Goal: Information Seeking & Learning: Learn about a topic

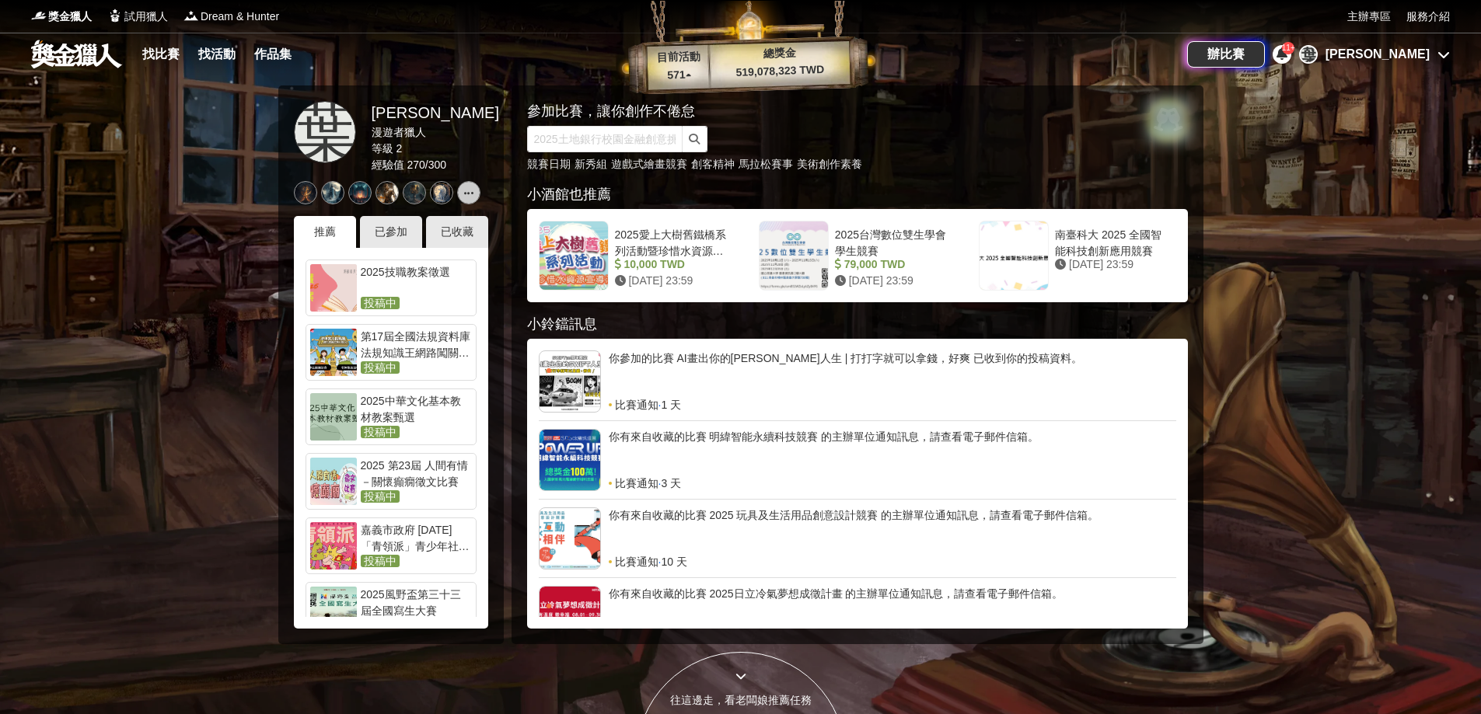
click at [1395, 50] on div "[PERSON_NAME]" at bounding box center [1377, 54] width 104 height 19
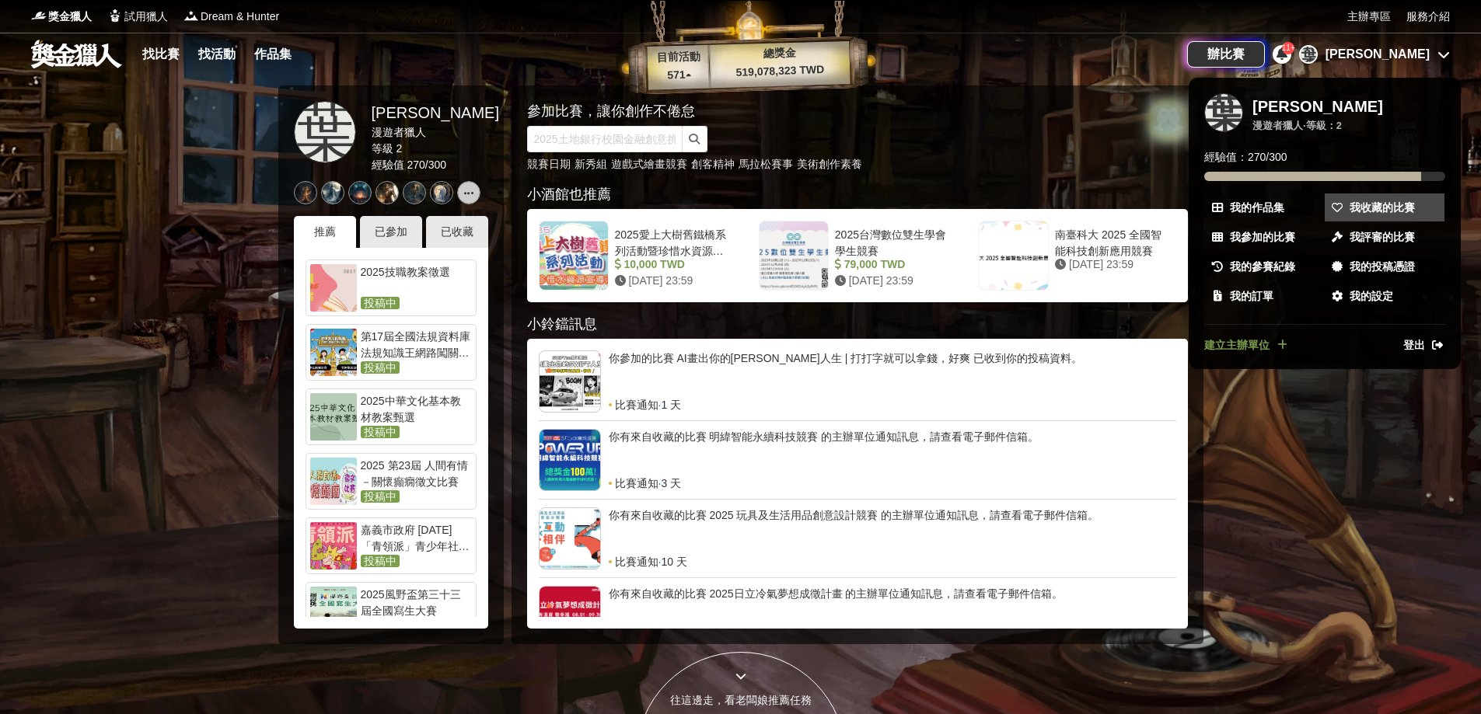
click at [1383, 203] on span "我收藏的比賽" at bounding box center [1382, 208] width 65 height 16
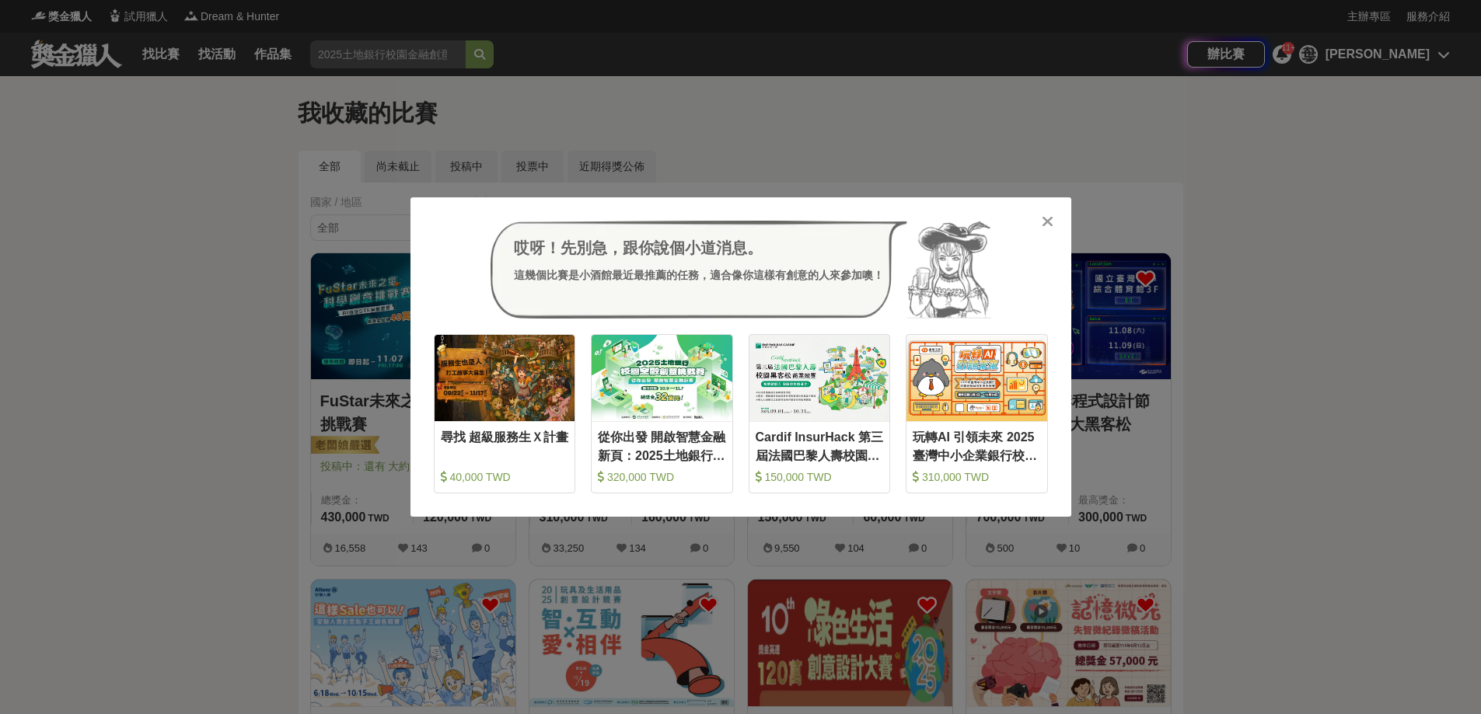
click at [232, 464] on div "哎呀！先別急，跟你說個小道消息。 這幾個比賽是小酒館最近最推薦的任務，適合像你這樣有創意的人來參加噢！ 收藏 尋找 超級服務生Ｘ計畫 40,000 TWD 收…" at bounding box center [740, 357] width 1481 height 714
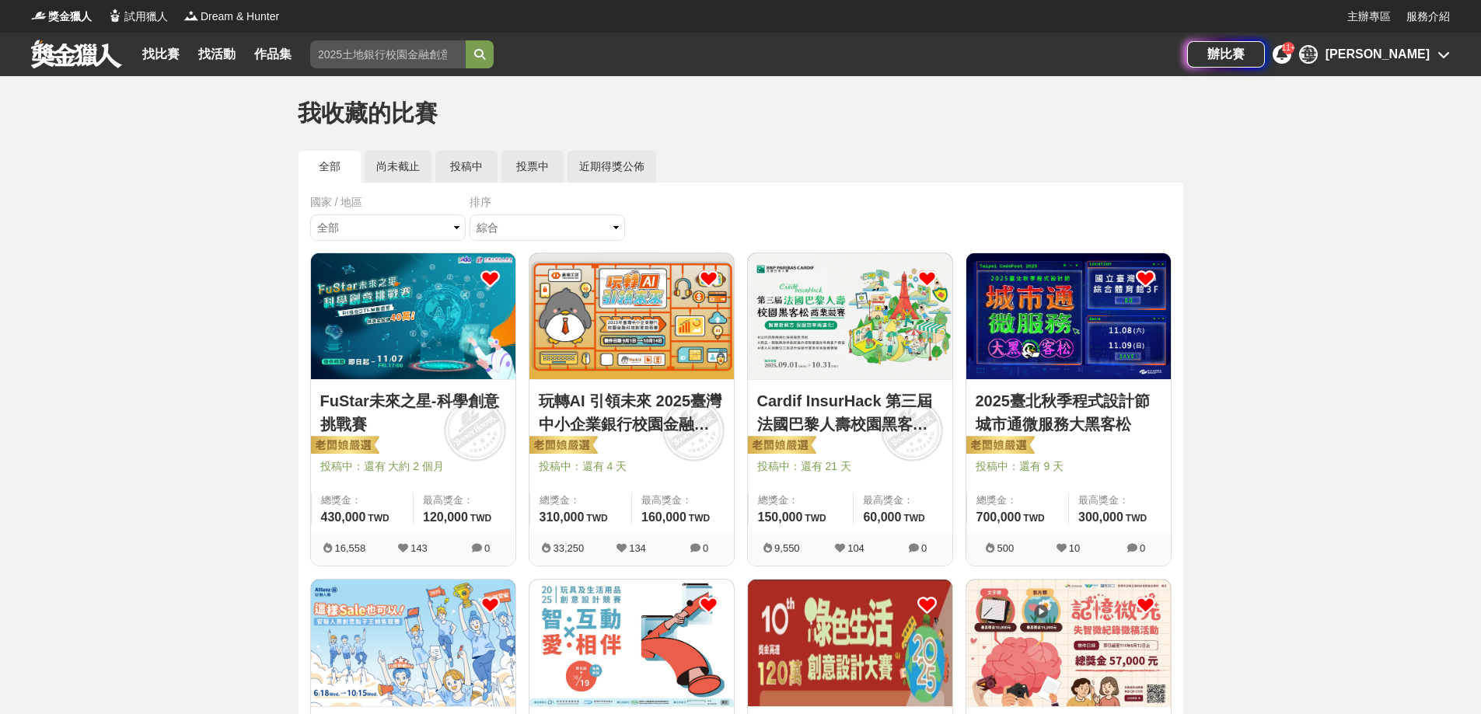
click at [569, 243] on div "綜合 熱門 獎金 截止 最新" at bounding box center [549, 230] width 159 height 30
click at [572, 238] on select "綜合 熱門 獎金 截止 最新" at bounding box center [547, 228] width 155 height 26
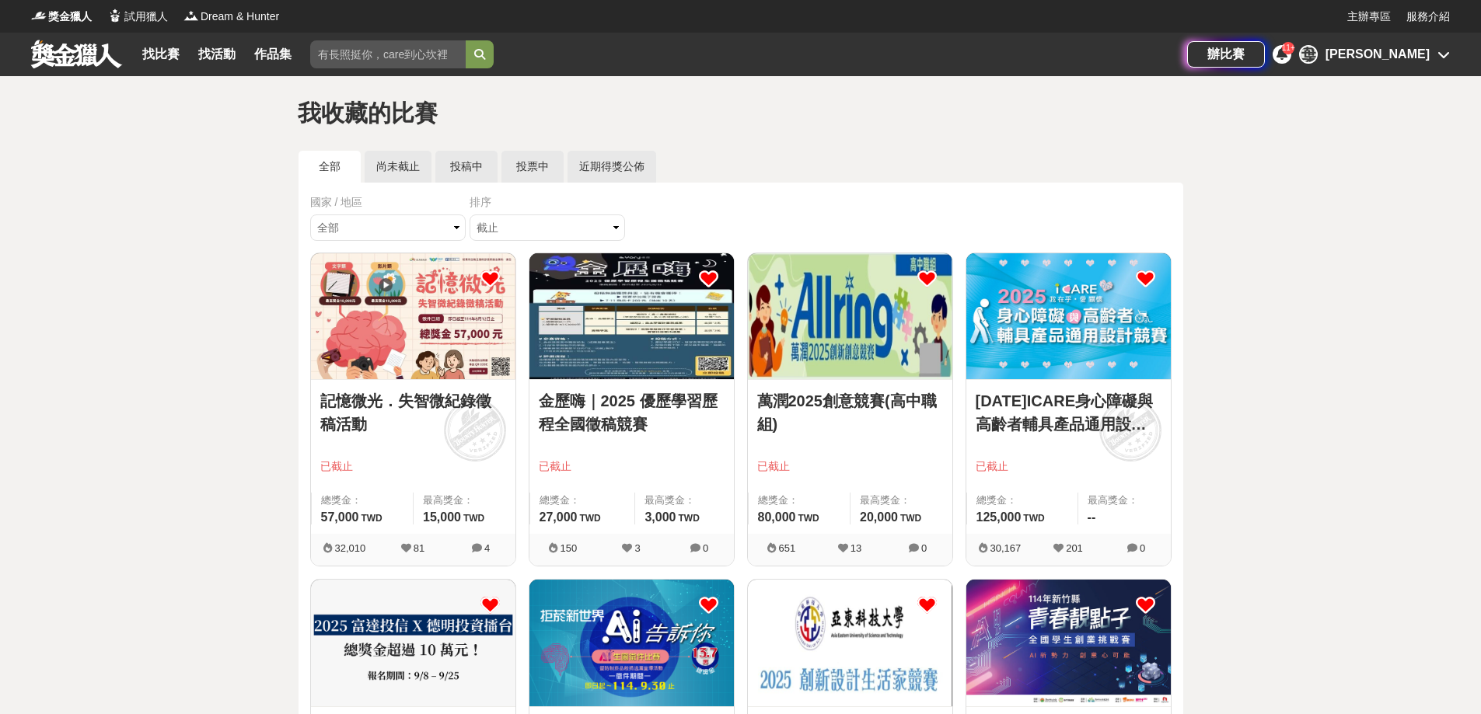
click at [707, 274] on icon at bounding box center [708, 278] width 19 height 19
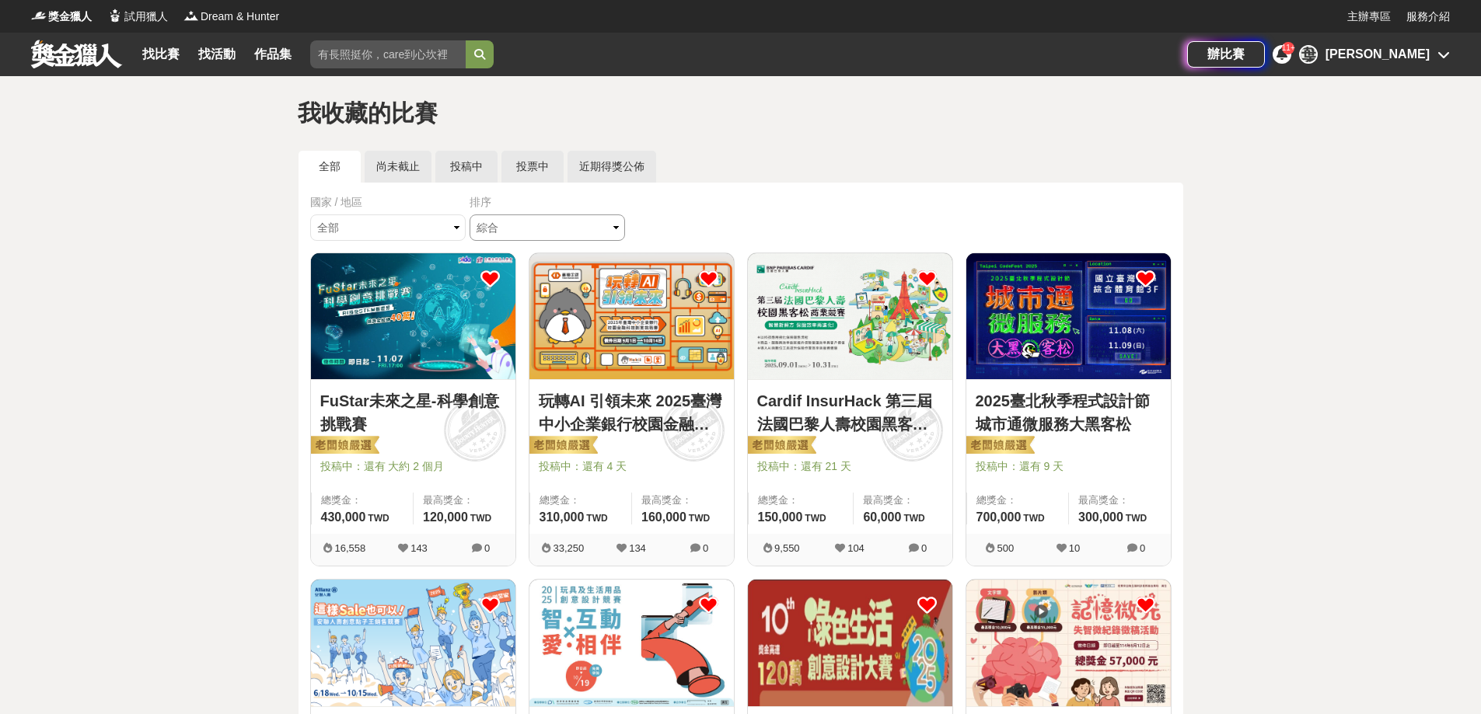
drag, startPoint x: 546, startPoint y: 228, endPoint x: 548, endPoint y: 236, distance: 8.1
click at [546, 228] on select "綜合 熱門 獎金 截止 最新" at bounding box center [547, 228] width 155 height 26
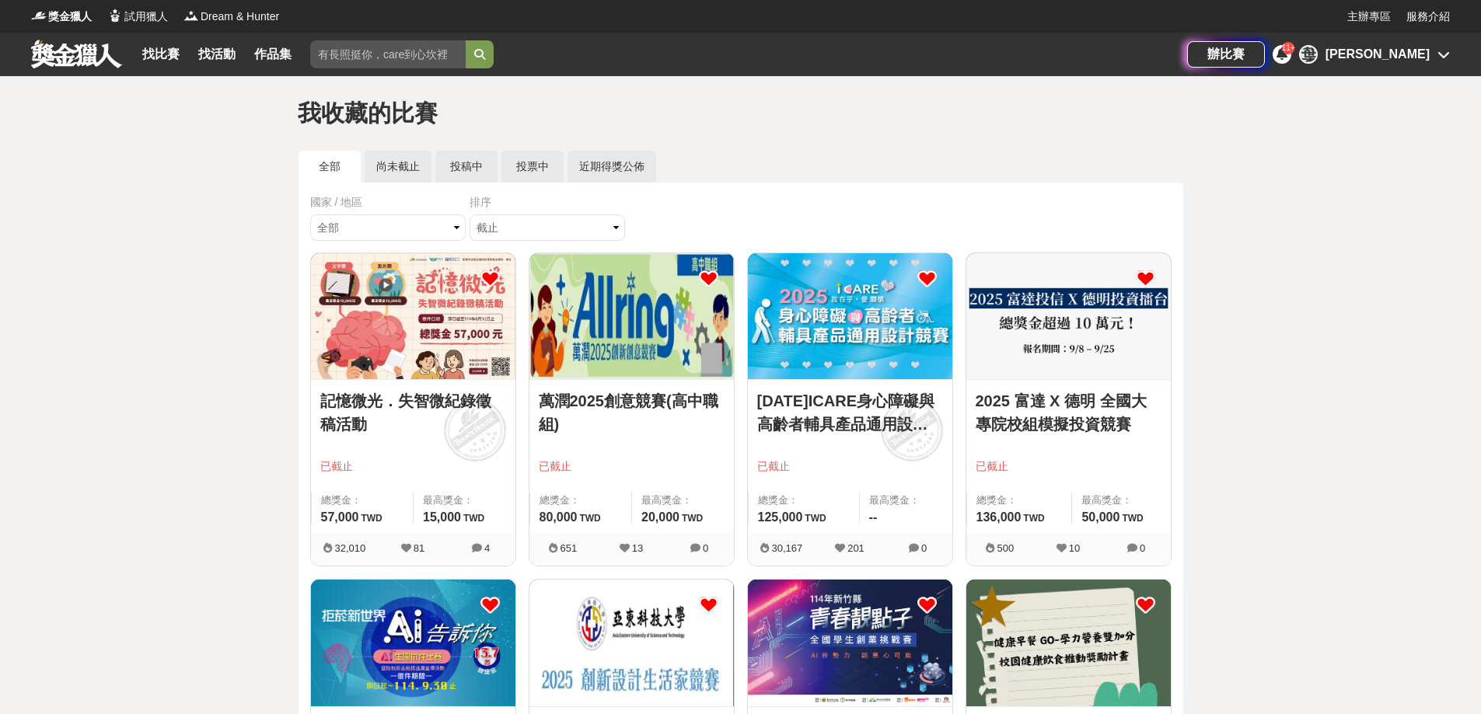
click at [491, 271] on icon at bounding box center [489, 278] width 19 height 19
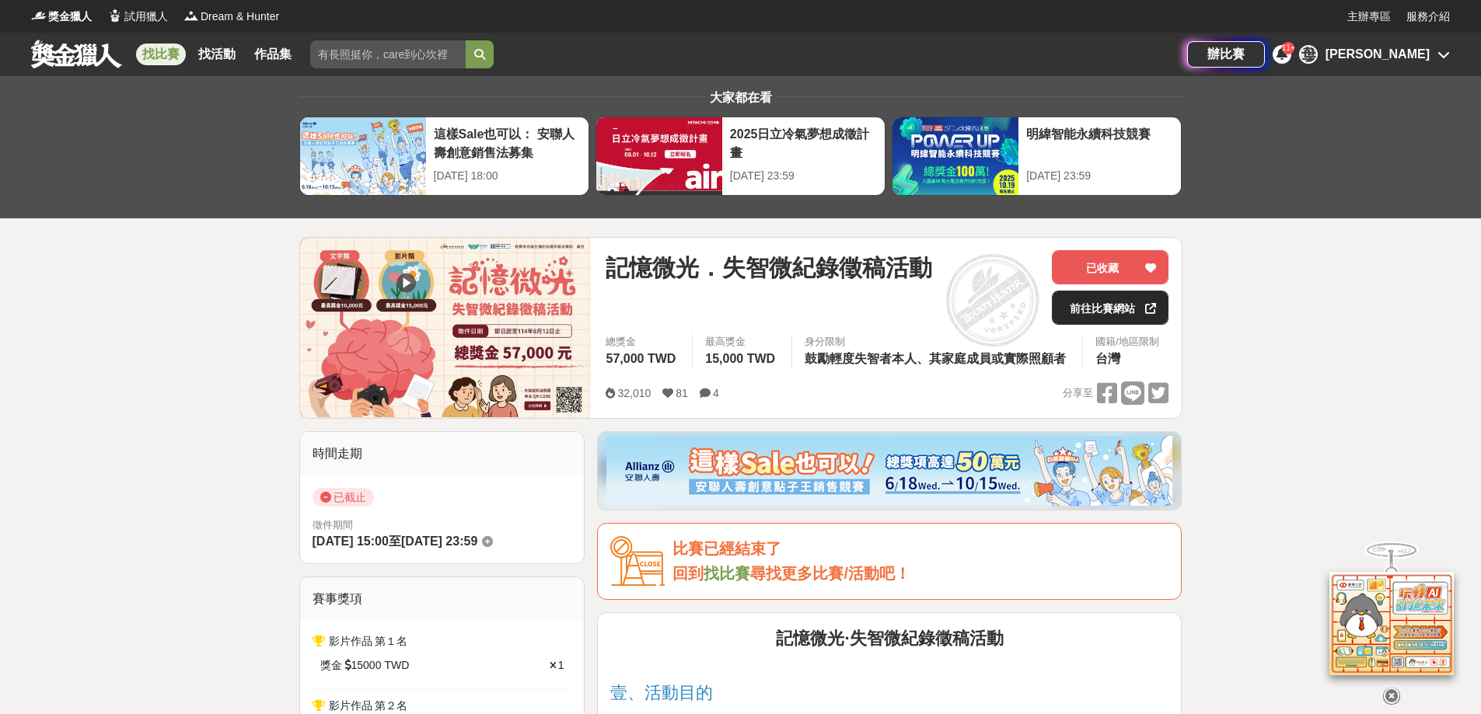
click at [1114, 301] on link "前往比賽網站" at bounding box center [1110, 308] width 117 height 34
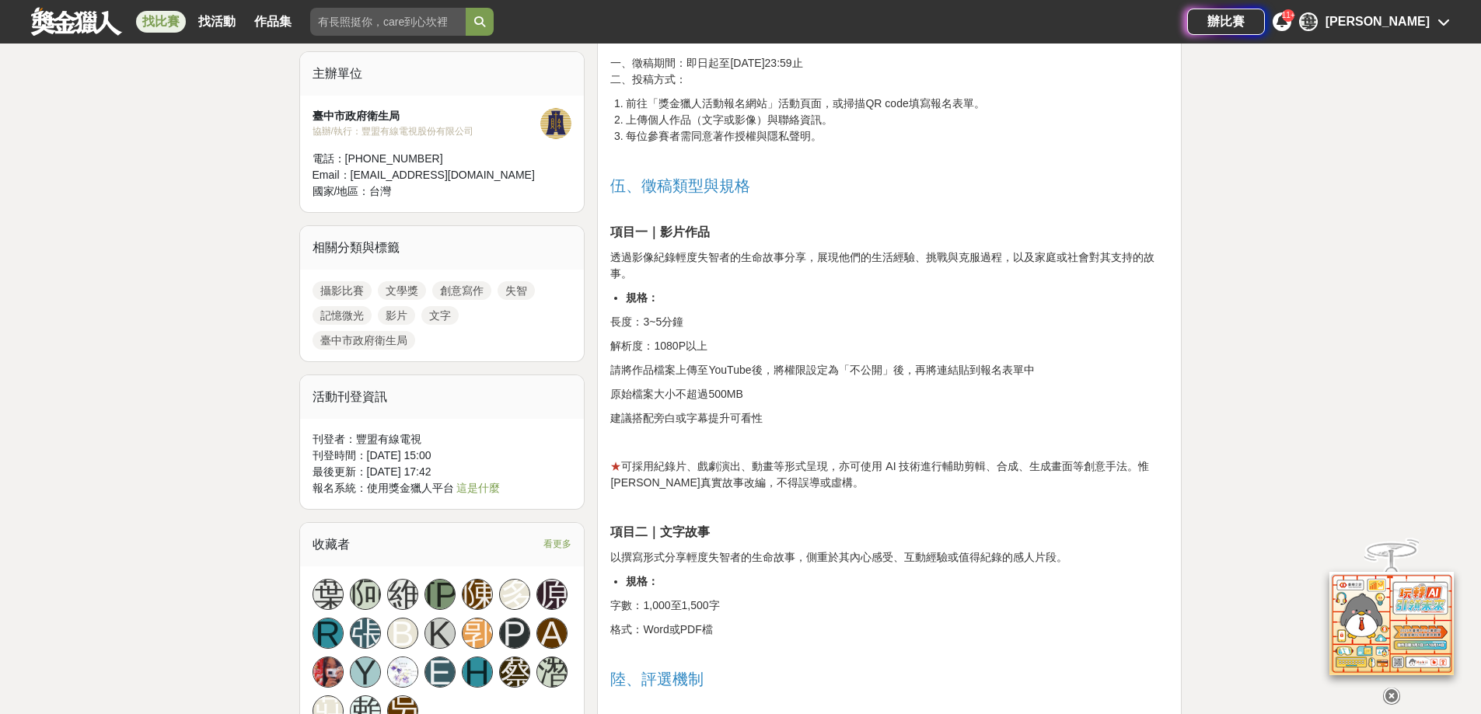
scroll to position [1244, 0]
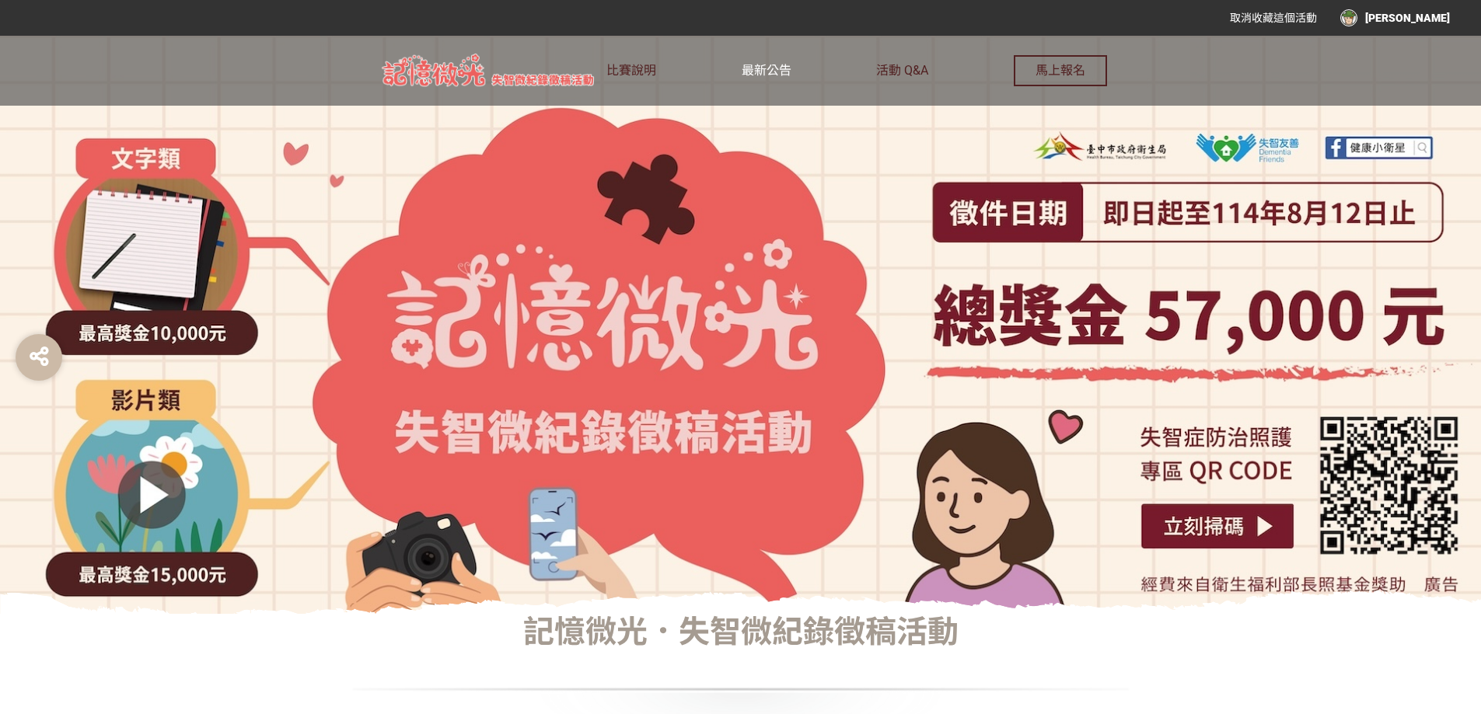
click at [744, 68] on span "最新公告" at bounding box center [767, 70] width 50 height 15
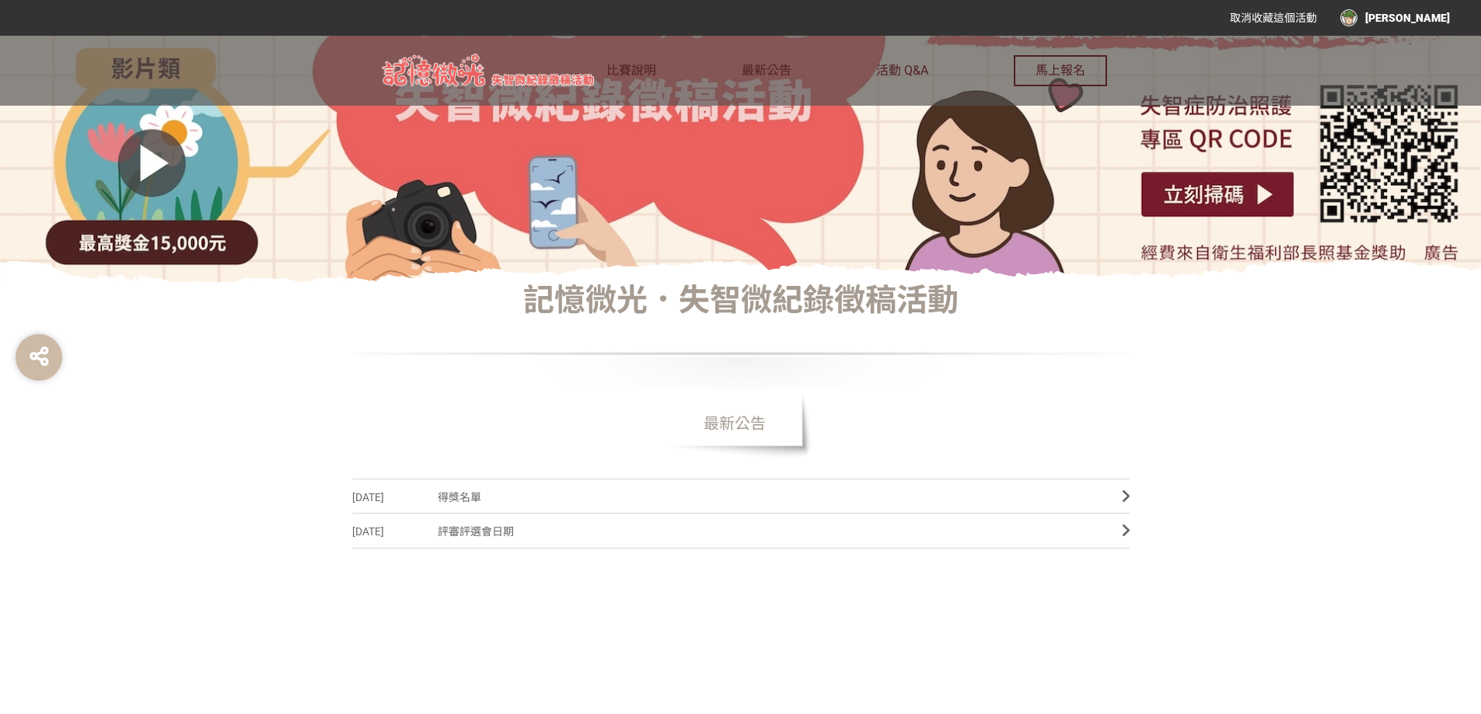
scroll to position [653, 0]
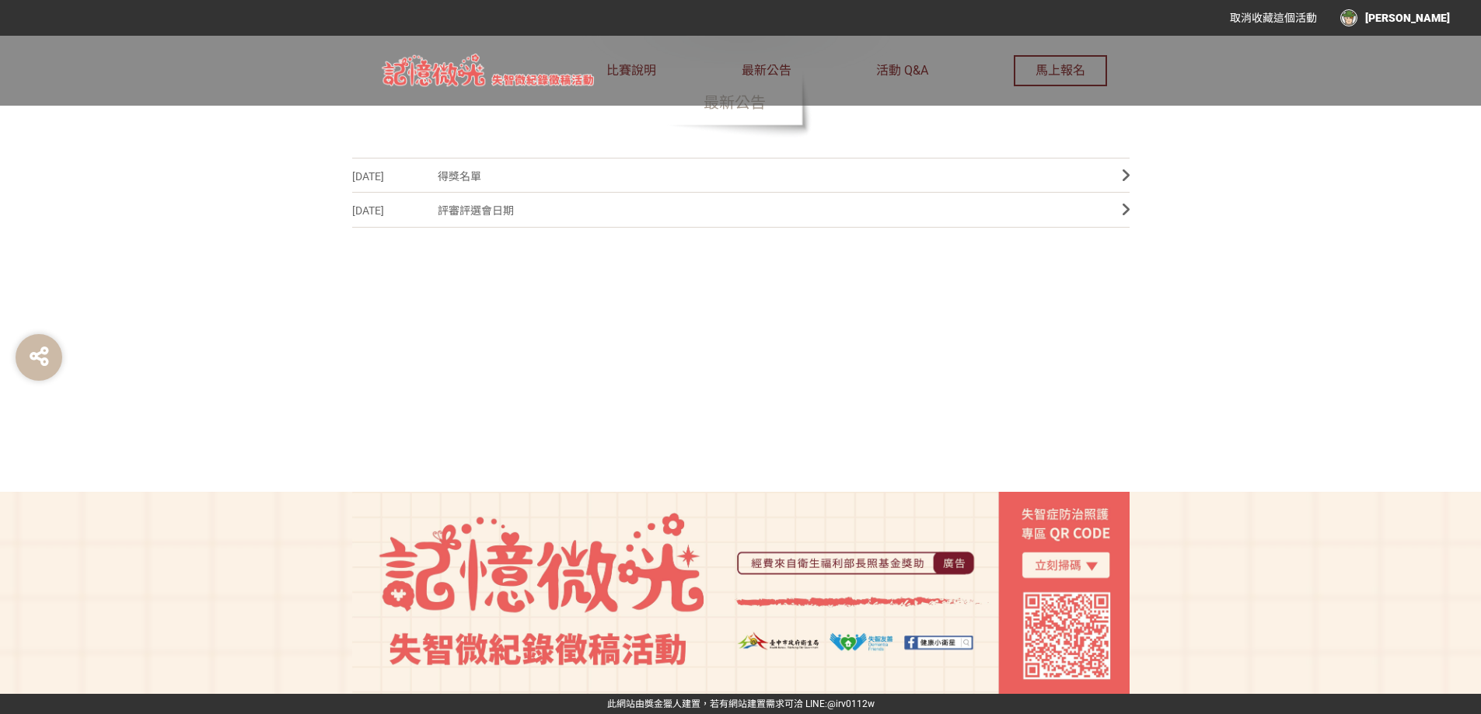
click at [480, 175] on span "得獎名單" at bounding box center [768, 176] width 661 height 35
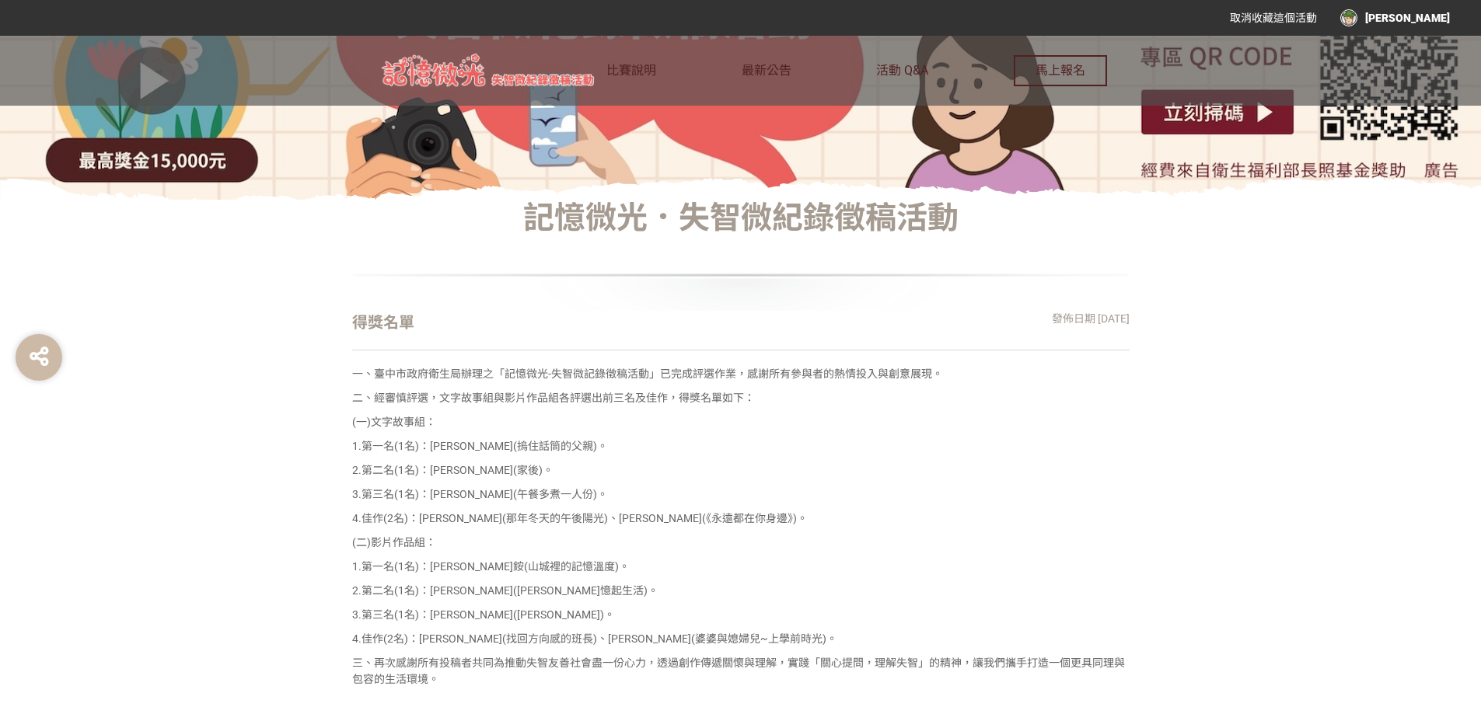
scroll to position [622, 0]
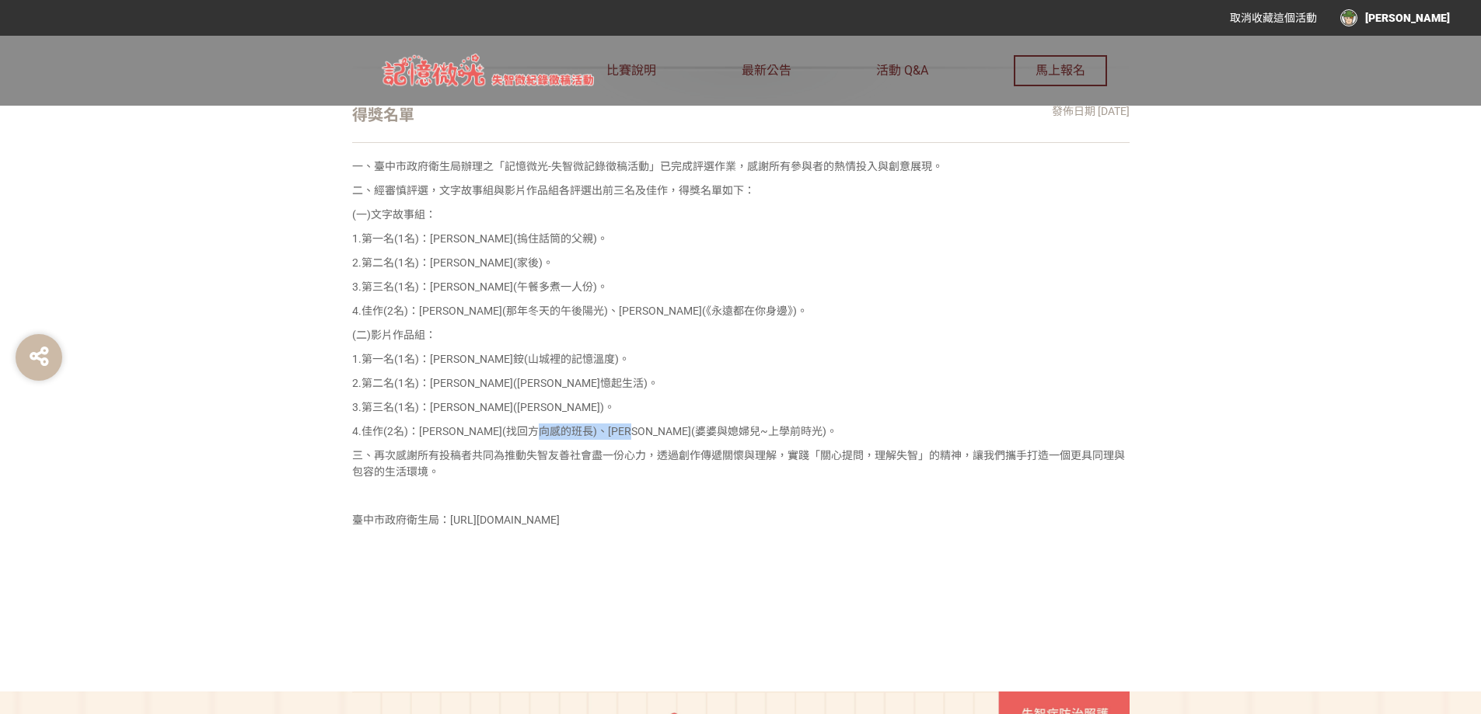
drag, startPoint x: 633, startPoint y: 417, endPoint x: 705, endPoint y: 426, distance: 72.8
click at [700, 424] on p "4.佳作(2名)：謝O錦(找回方向感的班長)、林O甄(婆婆與媳婦兒~上學前時光)。" at bounding box center [740, 432] width 777 height 16
click at [770, 425] on p "4.佳作(2名)：謝O錦(找回方向感的班長)、林O甄(婆婆與媳婦兒~上學前時光)。" at bounding box center [740, 432] width 777 height 16
drag, startPoint x: 746, startPoint y: 425, endPoint x: 545, endPoint y: 448, distance: 202.6
click at [545, 448] on div "一、臺中市政府衛生局辦理之「記憶微光-失智微記錄徵稿活動」已完成評選作業，感謝所有參與者的熱情投入與創意展現。 二、經審慎評選，文字故事組與影片作品組各評選出…" at bounding box center [740, 348] width 777 height 378
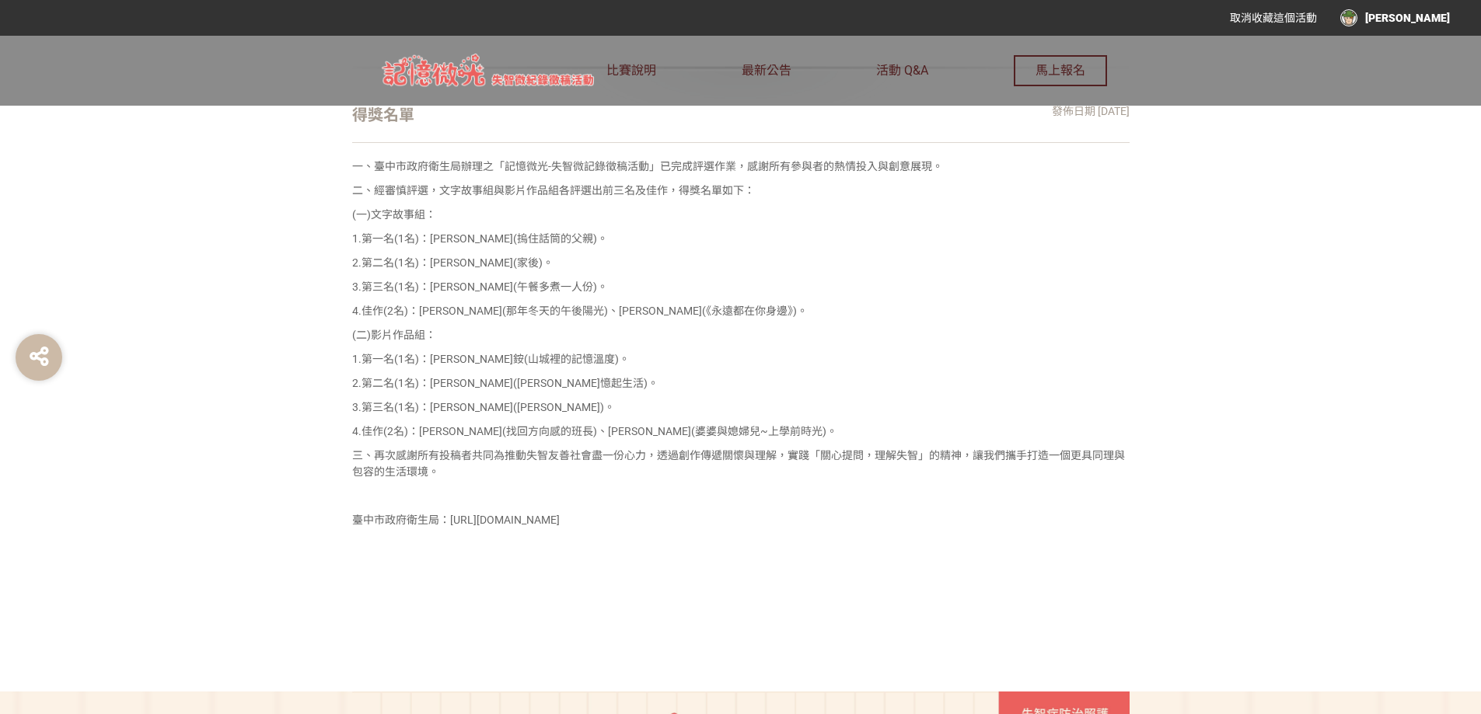
click at [599, 386] on p "2.第二名(1名)：劉O姿(小白菜憶起生活)。" at bounding box center [740, 383] width 777 height 16
drag, startPoint x: 712, startPoint y: 302, endPoint x: 637, endPoint y: 302, distance: 75.4
click at [637, 302] on div "一、臺中市政府衛生局辦理之「記憶微光-失智微記錄徵稿活動」已完成評選作業，感謝所有參與者的熱情投入與創意展現。 二、經審慎評選，文字故事組與影片作品組各評選出…" at bounding box center [740, 348] width 777 height 378
click at [684, 333] on p "(二)影片作品組：" at bounding box center [740, 335] width 777 height 16
drag, startPoint x: 697, startPoint y: 312, endPoint x: 667, endPoint y: 313, distance: 29.6
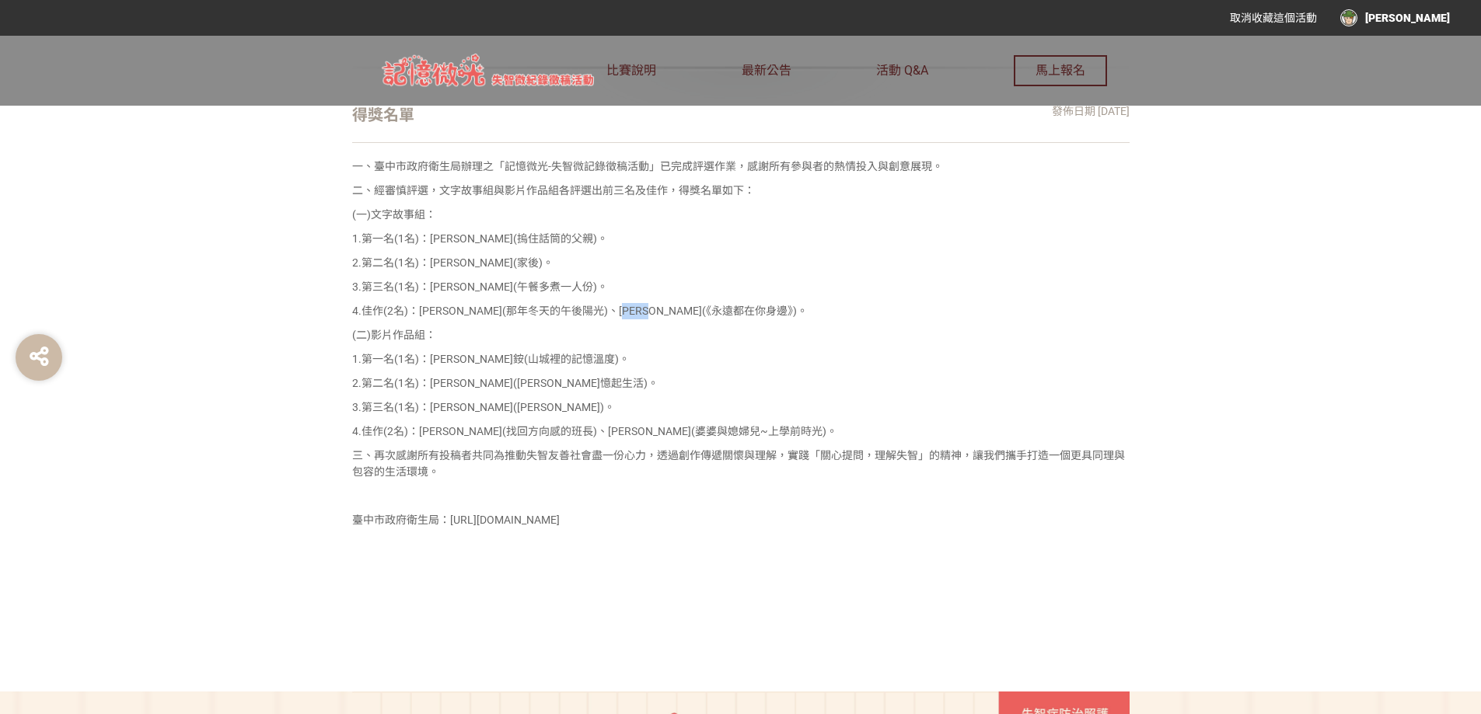
click at [667, 313] on p "4.佳作(2名)：劉O鳳(那年冬天的午後陽光)、莊O翔(《永遠都在你身邊》)。" at bounding box center [740, 311] width 777 height 16
click at [689, 340] on p "(二)影片作品組：" at bounding box center [740, 335] width 777 height 16
drag, startPoint x: 403, startPoint y: 288, endPoint x: 457, endPoint y: 280, distance: 54.2
click at [457, 280] on p "3.第三名(1名)：朱O賢(午餐多煮一人份)。" at bounding box center [740, 287] width 777 height 16
click at [584, 225] on div "一、臺中市政府衛生局辦理之「記憶微光-失智微記錄徵稿活動」已完成評選作業，感謝所有參與者的熱情投入與創意展現。 二、經審慎評選，文字故事組與影片作品組各評選出…" at bounding box center [740, 348] width 777 height 378
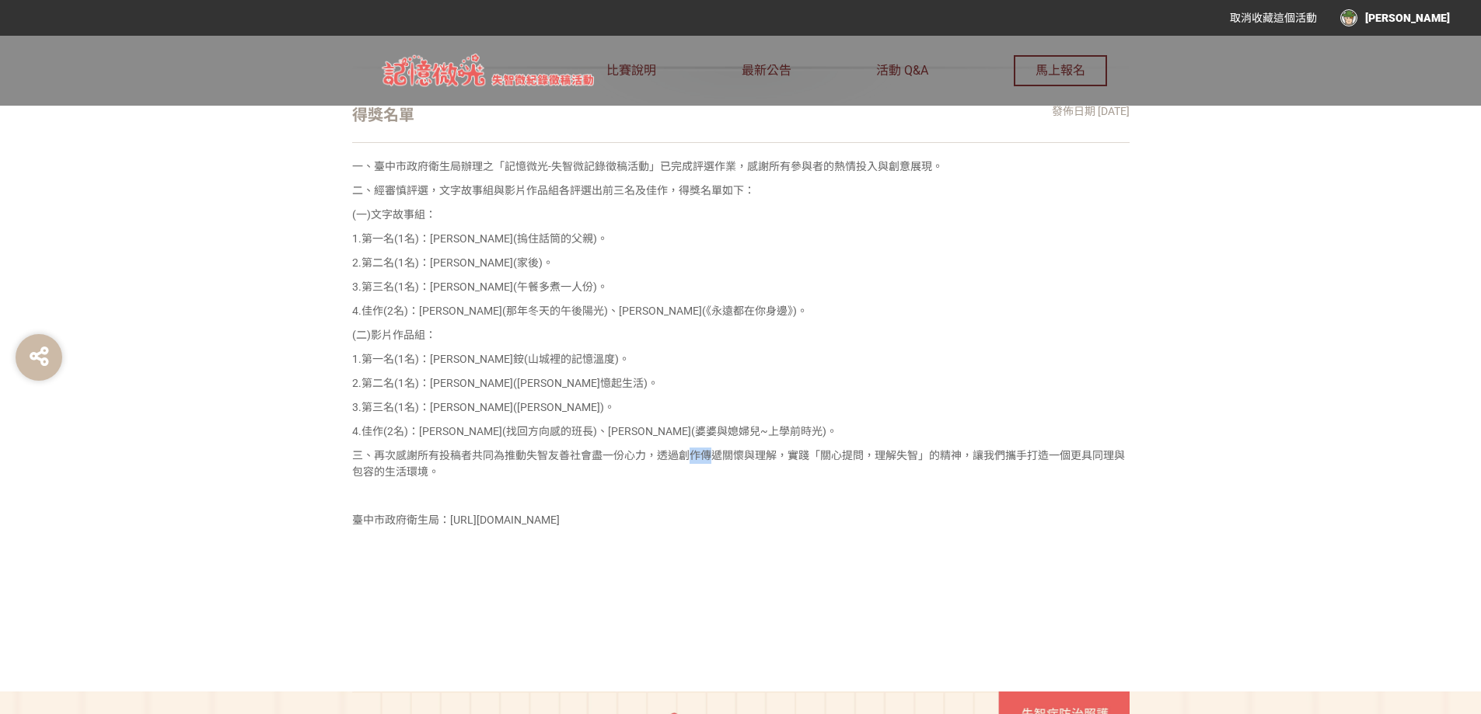
drag, startPoint x: 693, startPoint y: 452, endPoint x: 715, endPoint y: 450, distance: 21.9
click at [715, 450] on p "三、再次感謝所有投稿者共同為推動失智友善社會盡一份心力，透過創作傳遞關懷與理解，實踐「關心提問，理解失智」的精神，讓我們攜手打造一個更具同理與包容的生活環境。" at bounding box center [740, 464] width 777 height 33
click at [804, 488] on div "一、臺中市政府衛生局辦理之「記憶微光-失智微記錄徵稿活動」已完成評選作業，感謝所有參與者的熱情投入與創意展現。 二、經審慎評選，文字故事組與影片作品組各評選出…" at bounding box center [740, 348] width 777 height 378
drag, startPoint x: 706, startPoint y: 428, endPoint x: 690, endPoint y: 421, distance: 17.0
click at [693, 424] on p "4.佳作(2名)：謝O錦(找回方向感的班長)、林O甄(婆婆與媳婦兒~上學前時光)。" at bounding box center [740, 432] width 777 height 16
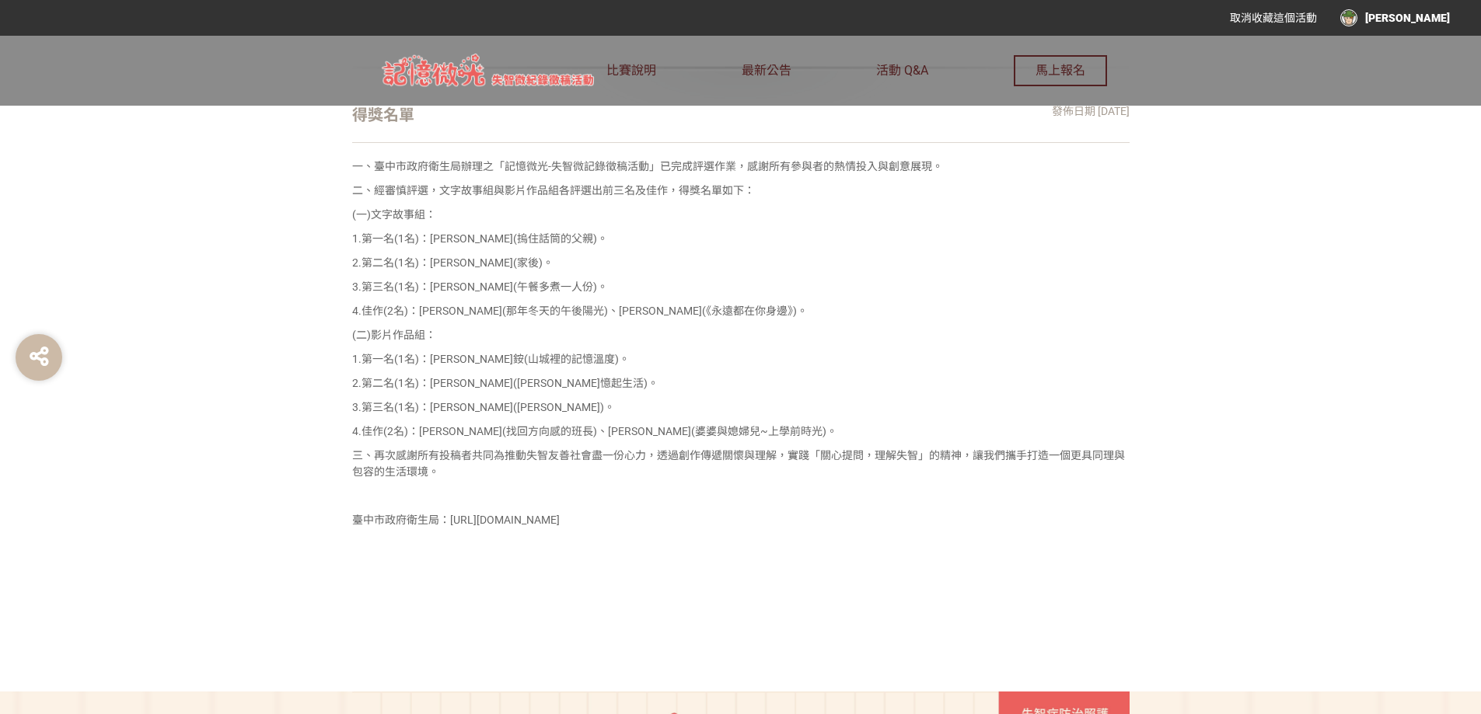
click at [692, 395] on div "一、臺中市政府衛生局辦理之「記憶微光-失智微記錄徵稿活動」已完成評選作業，感謝所有參與者的熱情投入與創意展現。 二、經審慎評選，文字故事組與影片作品組各評選出…" at bounding box center [740, 348] width 777 height 378
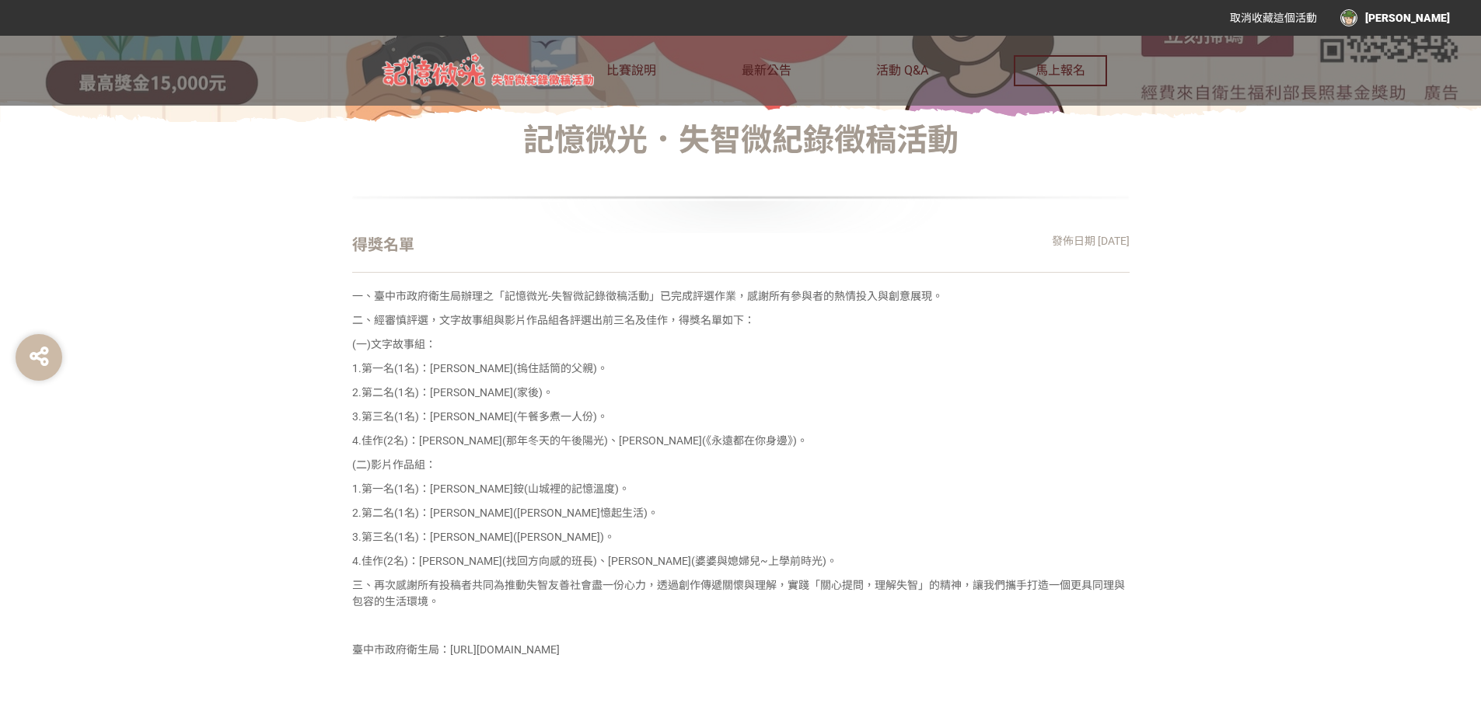
scroll to position [414, 0]
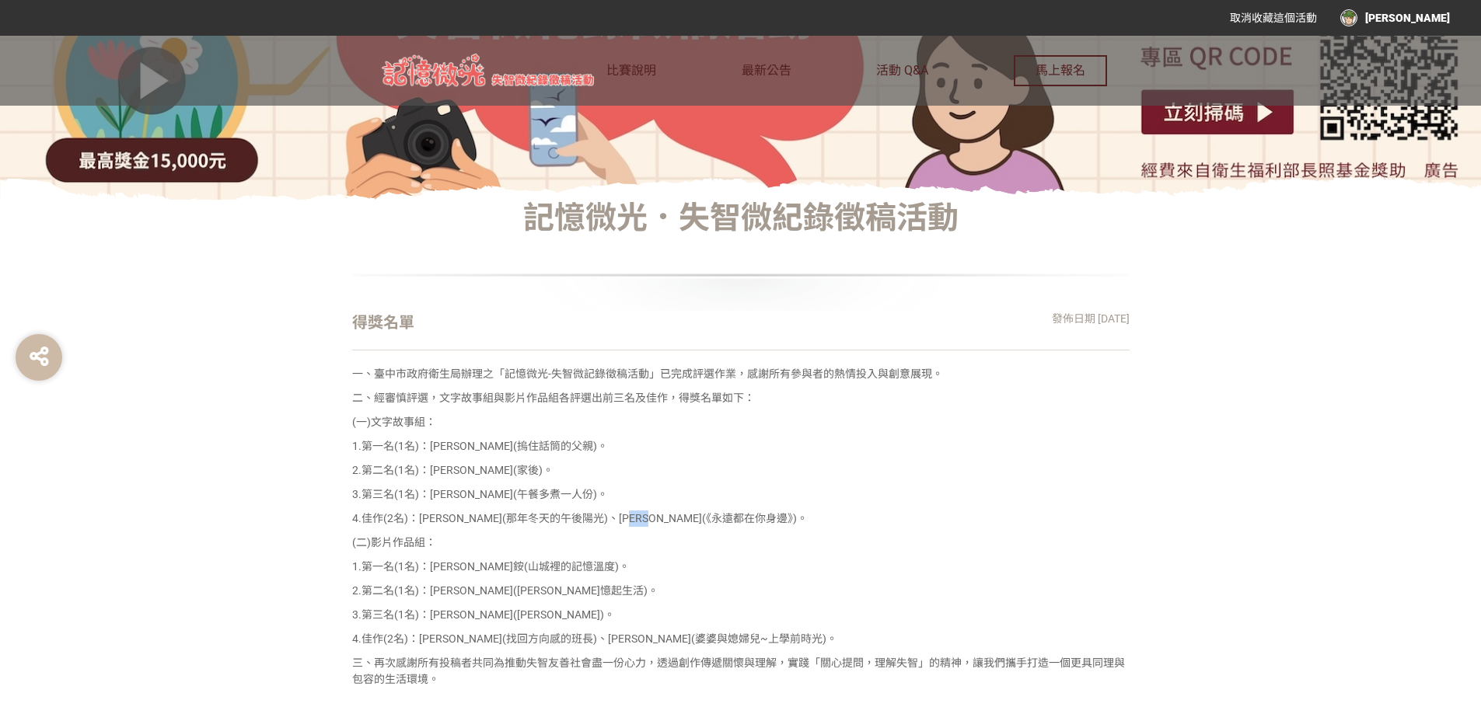
drag, startPoint x: 698, startPoint y: 521, endPoint x: 677, endPoint y: 508, distance: 24.4
click at [678, 516] on p "4.佳作(2名)：劉O鳳(那年冬天的午後陽光)、莊O翔(《永遠都在你身邊》)。" at bounding box center [740, 519] width 777 height 16
click at [697, 459] on div "一、臺中市政府衛生局辦理之「記憶微光-失智微記錄徵稿活動」已完成評選作業，感謝所有參與者的熱情投入與創意展現。 二、經審慎評選，文字故事組與影片作品組各評選出…" at bounding box center [740, 555] width 777 height 378
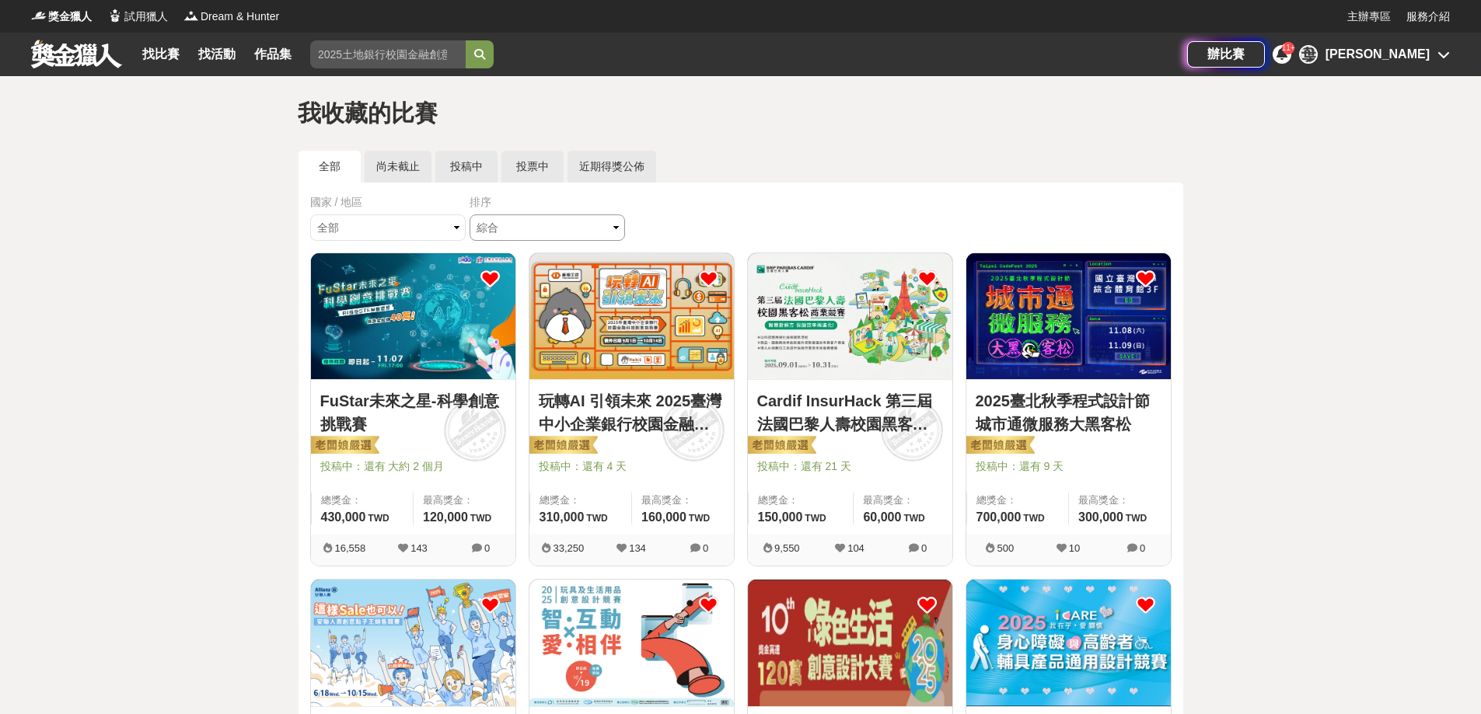
click at [488, 227] on select "綜合 熱門 獎金 截止 最新" at bounding box center [547, 228] width 155 height 26
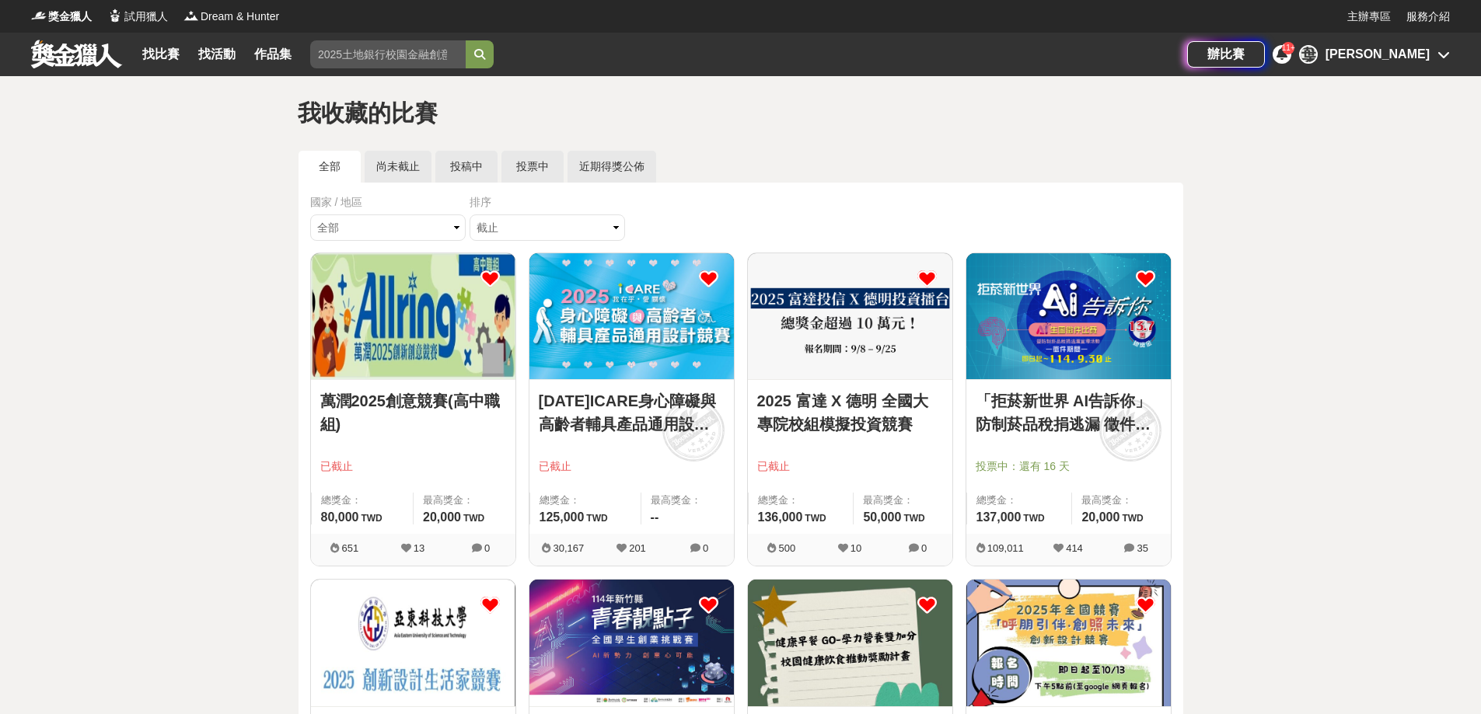
click at [710, 276] on icon at bounding box center [708, 278] width 19 height 19
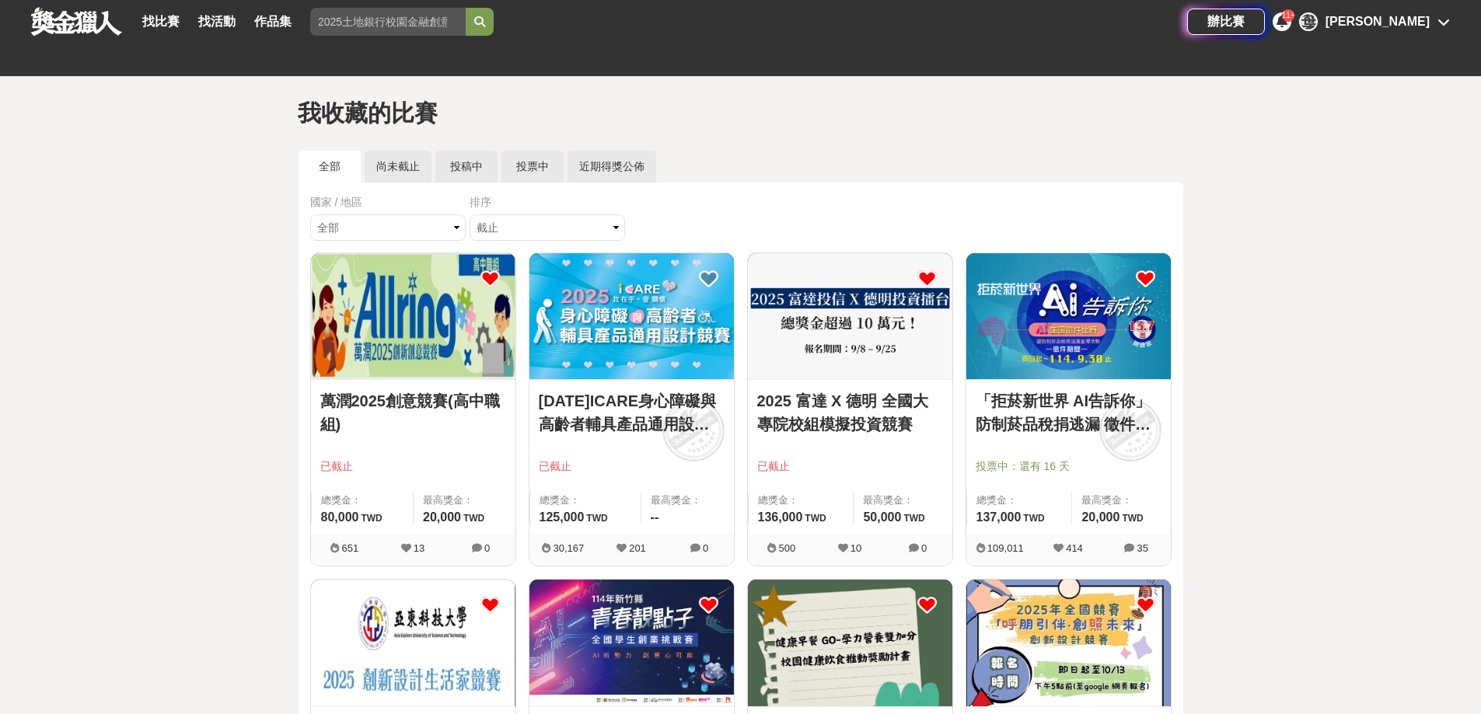
drag, startPoint x: 871, startPoint y: 489, endPoint x: 747, endPoint y: 226, distance: 290.7
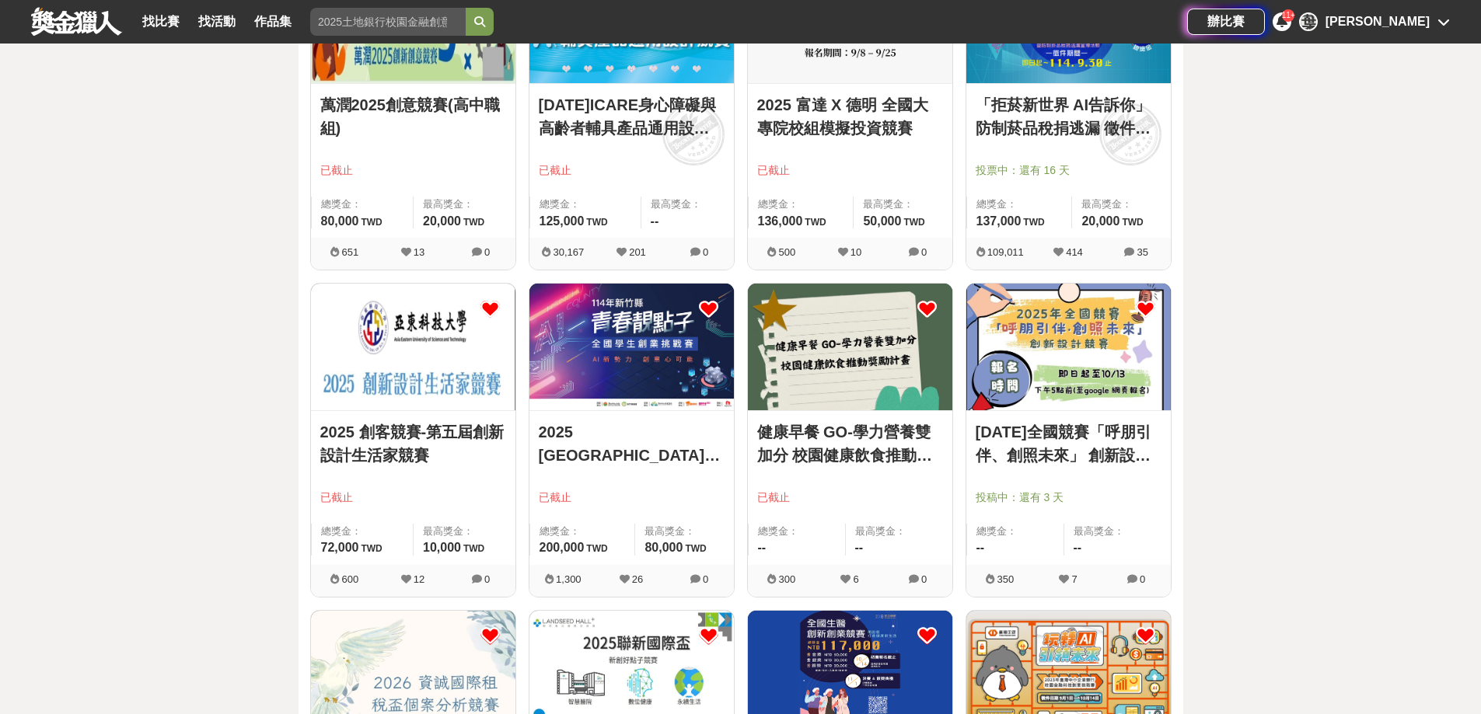
scroll to position [414, 0]
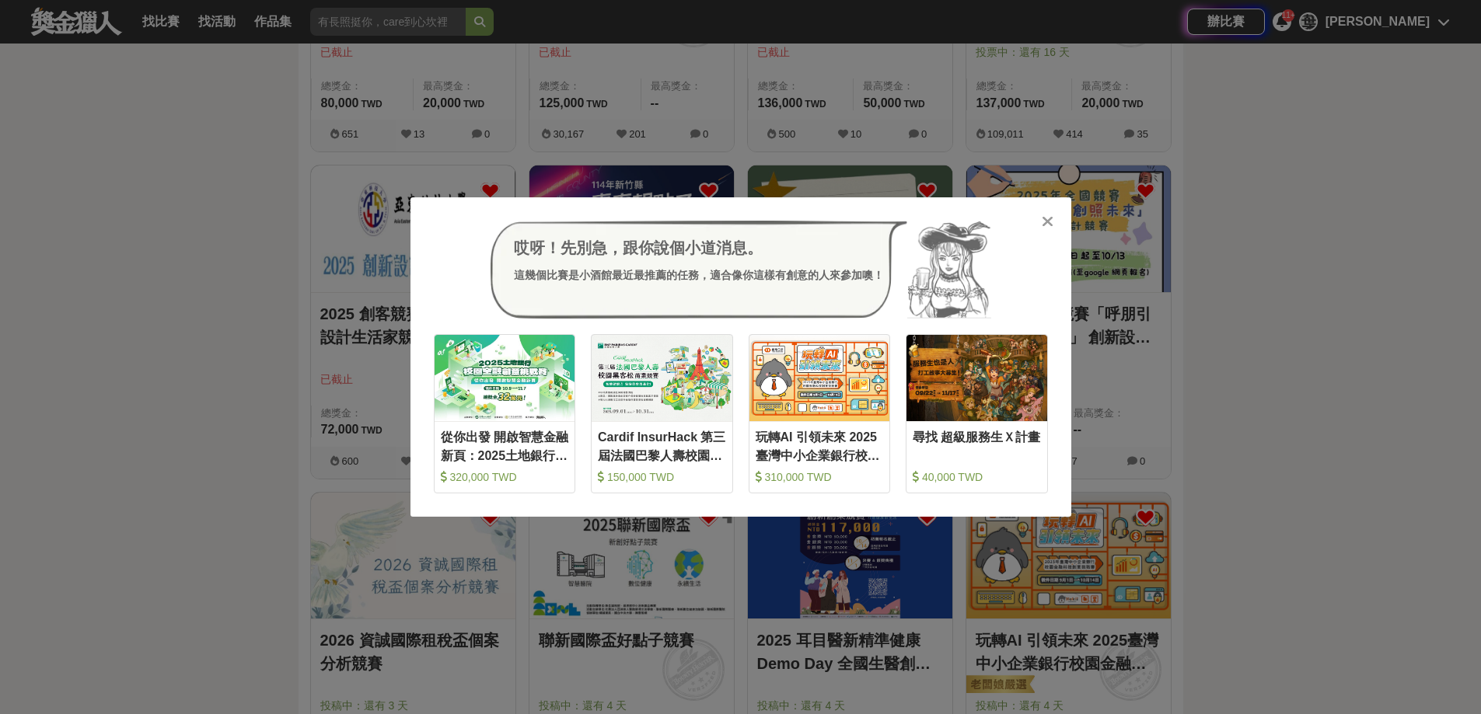
click at [1185, 224] on div "哎呀！先別急，跟你說個小道消息。 這幾個比賽是小酒館最近最推薦的任務，適合像你這樣有創意的人來參加噢！ 收藏 從你出發 開啟智慧金融新頁：2025土地銀行校園…" at bounding box center [740, 357] width 1481 height 714
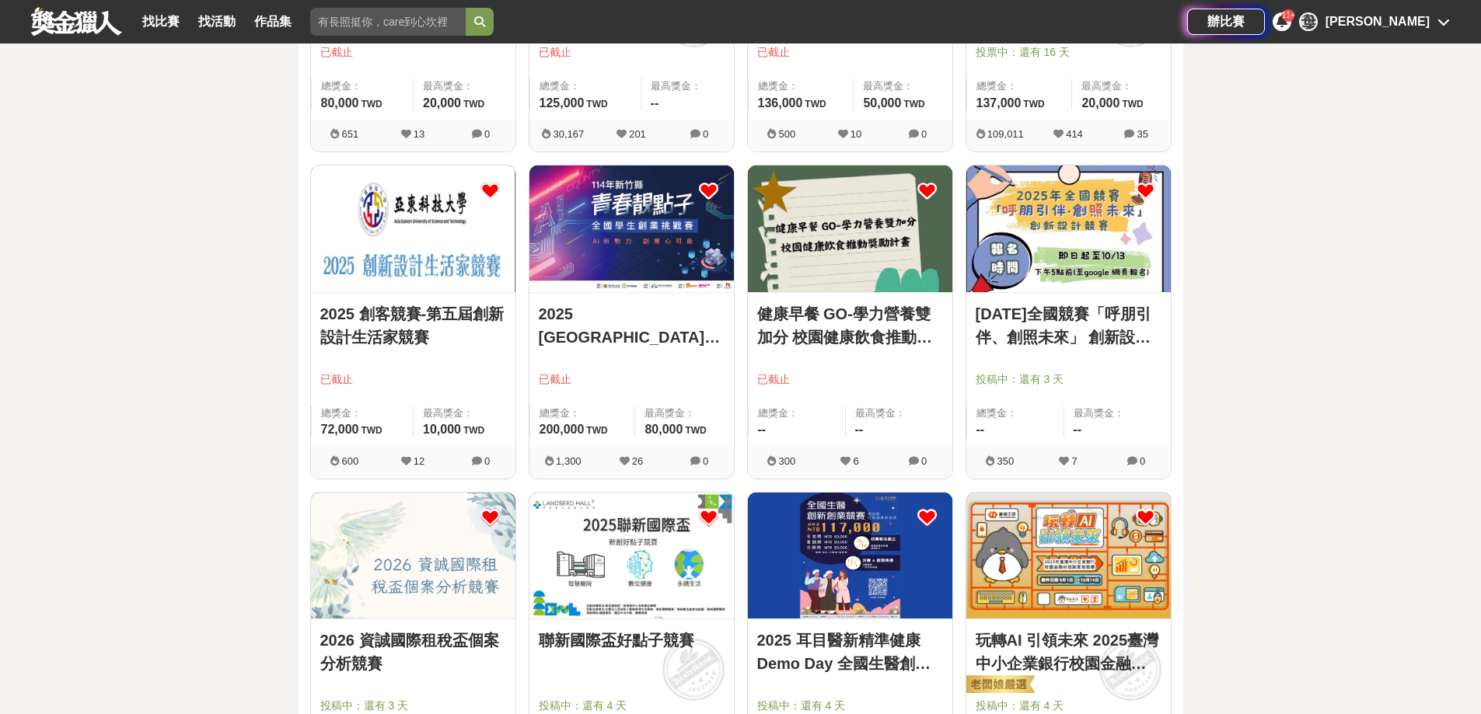
click at [1141, 187] on icon at bounding box center [1145, 190] width 19 height 19
click at [1144, 189] on icon at bounding box center [1145, 190] width 19 height 19
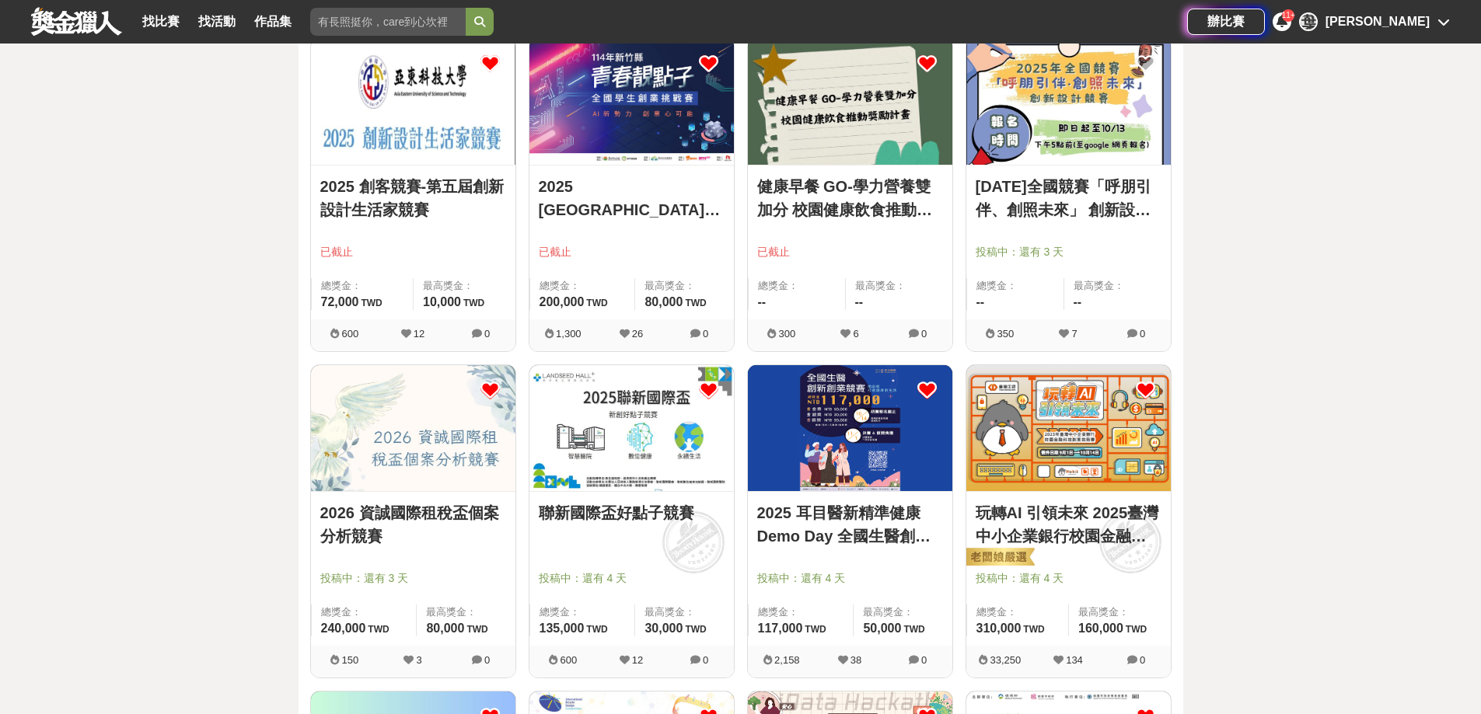
scroll to position [622, 0]
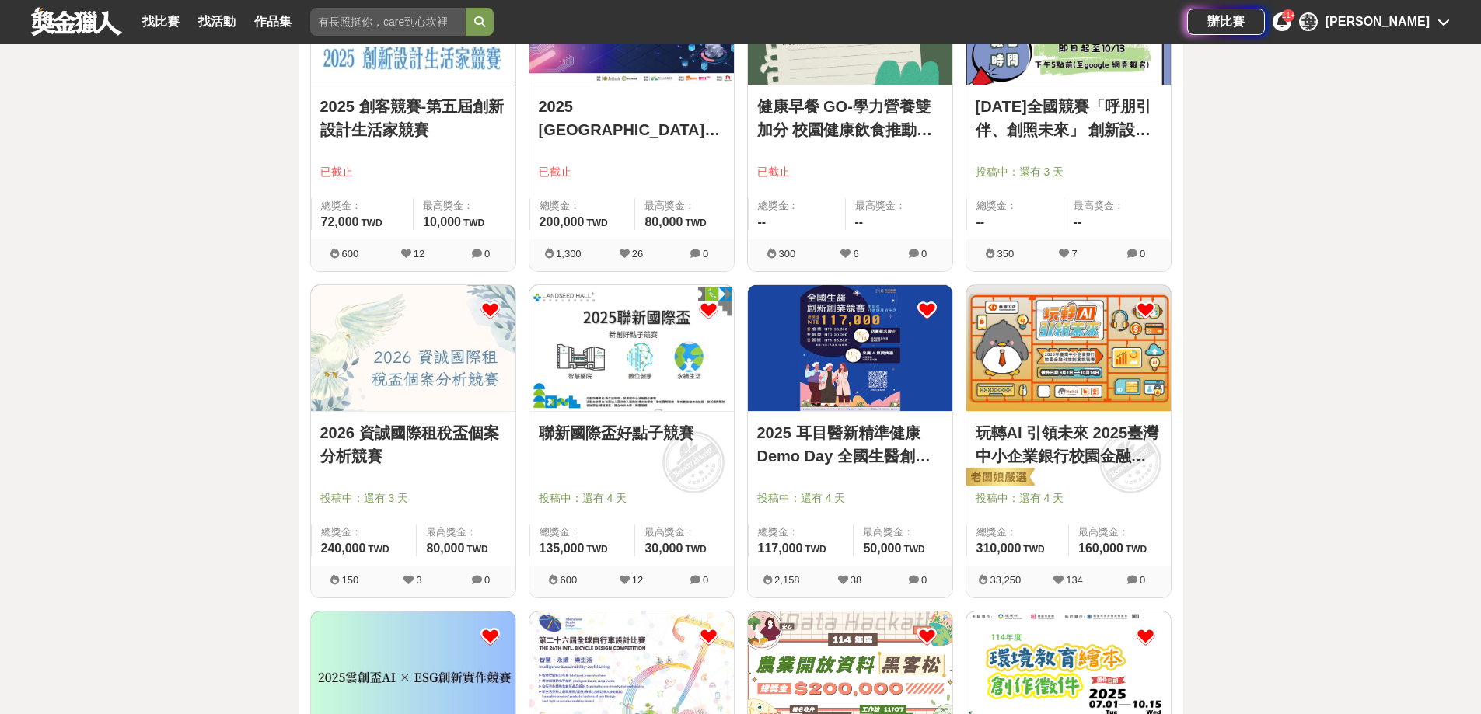
click at [488, 309] on icon at bounding box center [489, 310] width 19 height 19
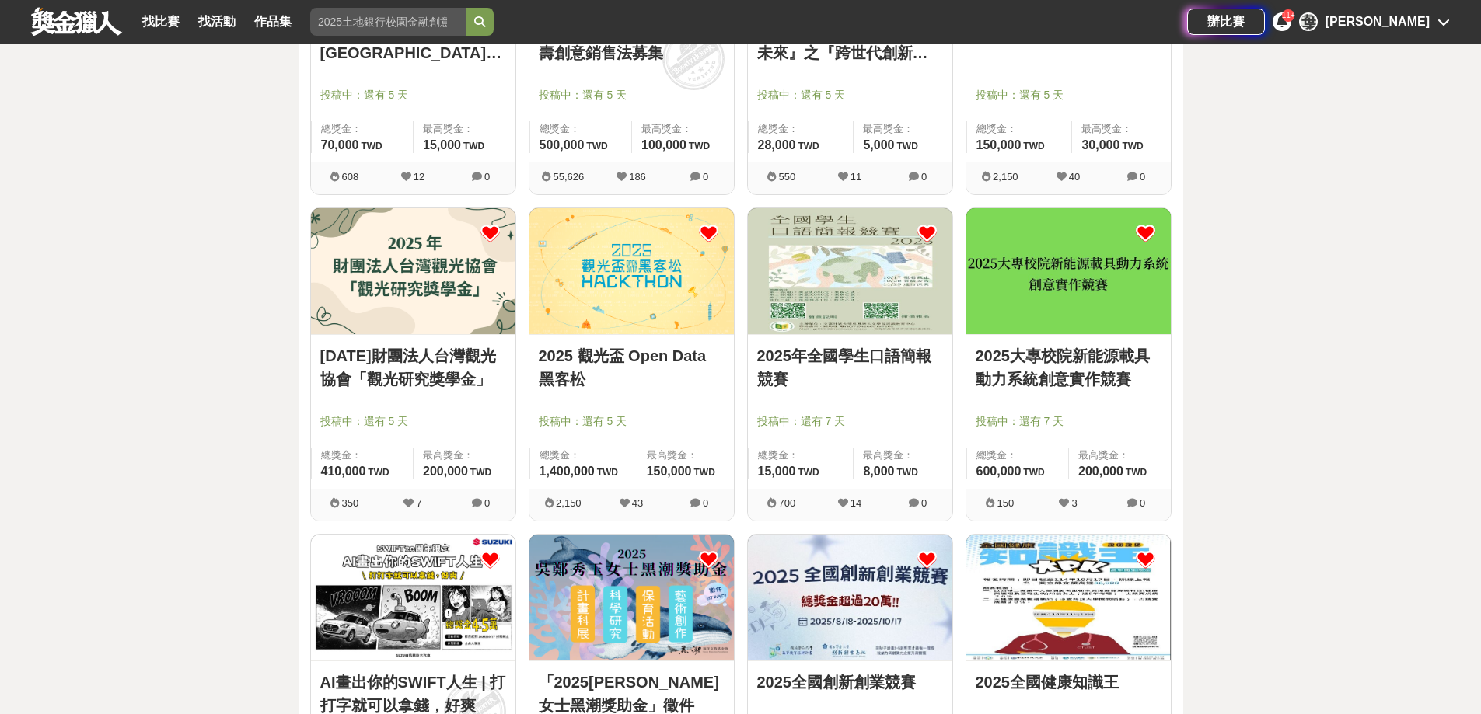
scroll to position [1681, 0]
drag, startPoint x: 286, startPoint y: 310, endPoint x: 285, endPoint y: 325, distance: 14.9
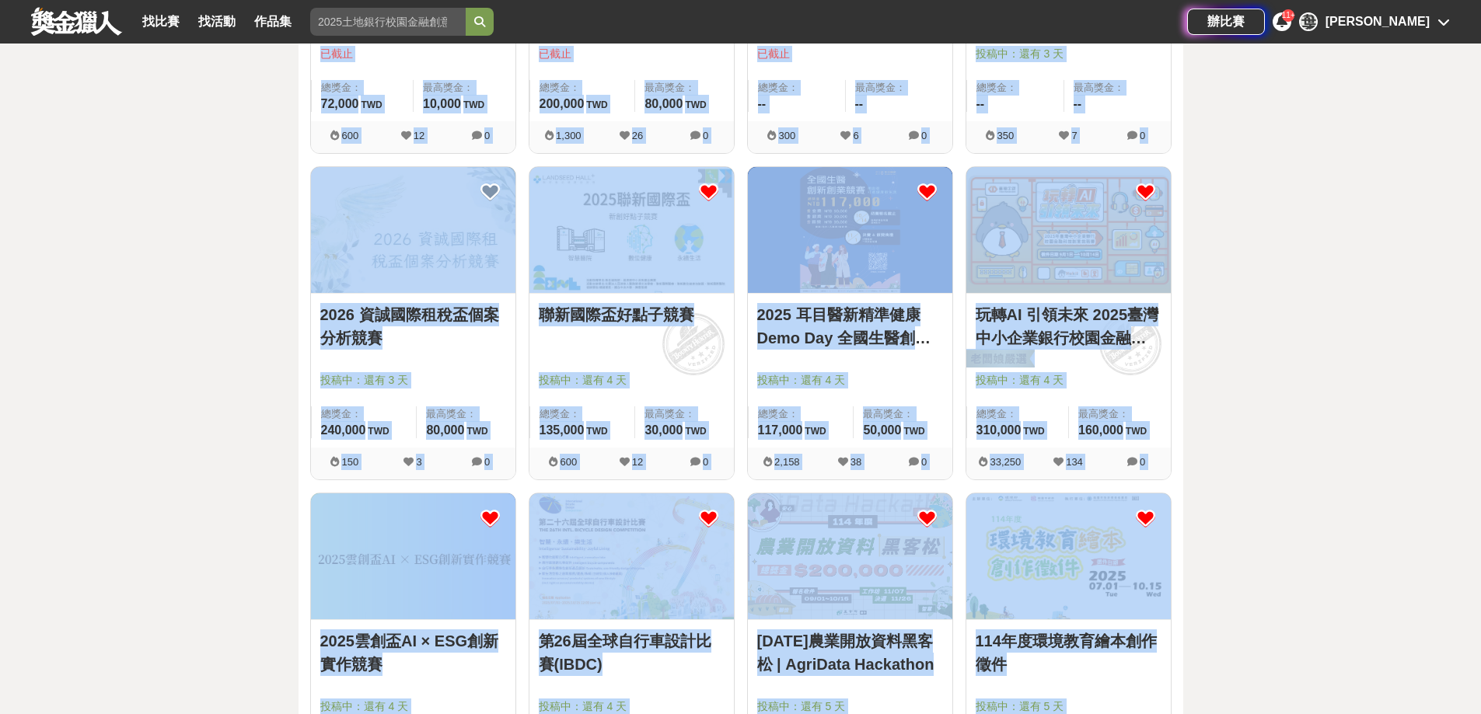
scroll to position [0, 0]
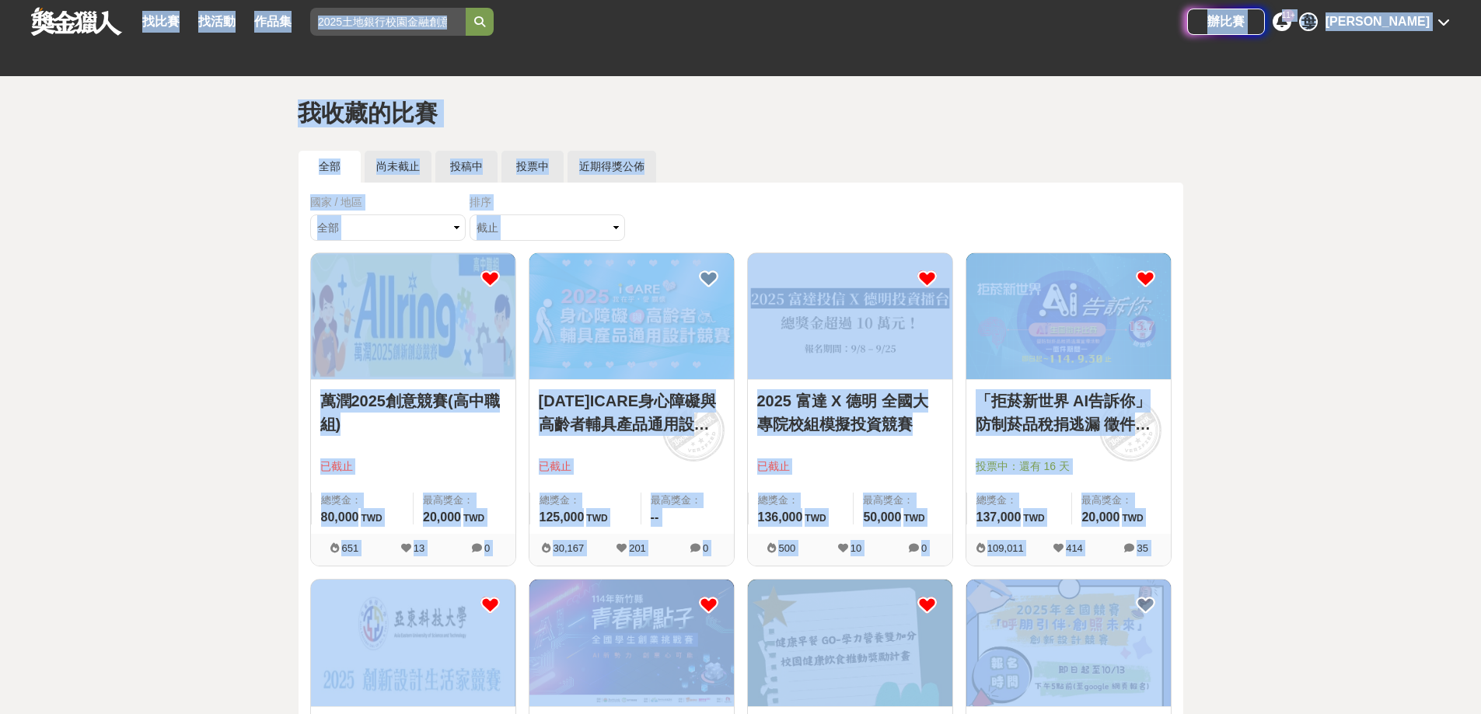
drag, startPoint x: 660, startPoint y: 372, endPoint x: 718, endPoint y: -94, distance: 469.3
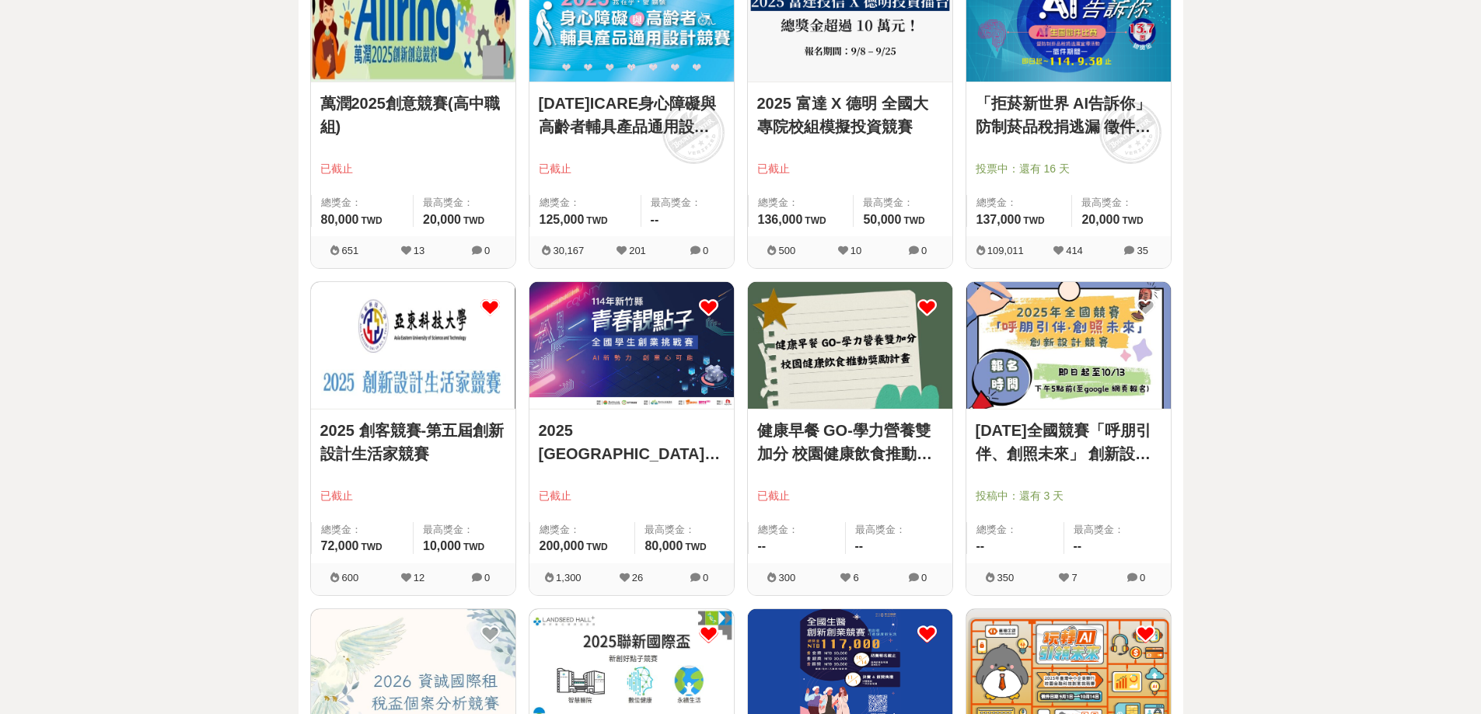
scroll to position [622, 0]
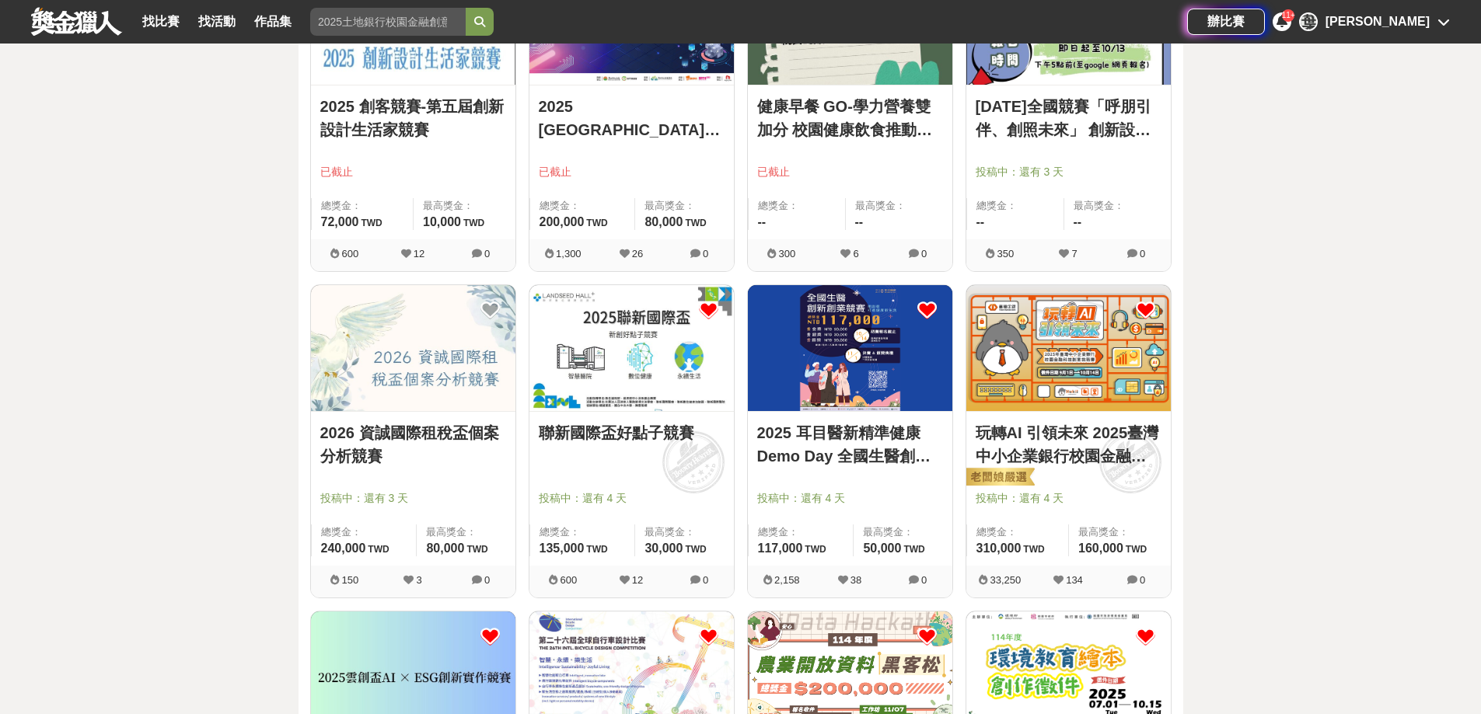
drag, startPoint x: 313, startPoint y: 304, endPoint x: 288, endPoint y: 465, distance: 162.7
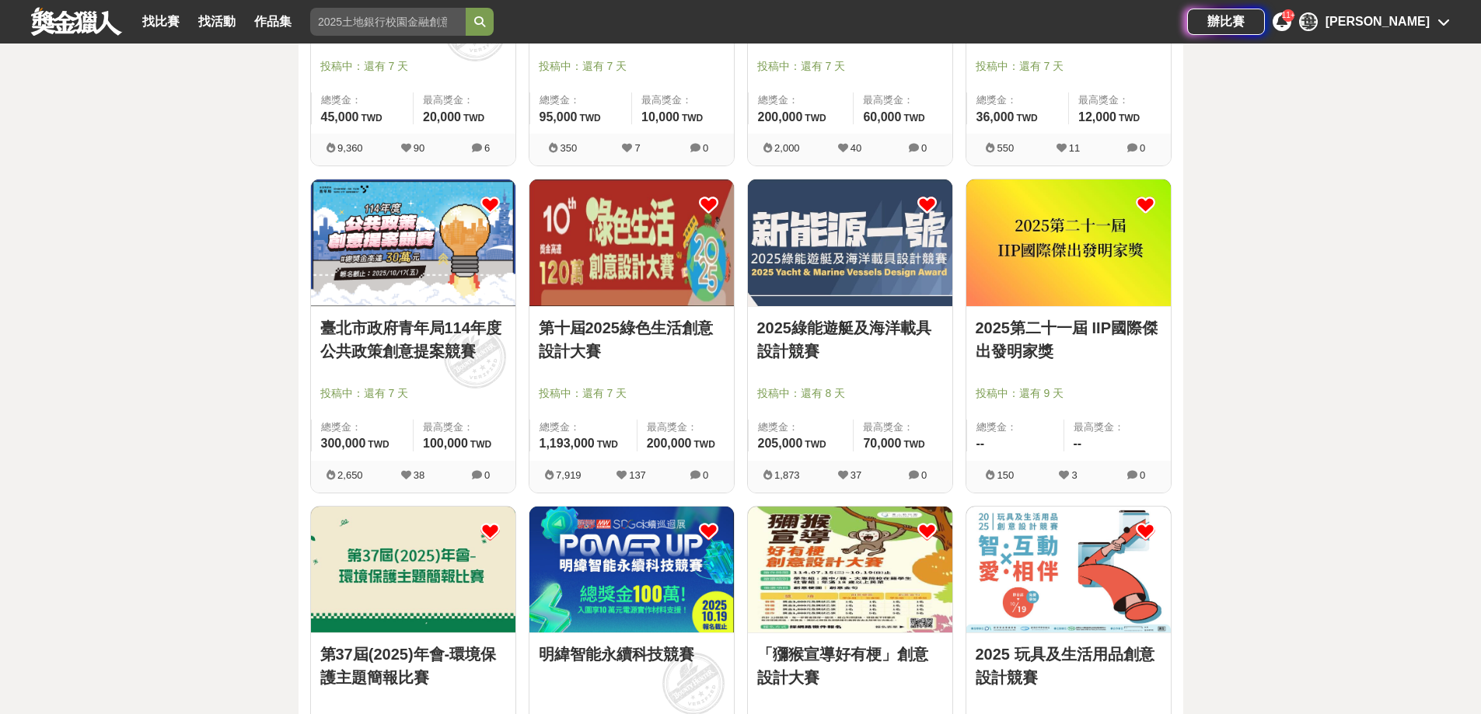
scroll to position [2281, 0]
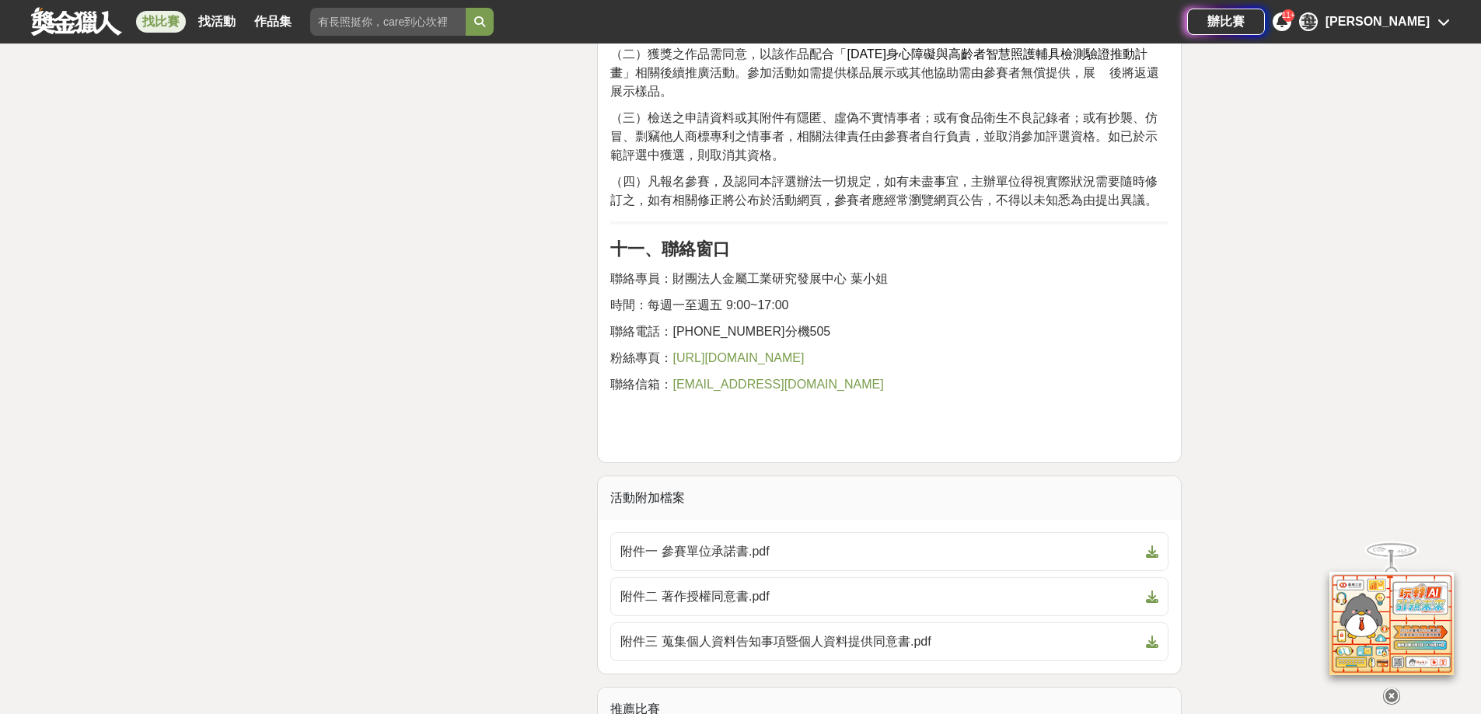
scroll to position [4146, 0]
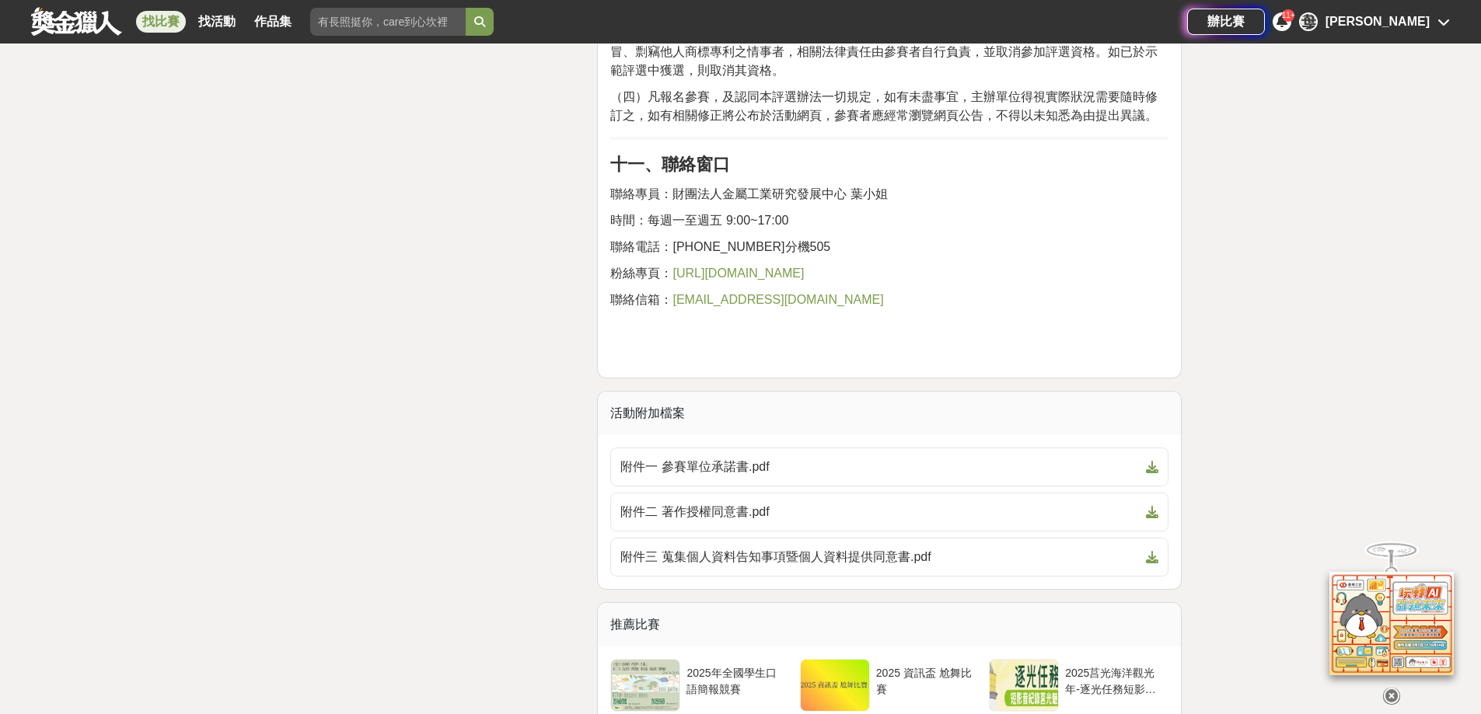
drag, startPoint x: 1351, startPoint y: 77, endPoint x: 1220, endPoint y: 93, distance: 132.3
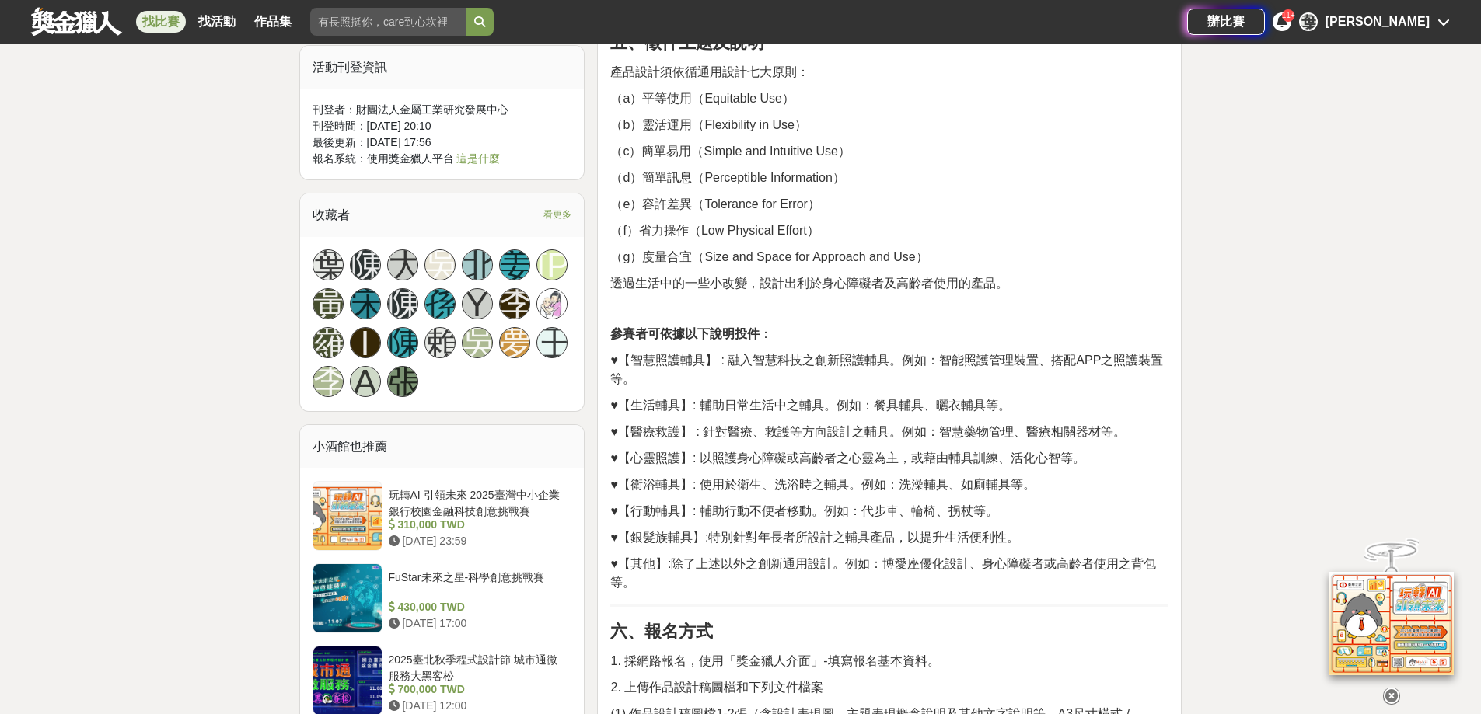
scroll to position [0, 0]
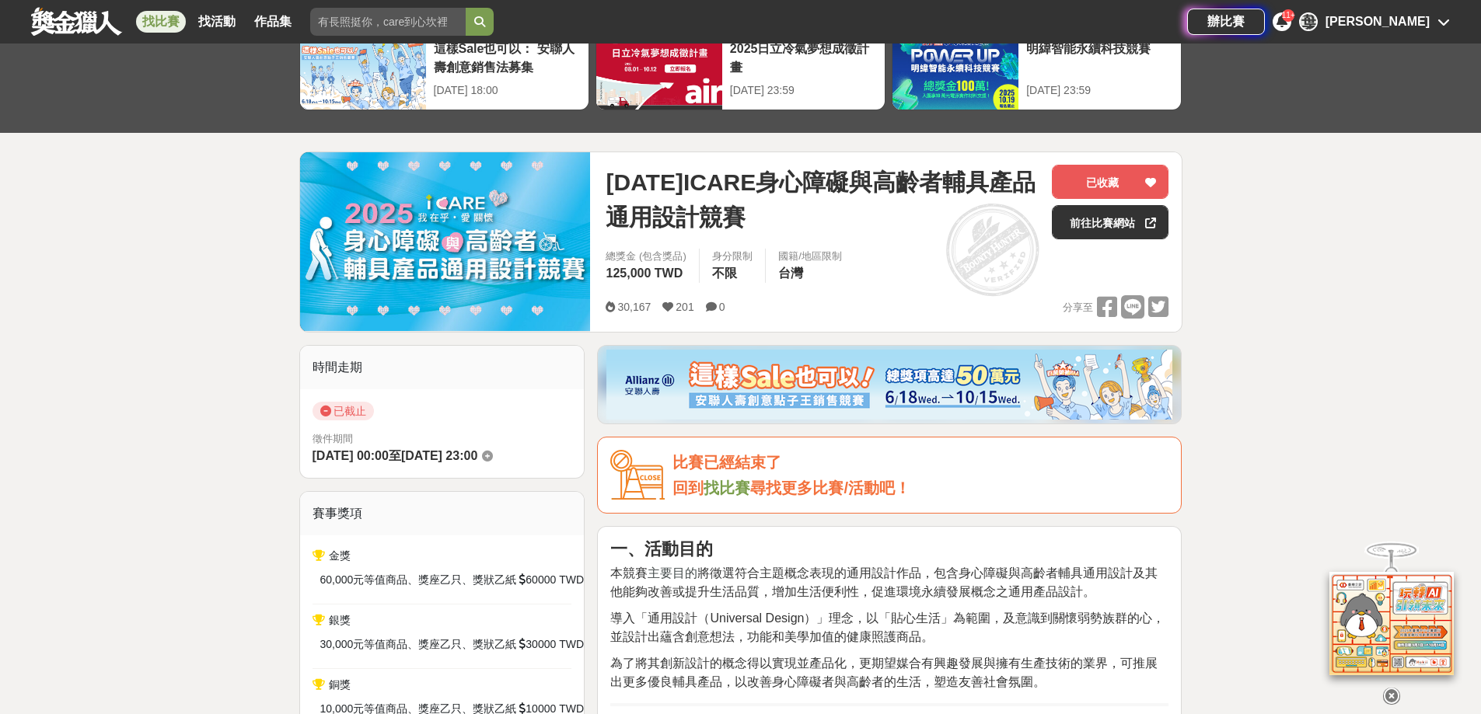
drag, startPoint x: 1283, startPoint y: 342, endPoint x: 1183, endPoint y: 81, distance: 279.5
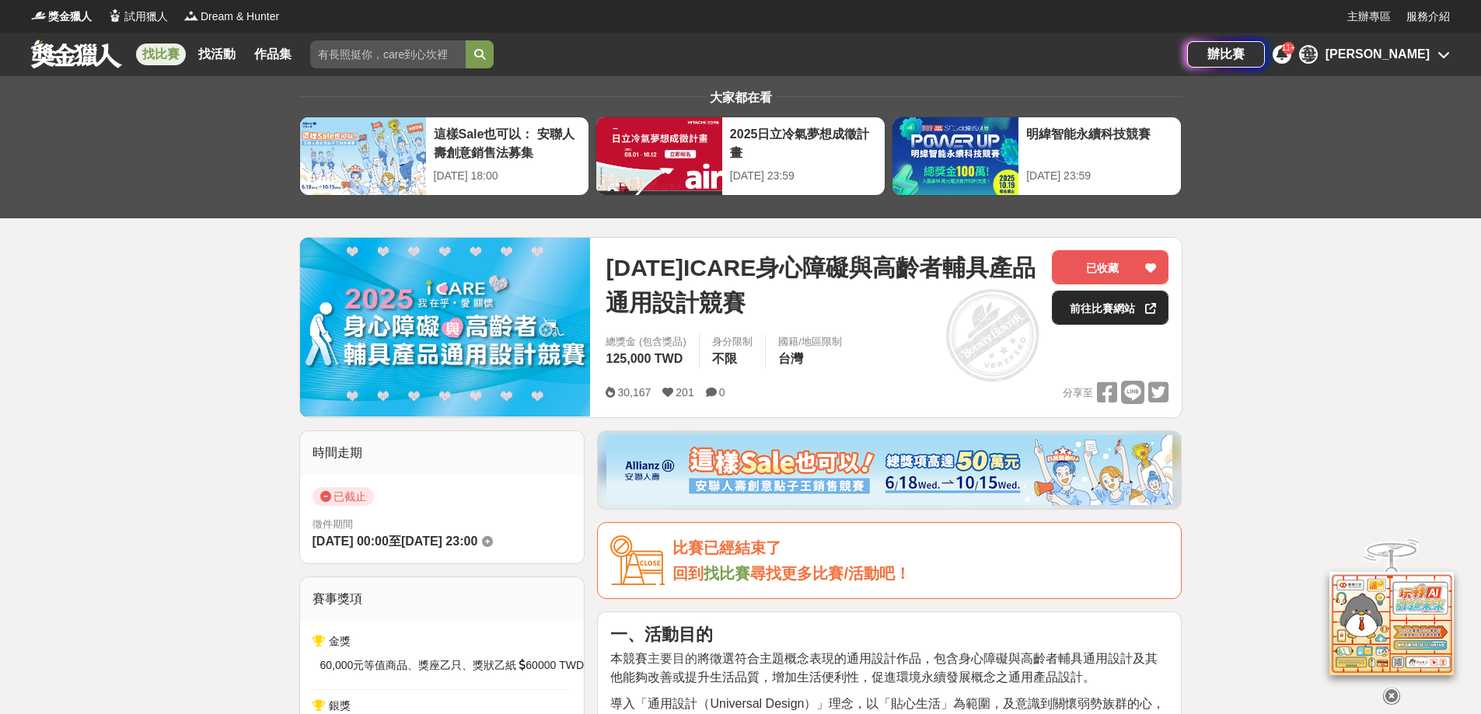
click at [1108, 314] on link "前往比賽網站" at bounding box center [1110, 308] width 117 height 34
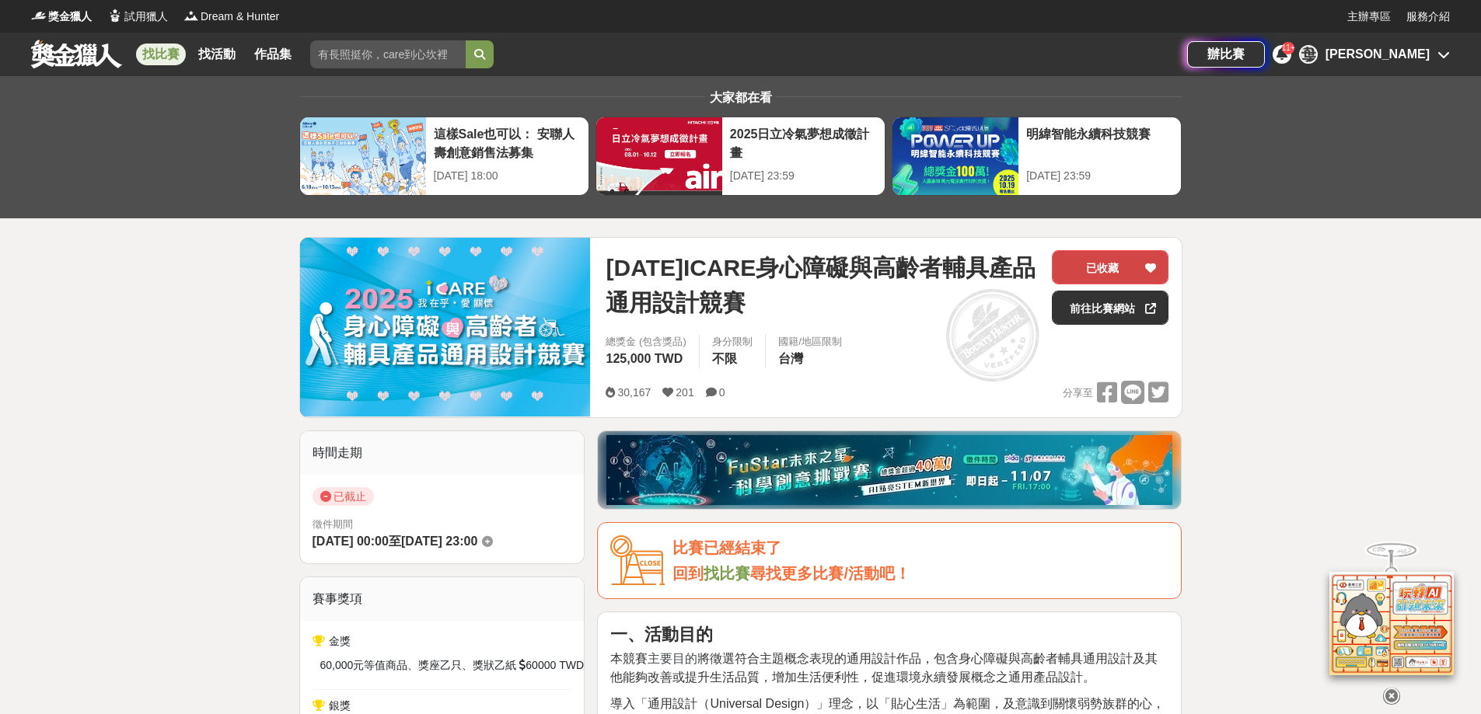
click at [1116, 274] on button "已收藏" at bounding box center [1110, 267] width 117 height 34
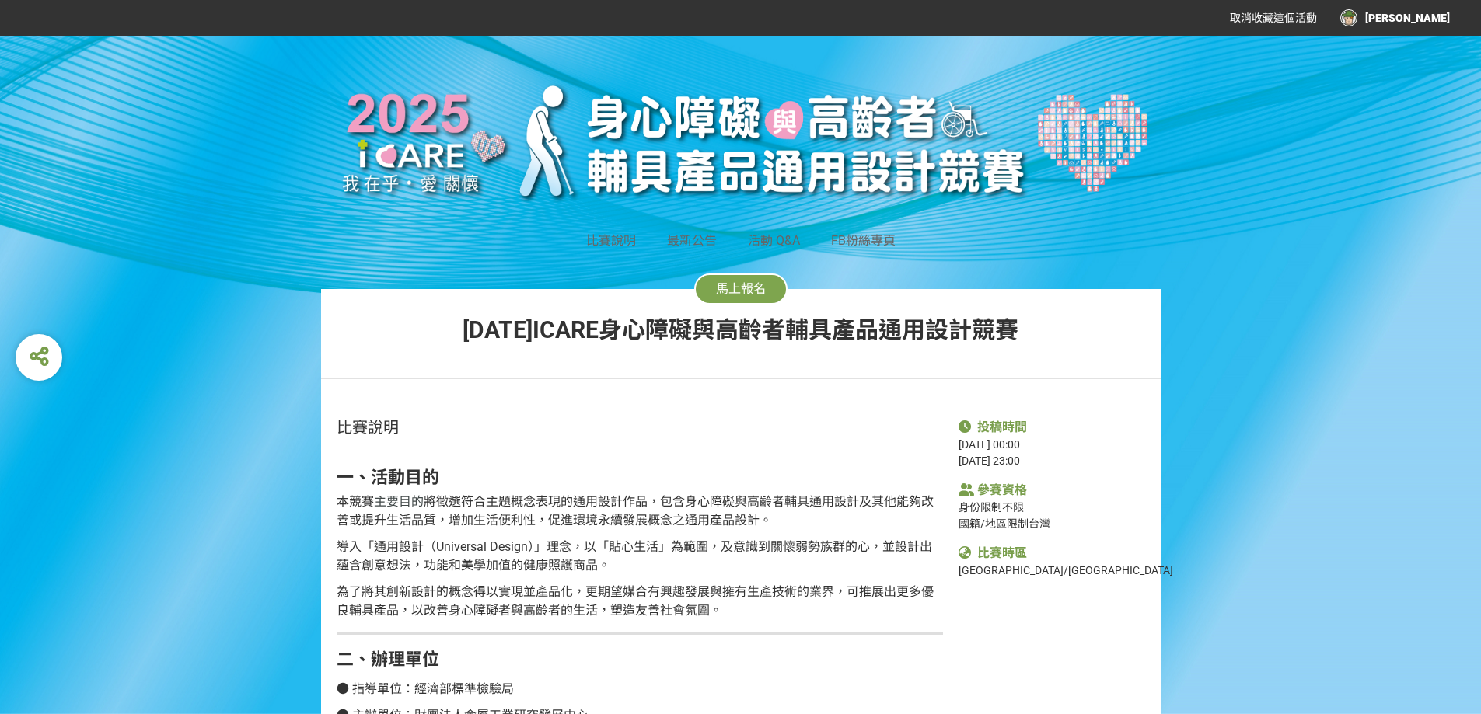
click at [651, 243] on div "比賽說明 最新公告 活動 Q&A FB粉絲專頁" at bounding box center [741, 241] width 840 height 19
click at [702, 236] on span "最新公告" at bounding box center [692, 240] width 50 height 15
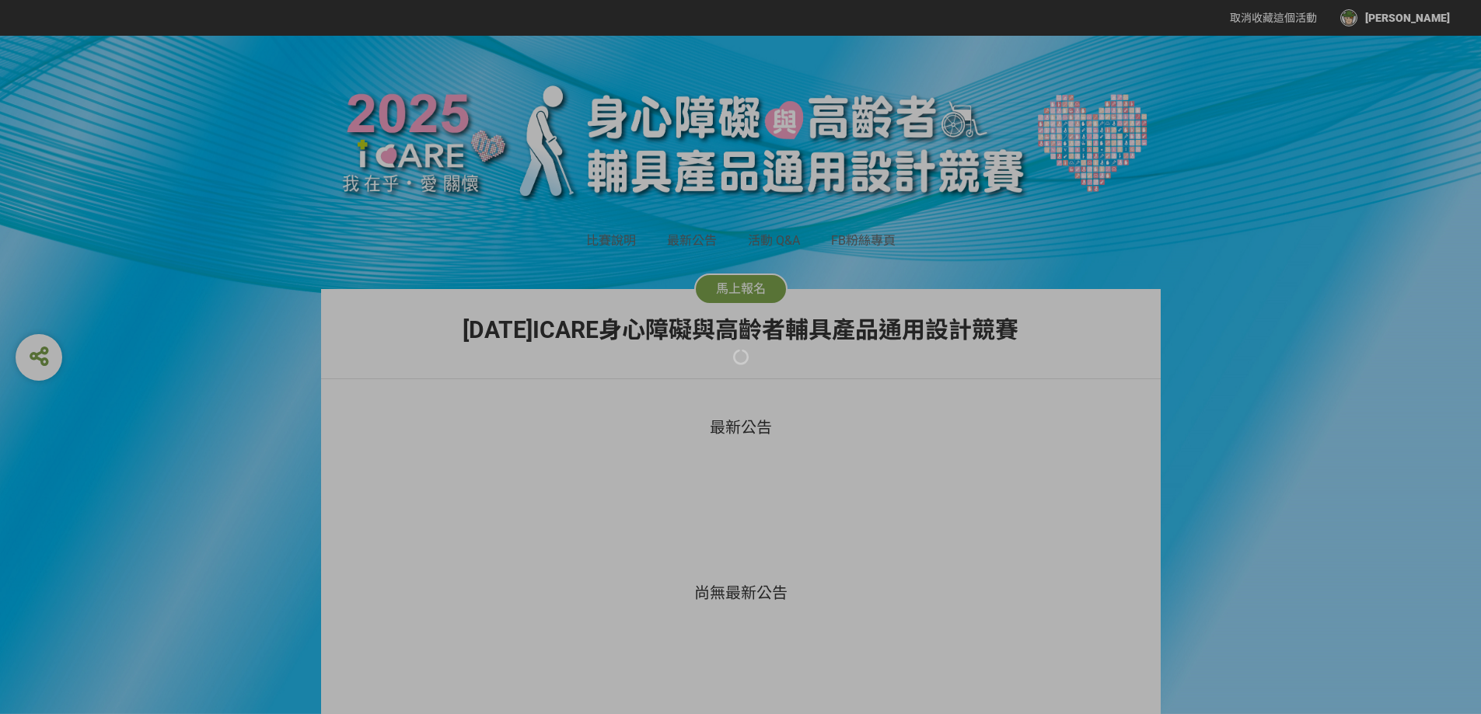
scroll to position [208, 0]
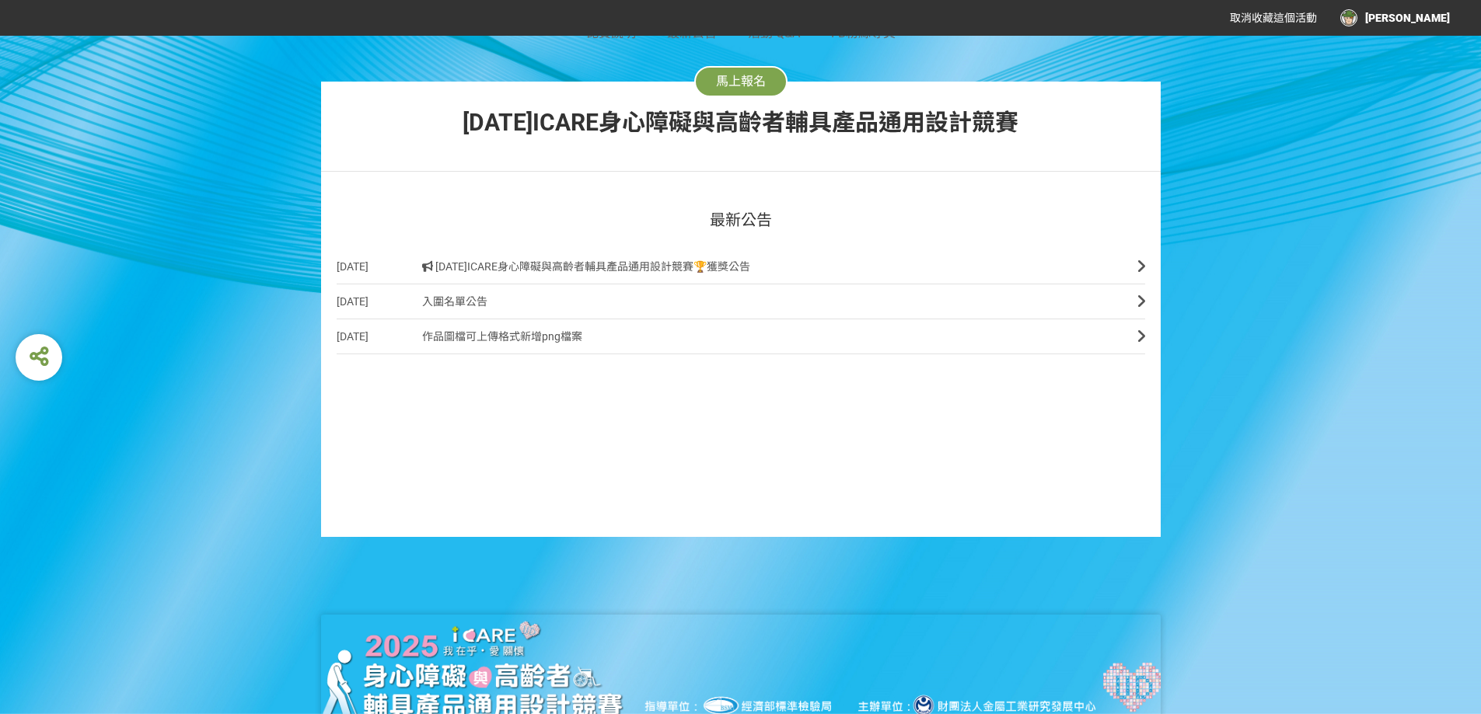
click at [643, 295] on link "2025-09-17 入圍名單公告" at bounding box center [741, 302] width 808 height 35
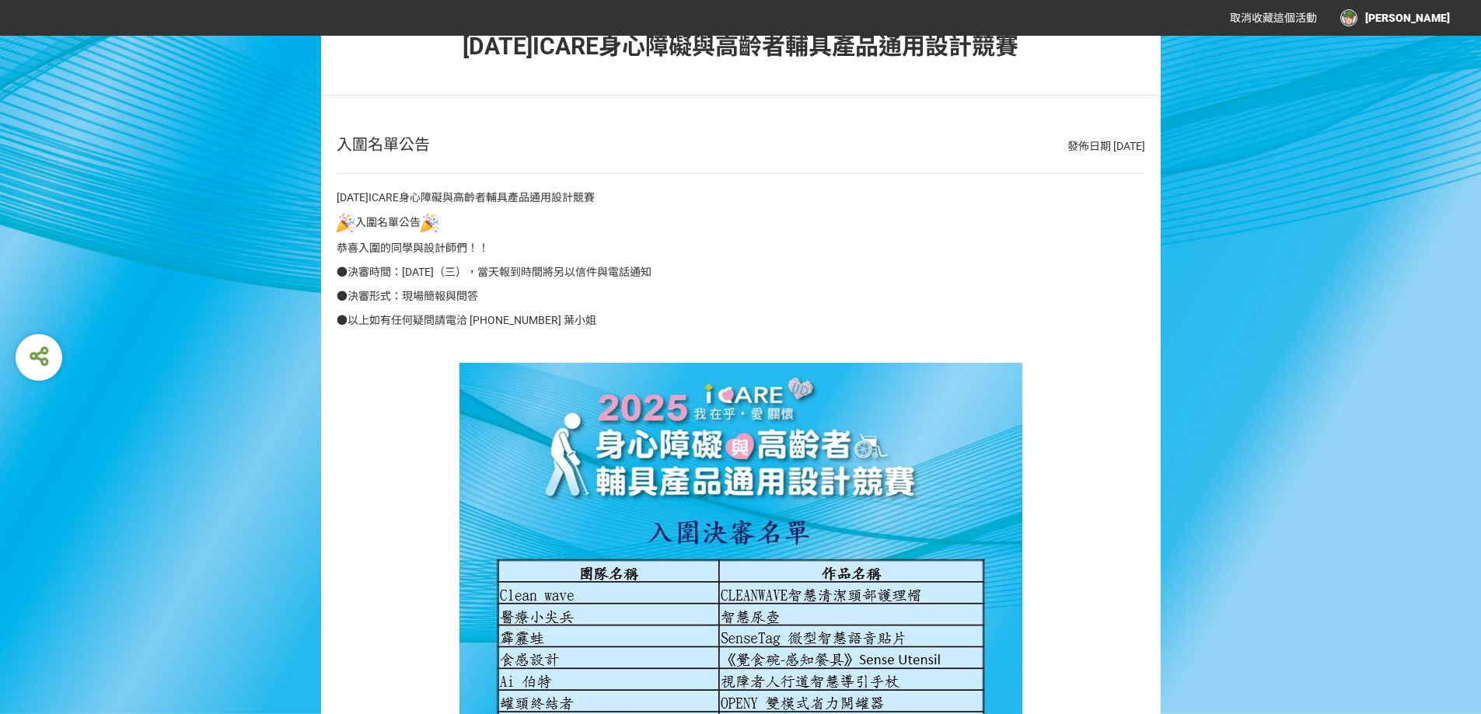
scroll to position [208, 0]
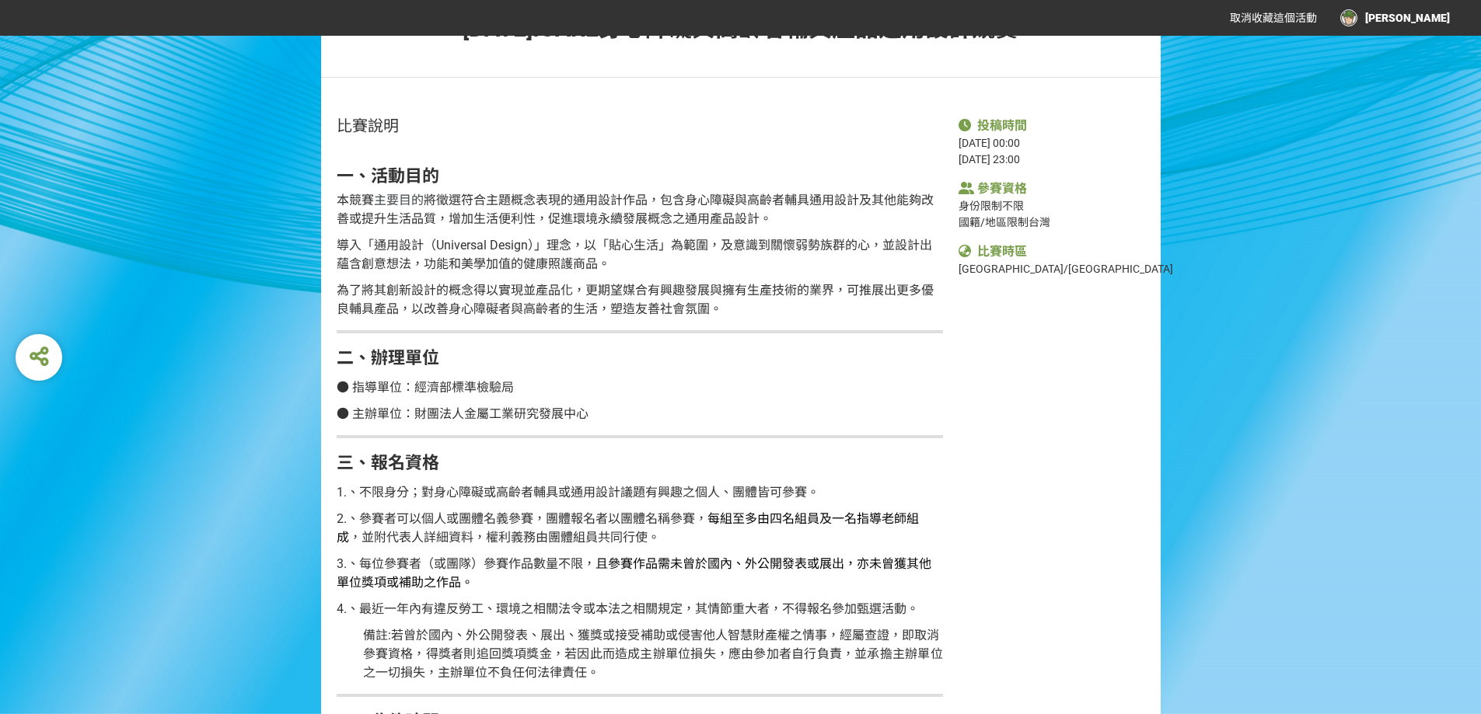
scroll to position [622, 0]
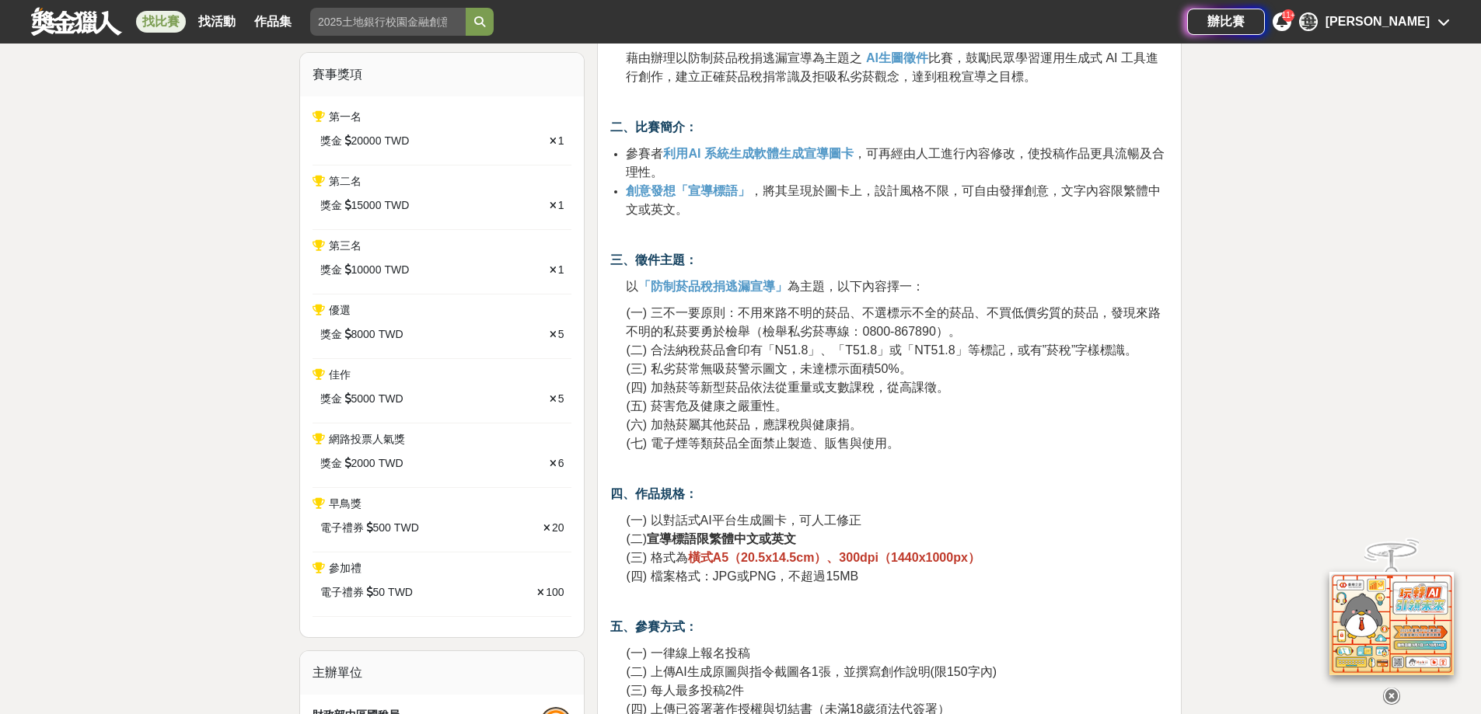
scroll to position [622, 0]
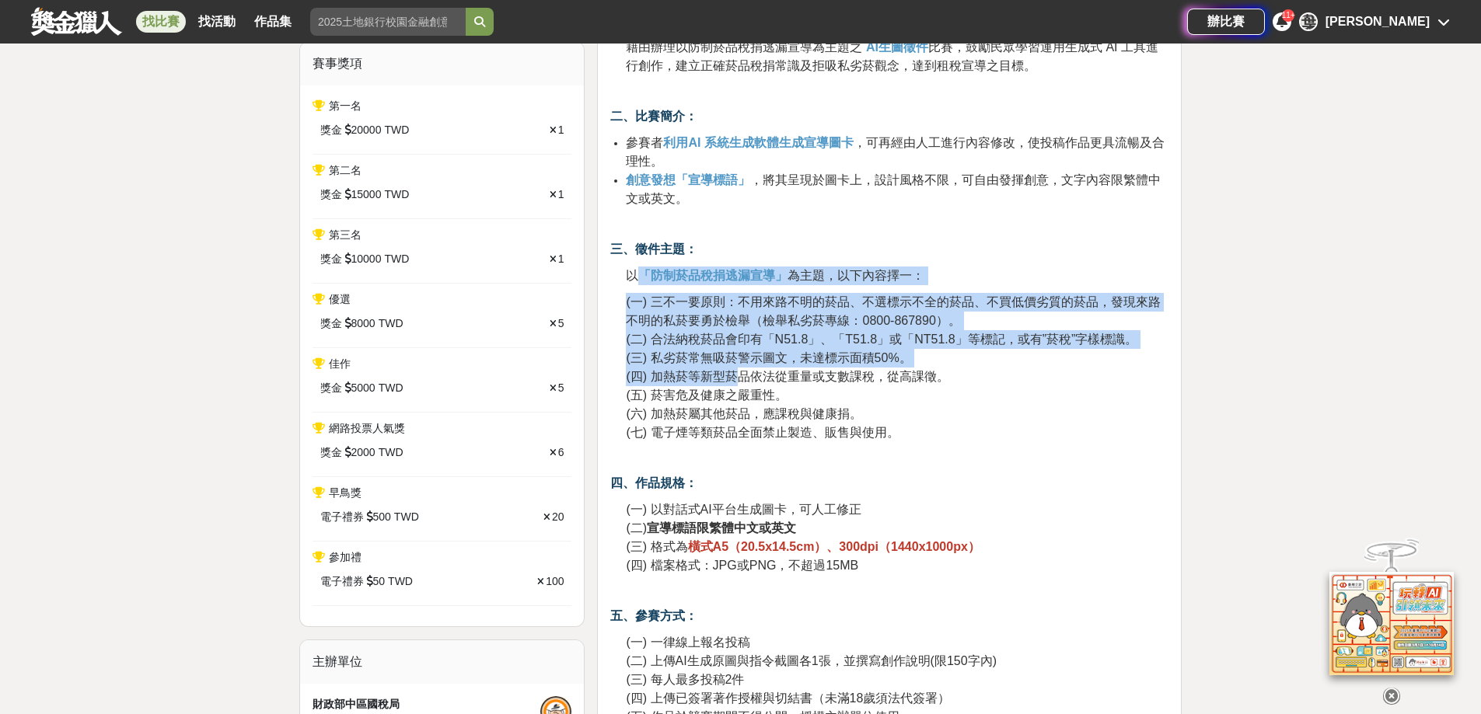
drag, startPoint x: 636, startPoint y: 281, endPoint x: 779, endPoint y: 401, distance: 187.0
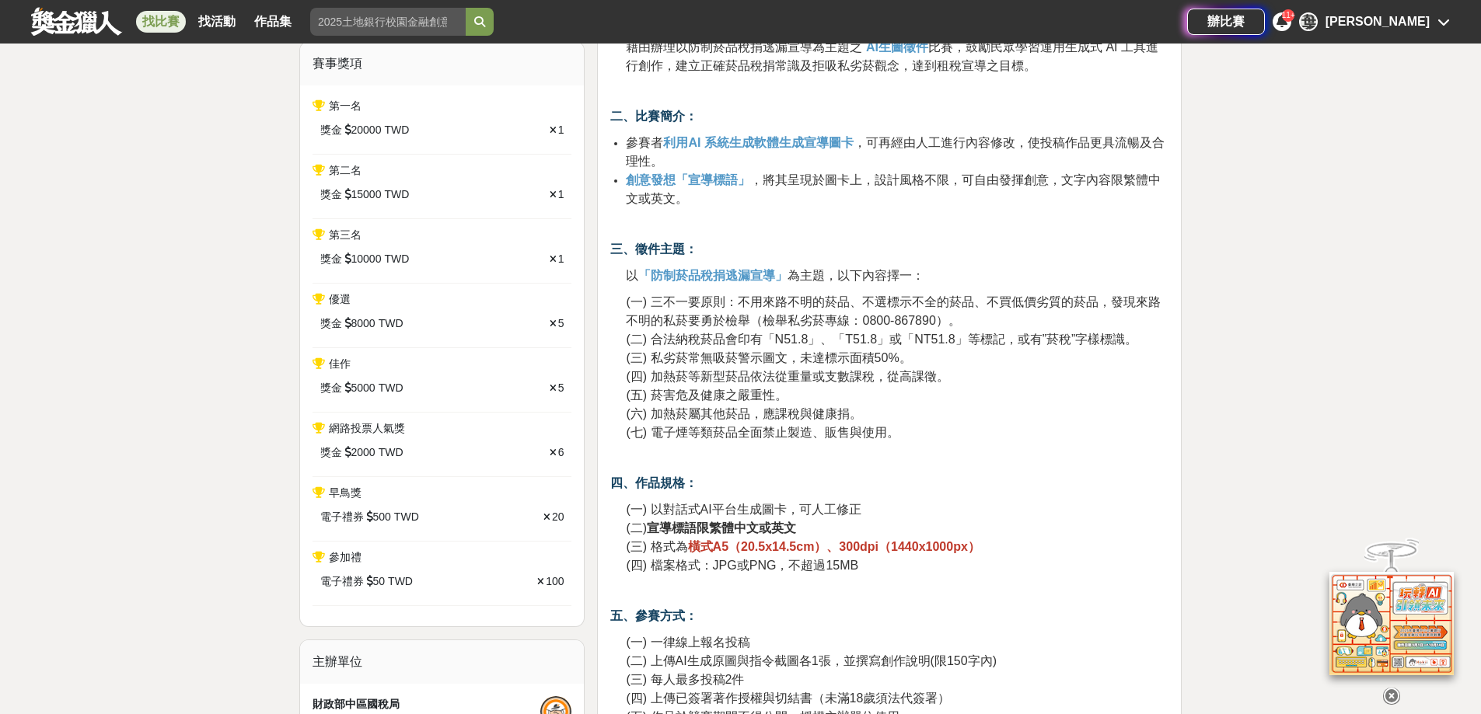
click at [1000, 484] on p "四、作品規格：" at bounding box center [889, 483] width 558 height 19
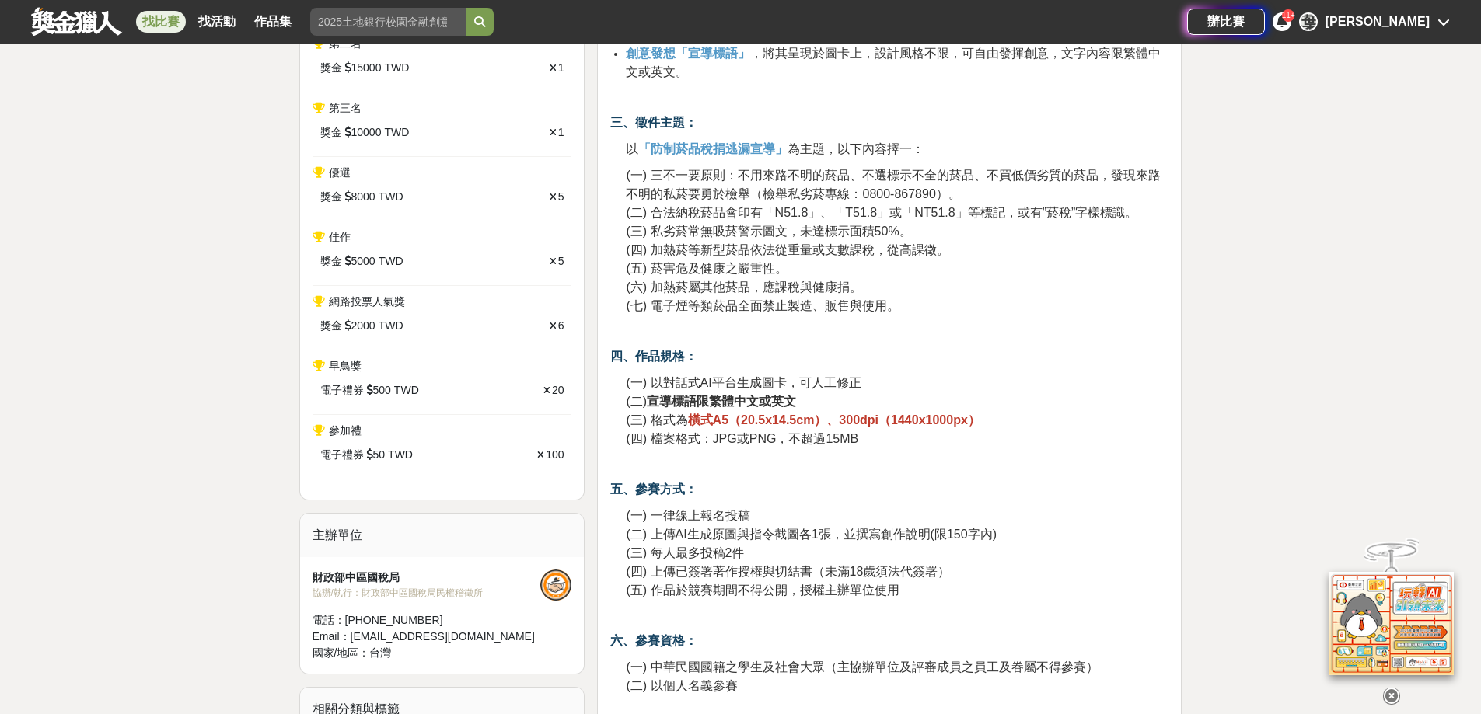
scroll to position [829, 0]
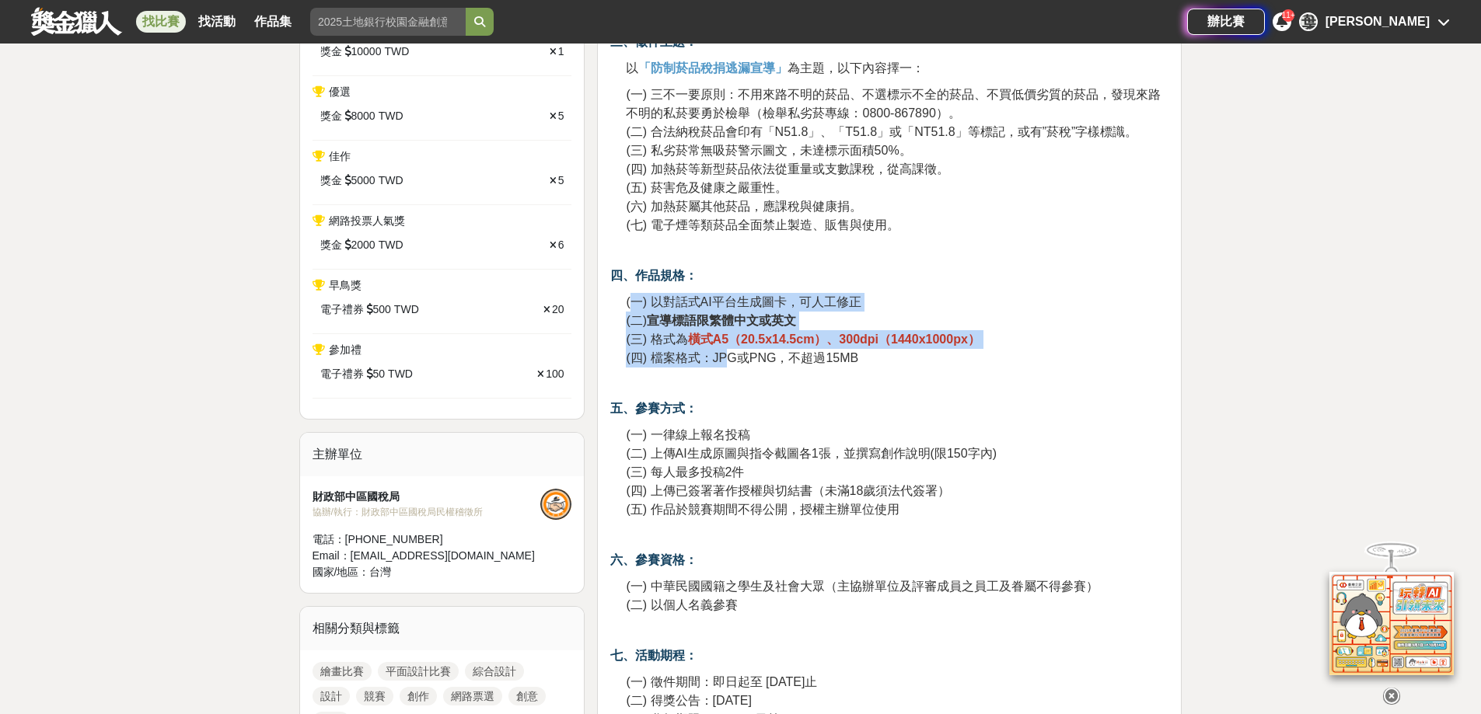
drag, startPoint x: 634, startPoint y: 294, endPoint x: 730, endPoint y: 363, distance: 118.7
click at [730, 363] on p "(一) 以對話式AI平台生成圖卡，可人工修正 (二) 宣導標語限繁體中文或英文 (三) 格式為 橫式A5（20.5x14.5cm）、300dpi（1440x1…" at bounding box center [897, 330] width 543 height 75
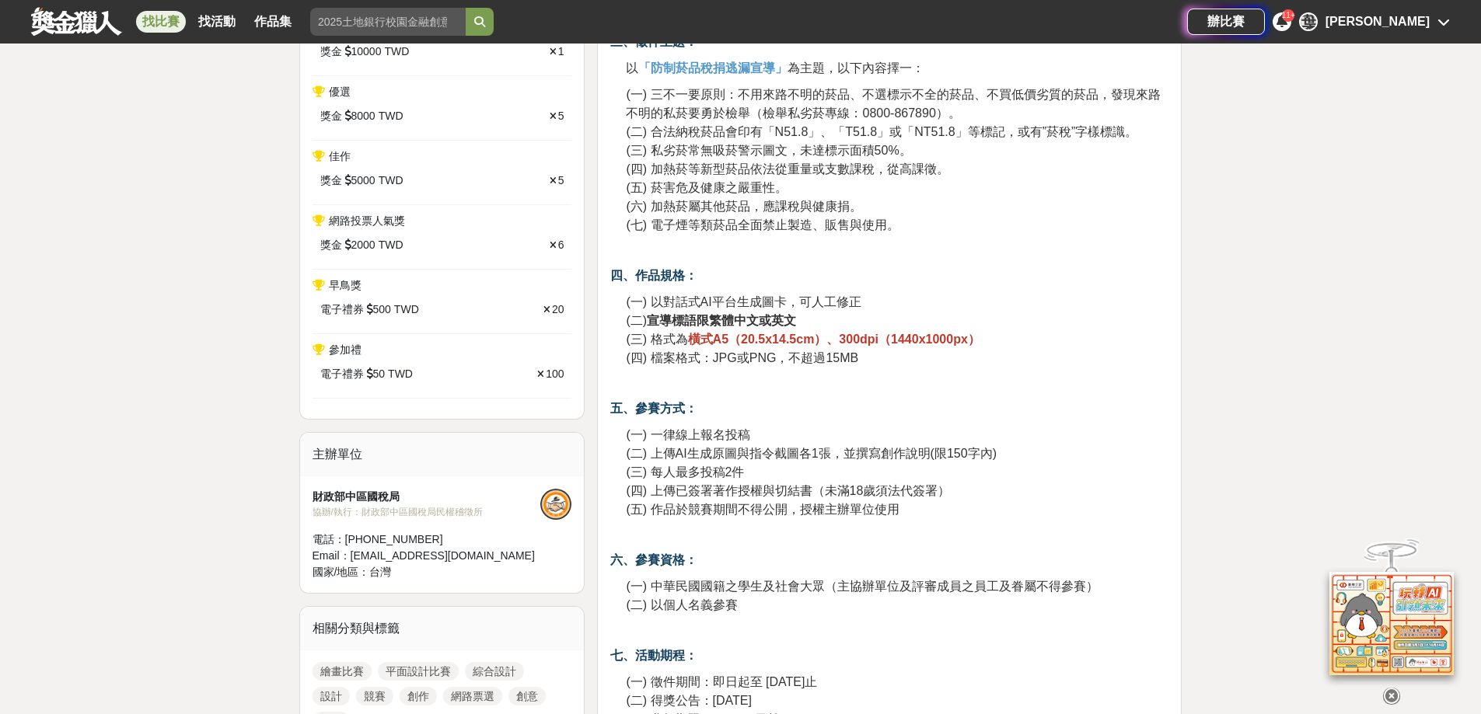
click at [887, 441] on p "(一) 一律線上報名投稿 (二) 上傳AI生成原圖與指令截圖各1張，並撰寫創作說明(限150字內) (三) 每人最多投稿2件 (四) 上傳已簽署著作授權與切結…" at bounding box center [897, 472] width 543 height 93
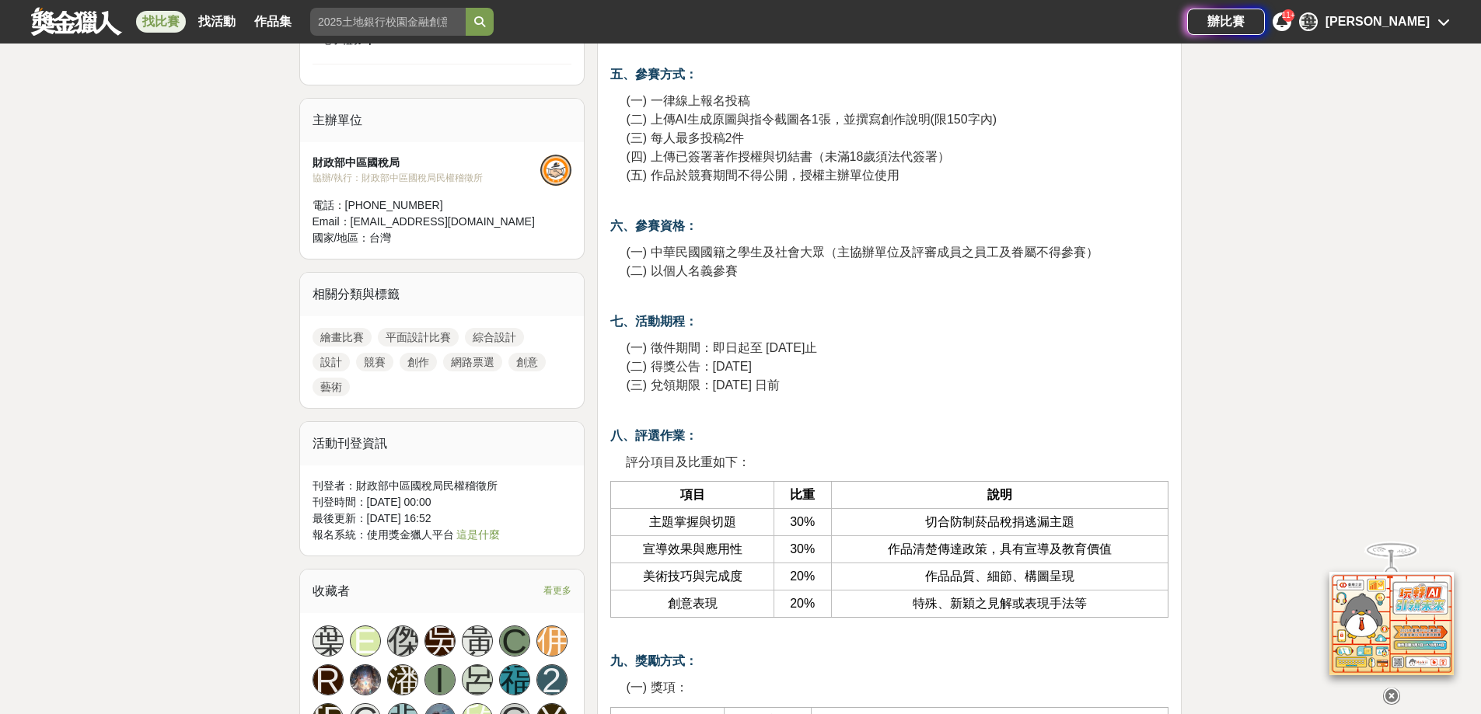
scroll to position [1244, 0]
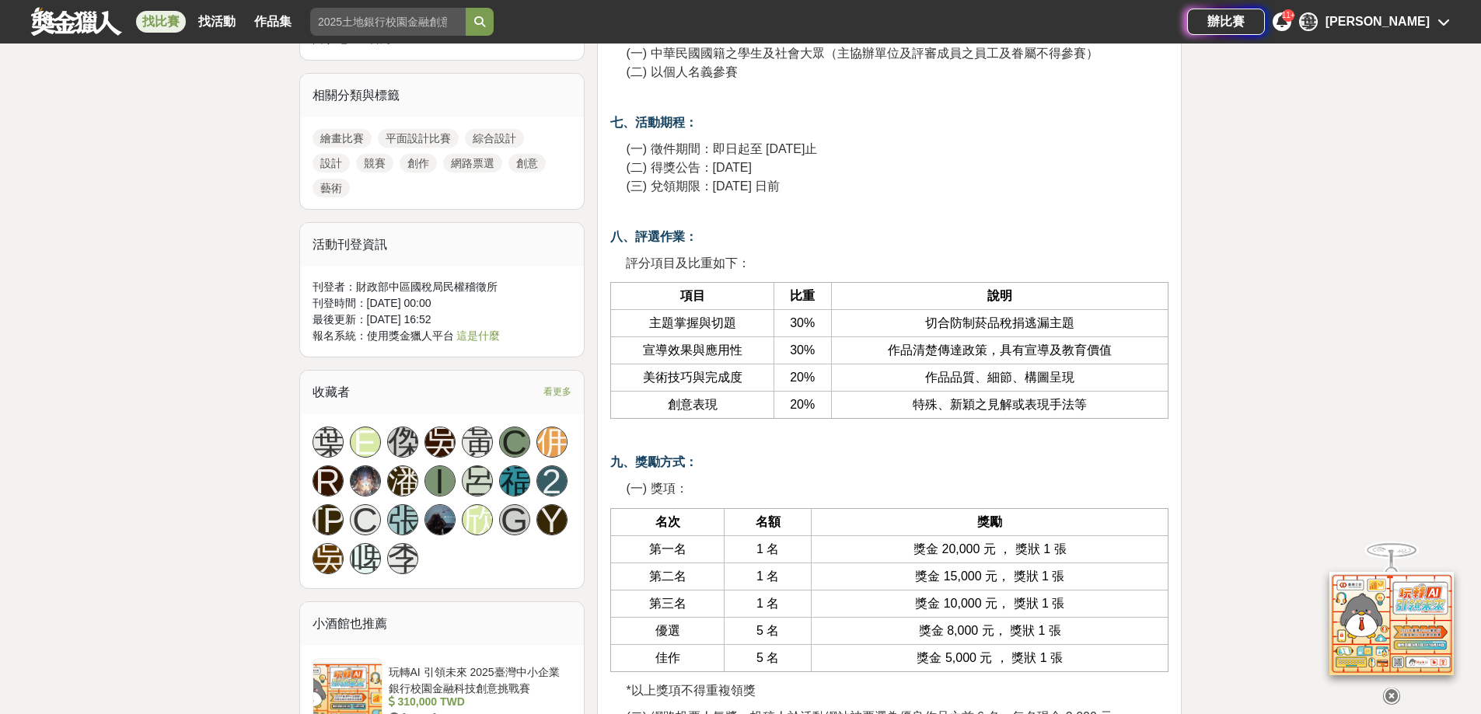
drag, startPoint x: 928, startPoint y: 391, endPoint x: 956, endPoint y: 440, distance: 56.4
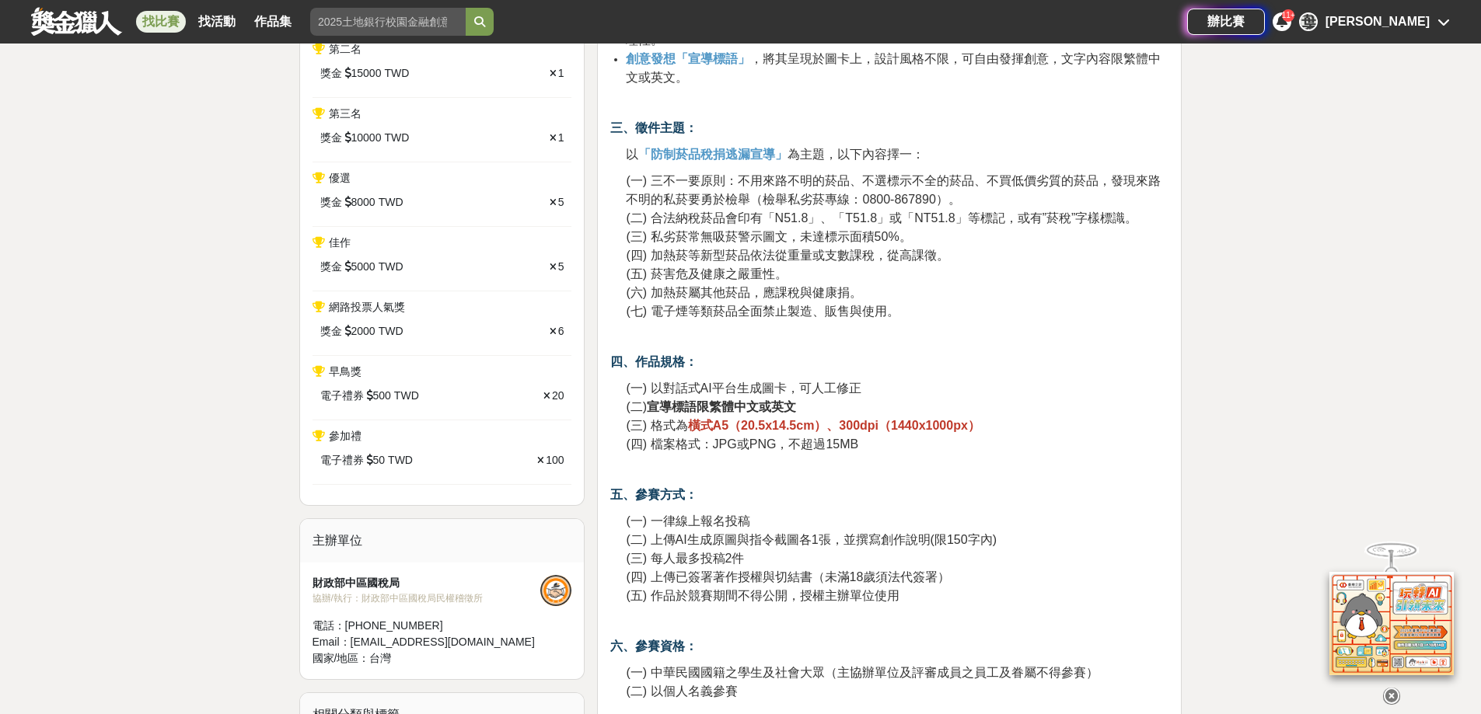
scroll to position [0, 0]
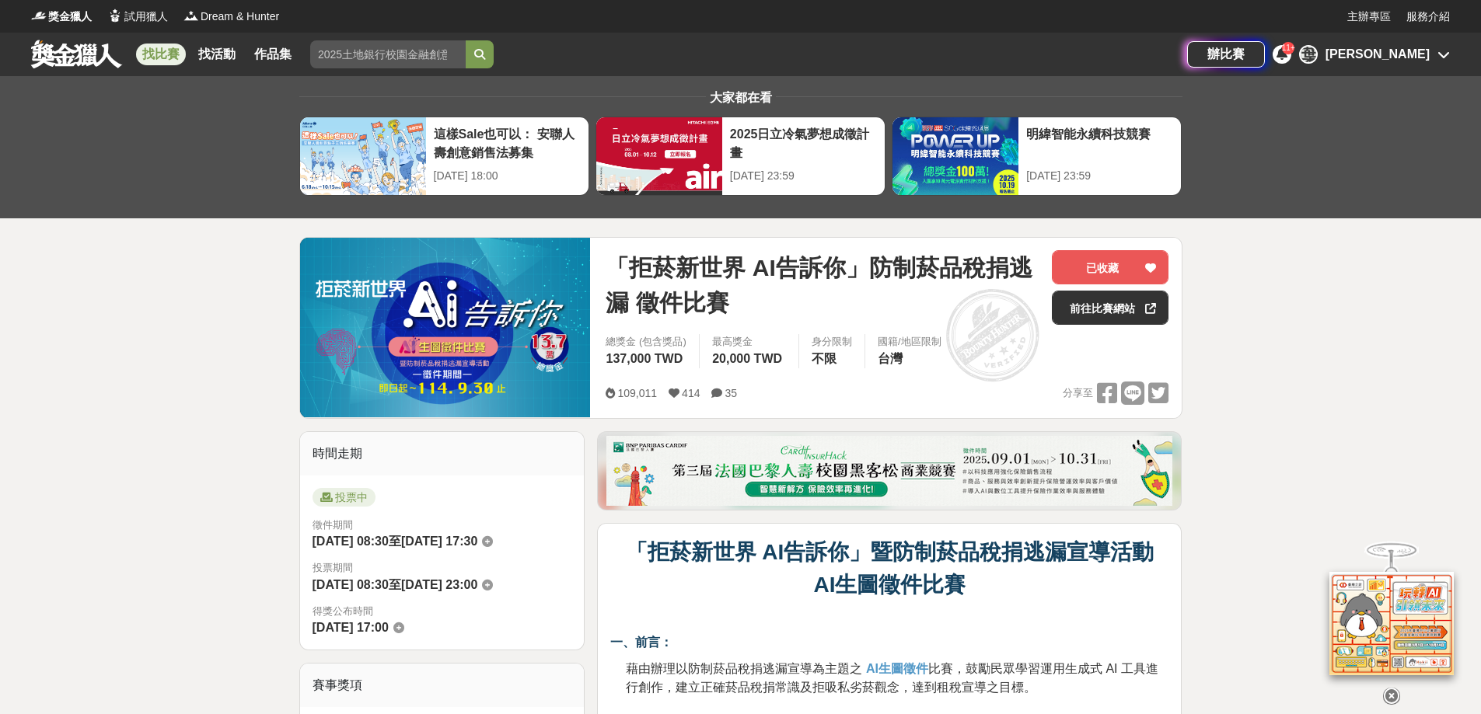
drag, startPoint x: 926, startPoint y: 401, endPoint x: 820, endPoint y: 102, distance: 317.4
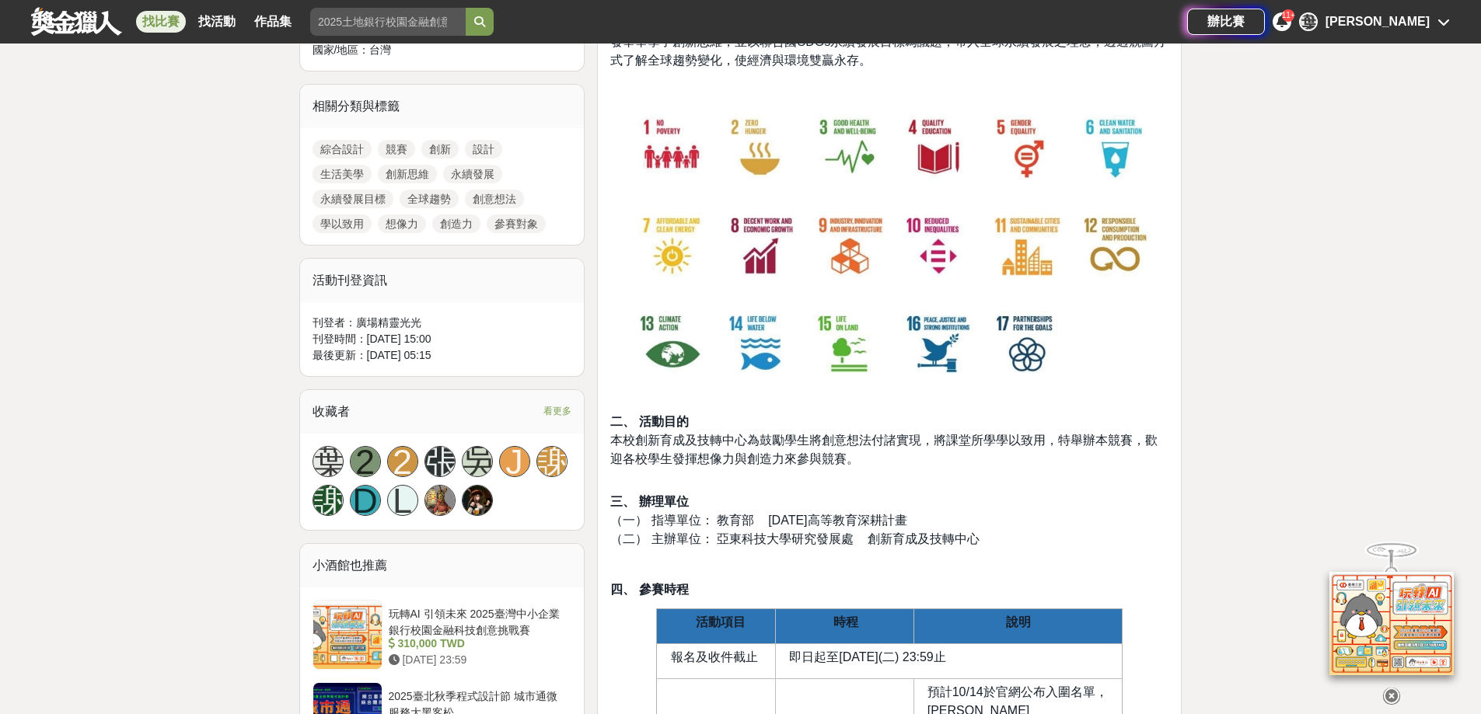
scroll to position [829, 0]
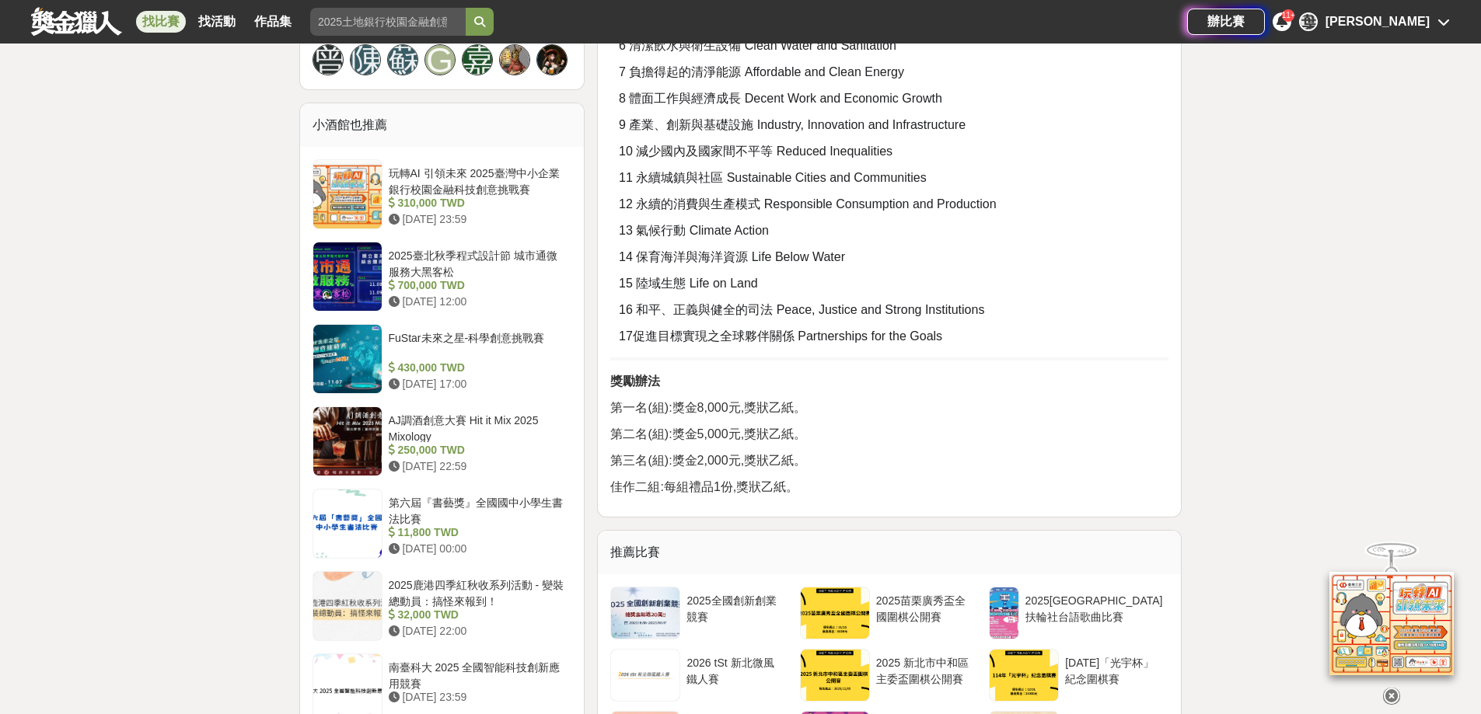
scroll to position [1244, 0]
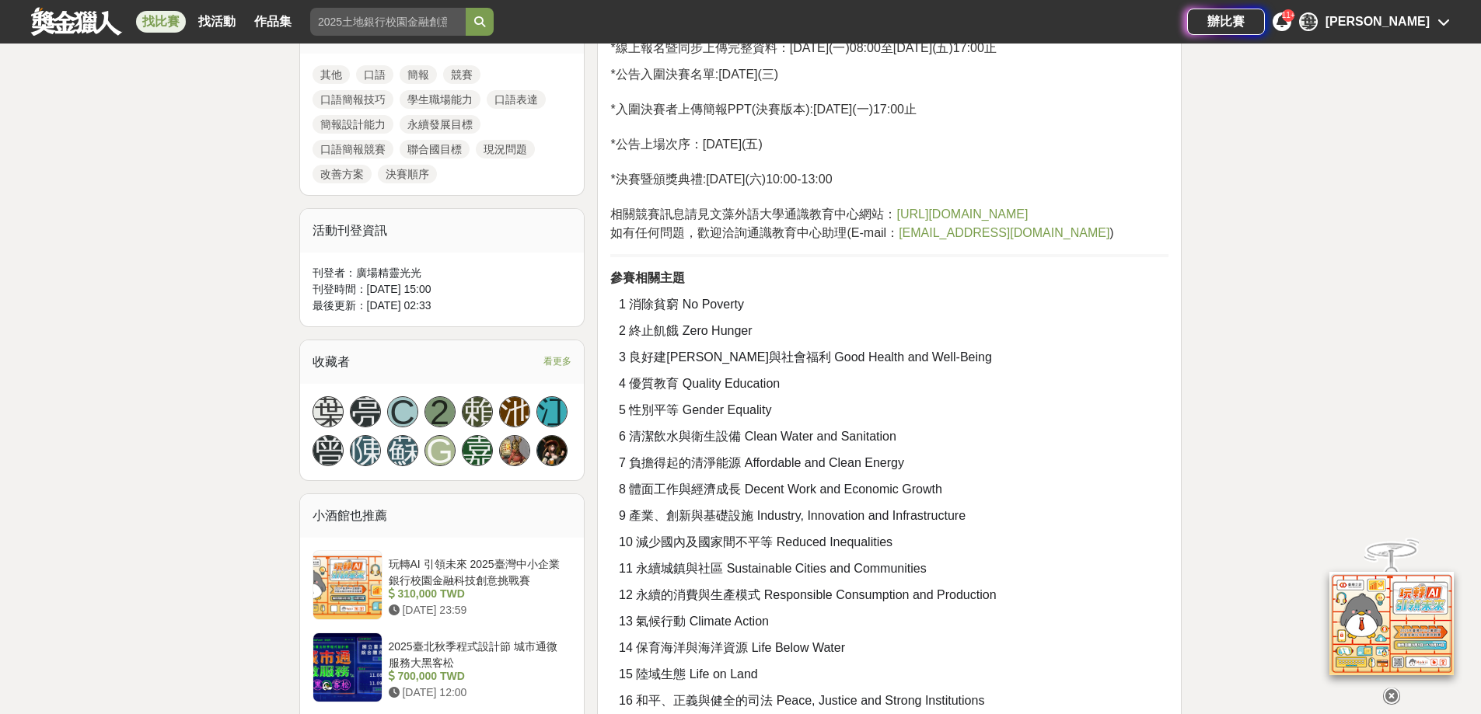
drag, startPoint x: 957, startPoint y: 421, endPoint x: 928, endPoint y: 358, distance: 69.9
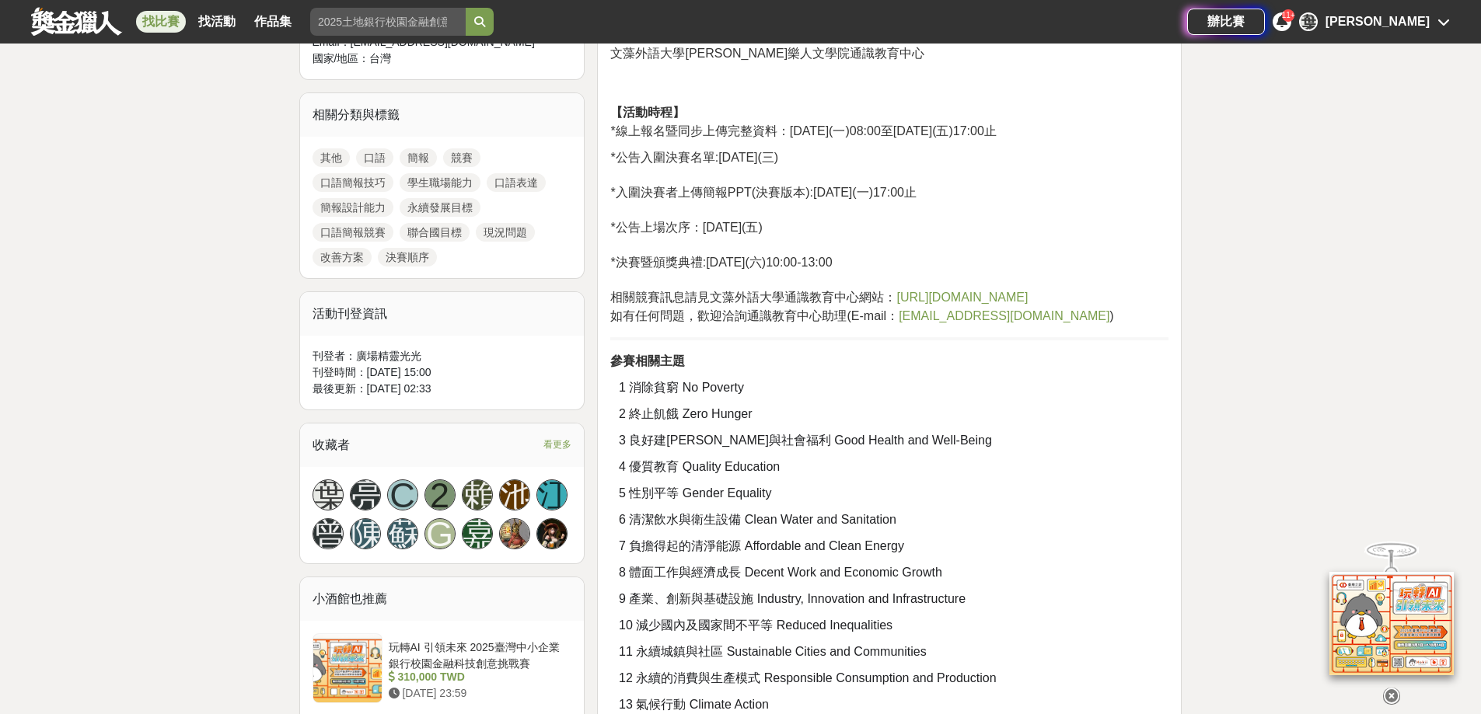
drag, startPoint x: 971, startPoint y: 420, endPoint x: 943, endPoint y: 371, distance: 56.4
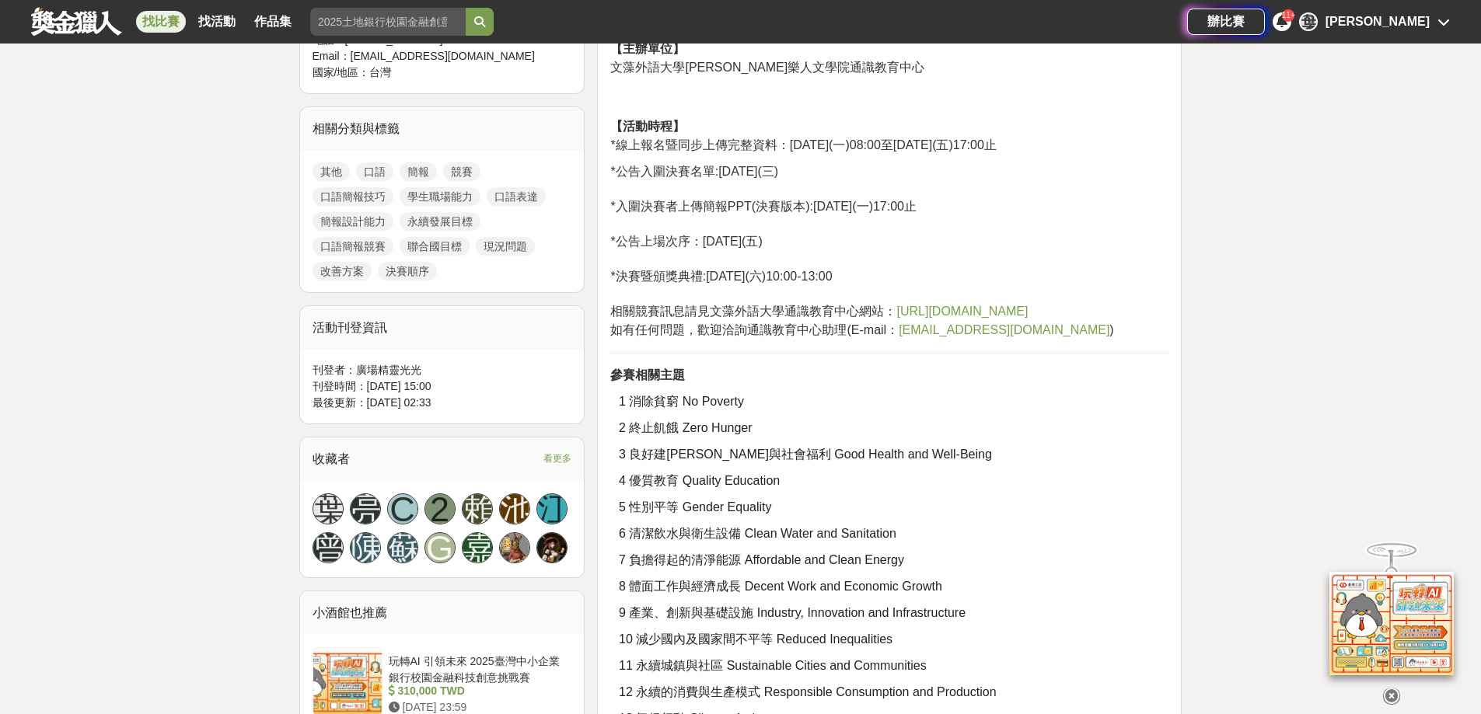
click at [555, 450] on span "看更多" at bounding box center [557, 458] width 28 height 17
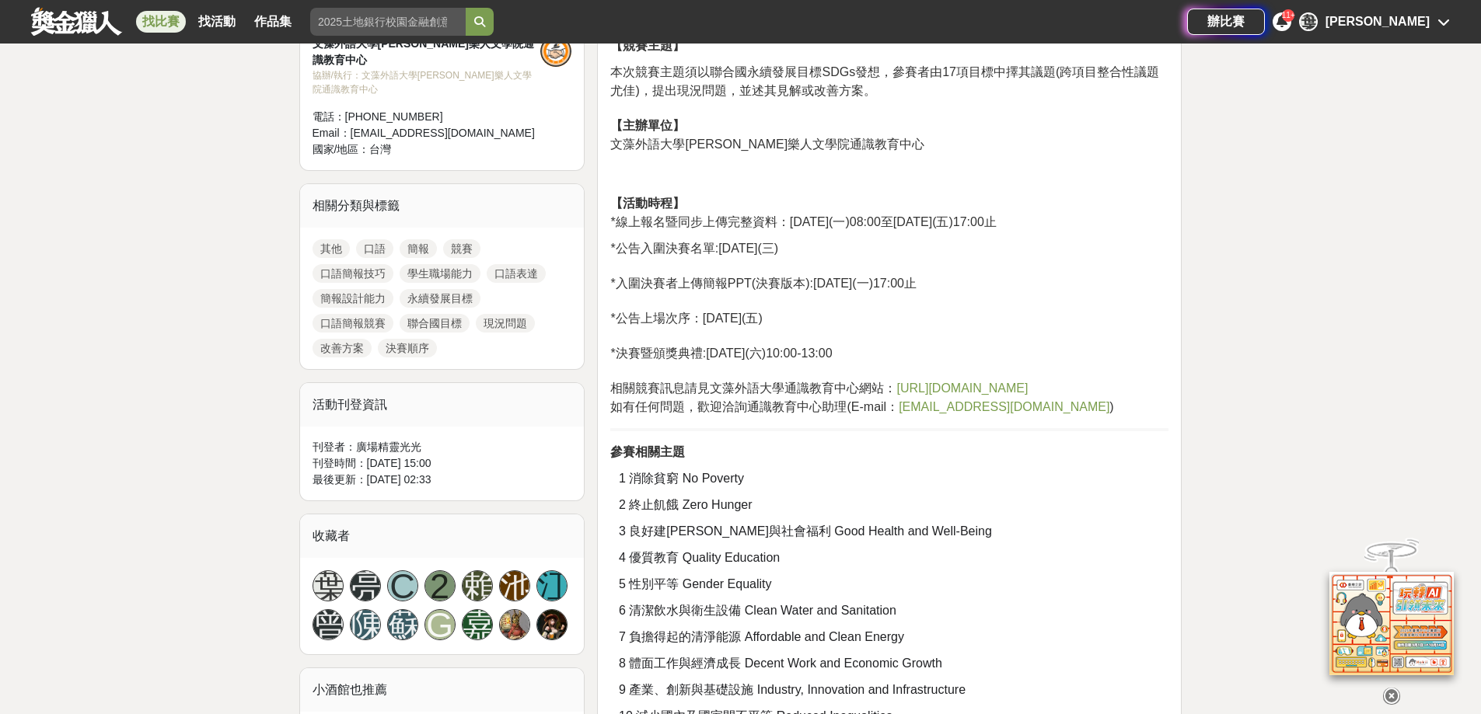
drag, startPoint x: 1112, startPoint y: 408, endPoint x: 1101, endPoint y: 389, distance: 21.6
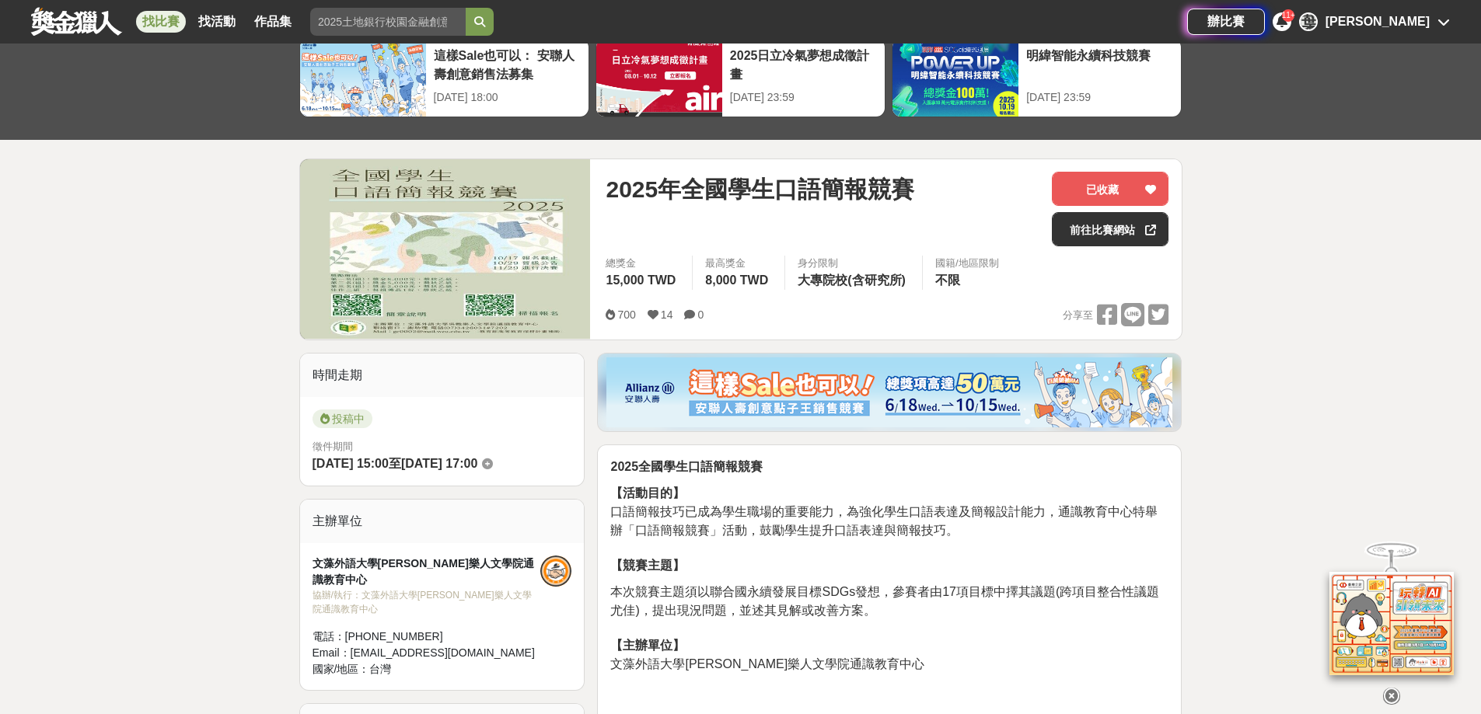
scroll to position [0, 0]
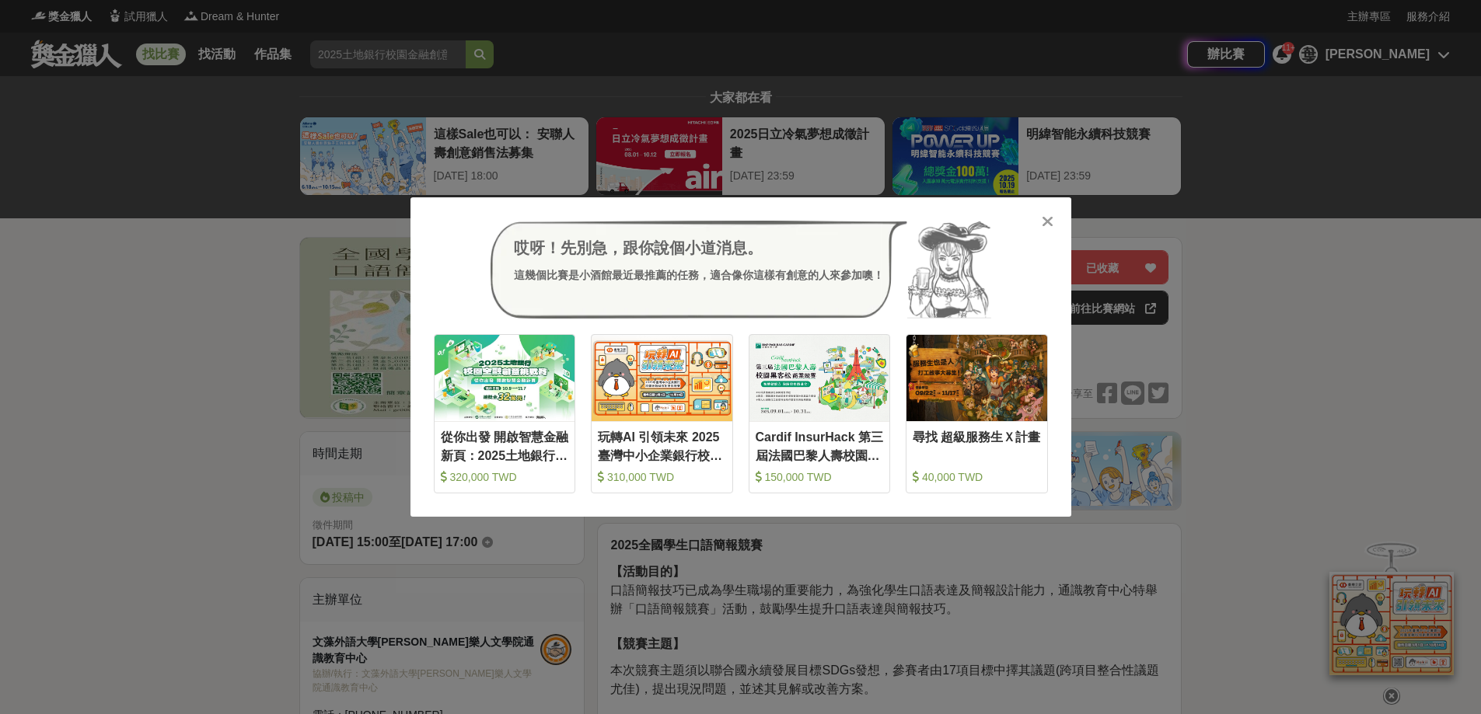
click at [173, 299] on div "哎呀！先別急，跟你說個小道消息。 這幾個比賽是小酒館最近最推薦的任務，適合像你這樣有創意的人來參加噢！ 收藏 從你出發 開啟智慧金融新頁：2025土地銀行校園…" at bounding box center [740, 357] width 1481 height 714
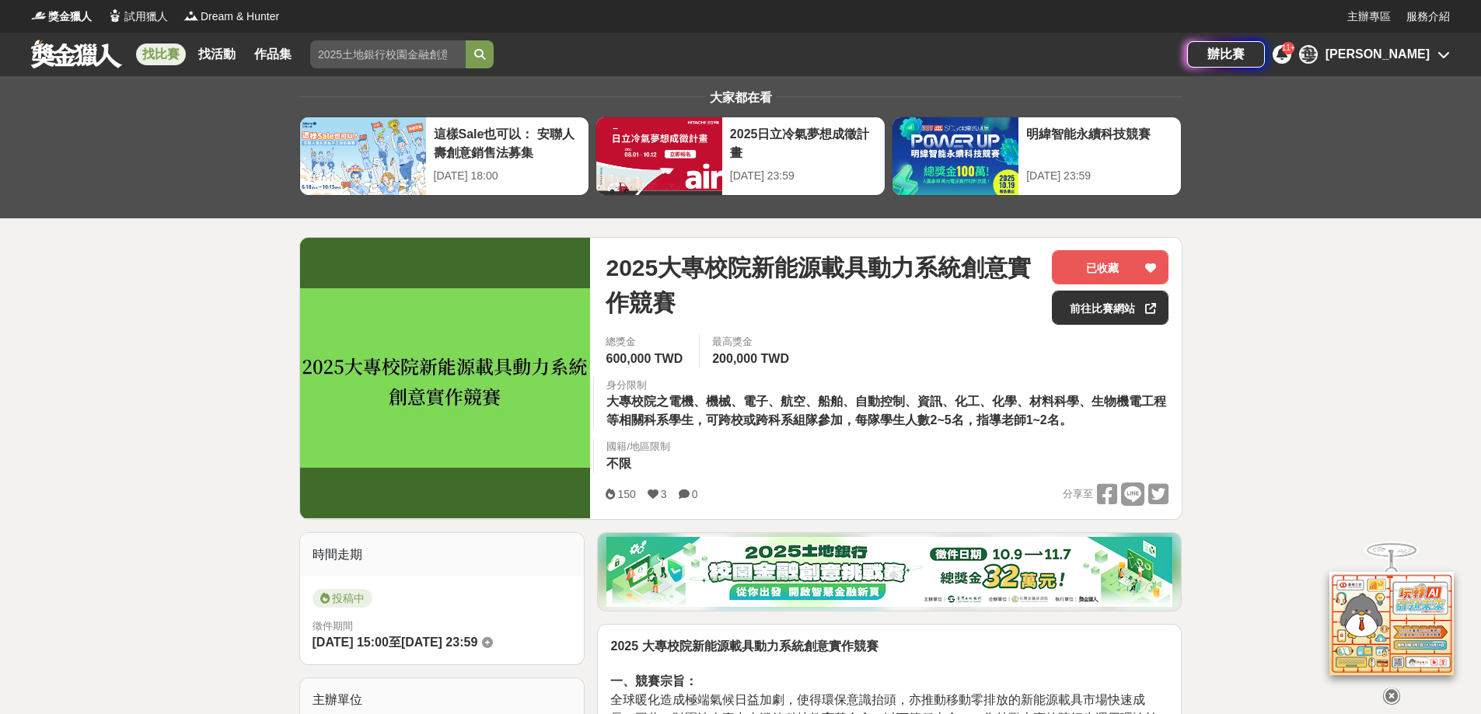
drag, startPoint x: 1187, startPoint y: 264, endPoint x: 1092, endPoint y: 13, distance: 268.4
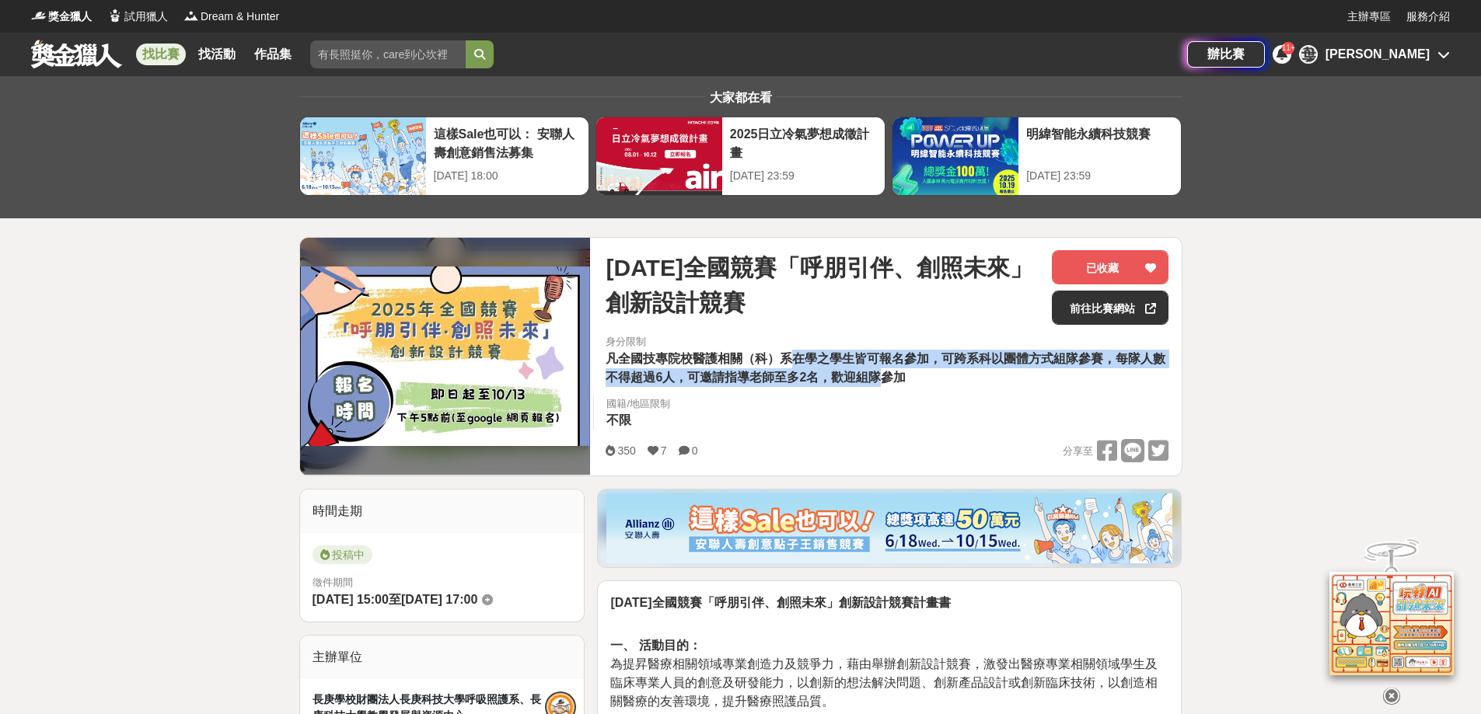
drag, startPoint x: 787, startPoint y: 352, endPoint x: 875, endPoint y: 383, distance: 93.9
click at [875, 383] on span "凡全國技專院校醫護相關（科）系在學之學生皆可報名參加，可跨系科以團體方式組隊參賽，每隊人數不得超過6人，可邀請指導老師至多2名，歡迎組隊參加" at bounding box center [886, 368] width 560 height 32
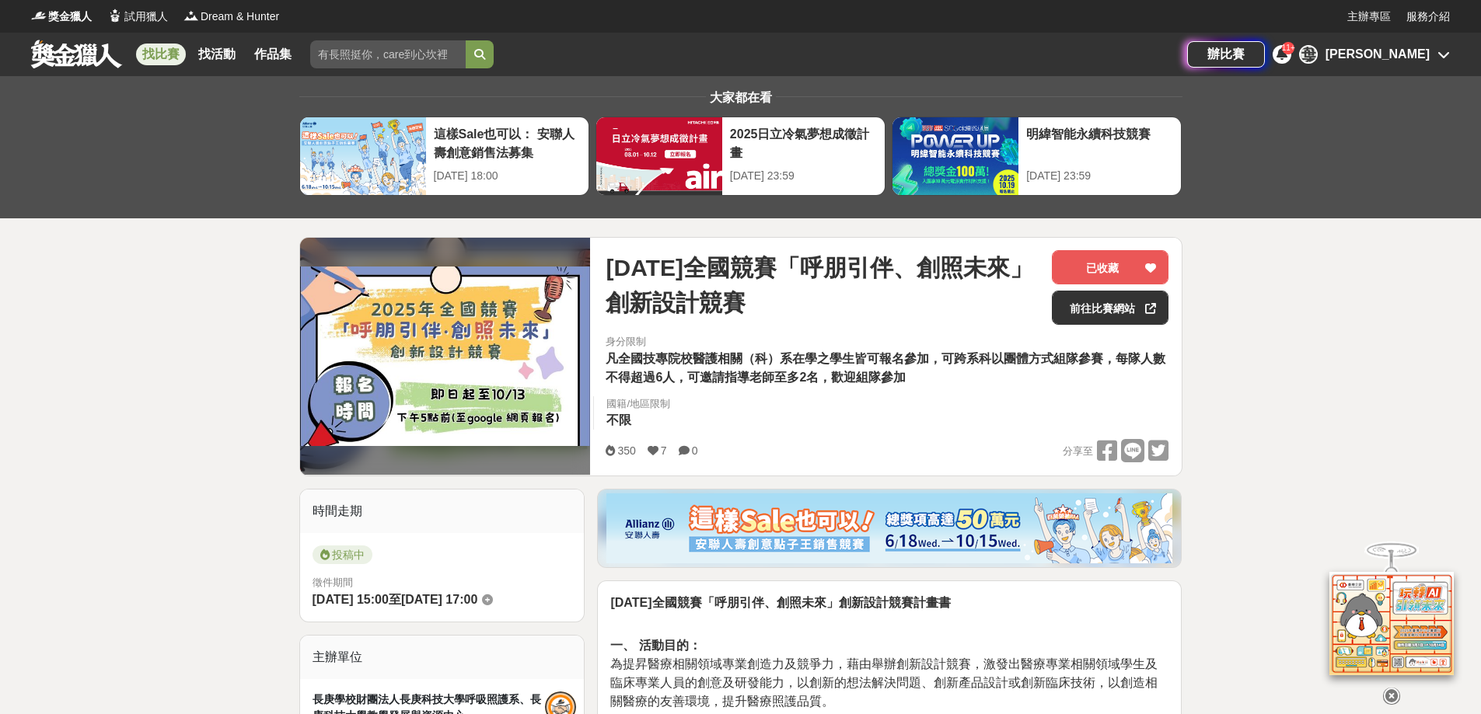
click at [951, 424] on div "身分限制 凡全國技專院校醫護相關（科）系在學之學生皆可報名參加，可跨系科以團體方式組隊參賽，每隊人數不得超過6人，可邀請指導老師至多2名，歡迎組隊參加 國籍/…" at bounding box center [887, 386] width 588 height 105
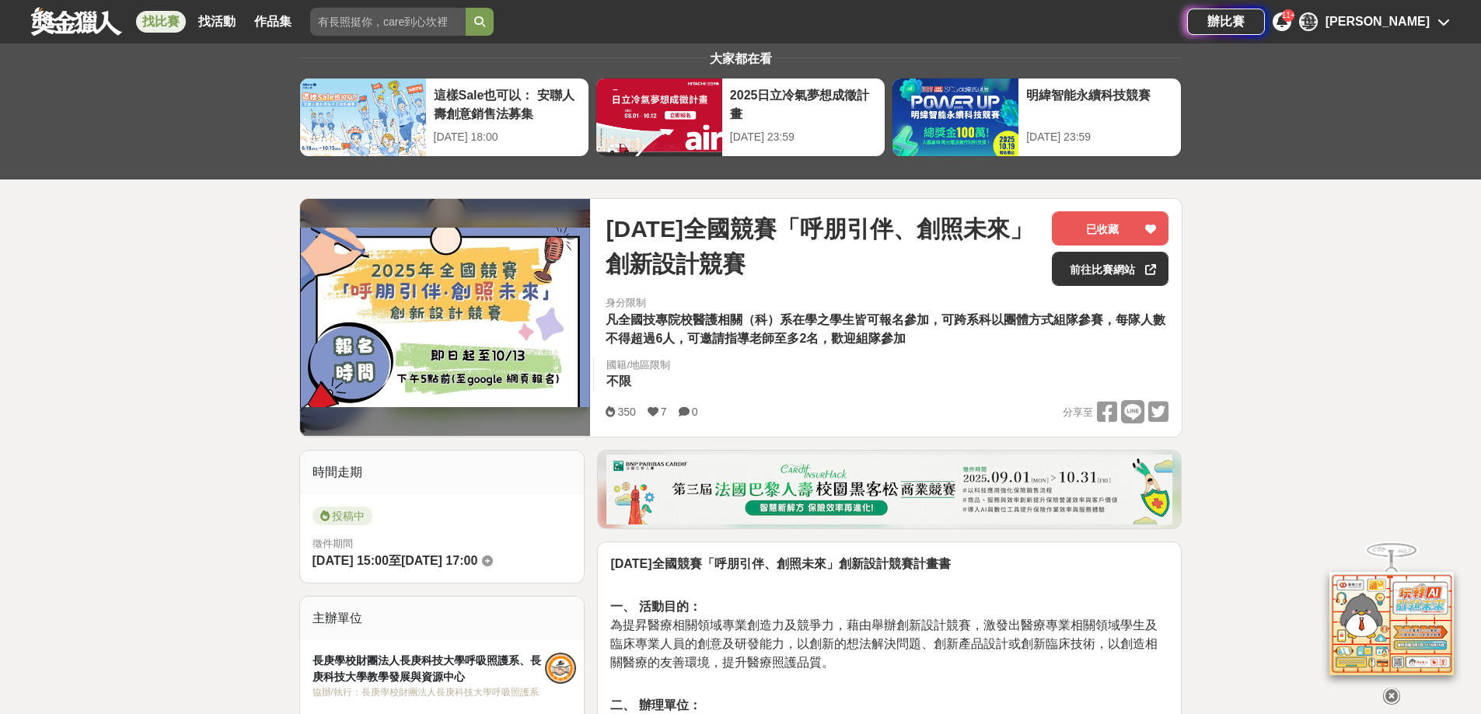
drag, startPoint x: 1032, startPoint y: 257, endPoint x: 998, endPoint y: 76, distance: 183.4
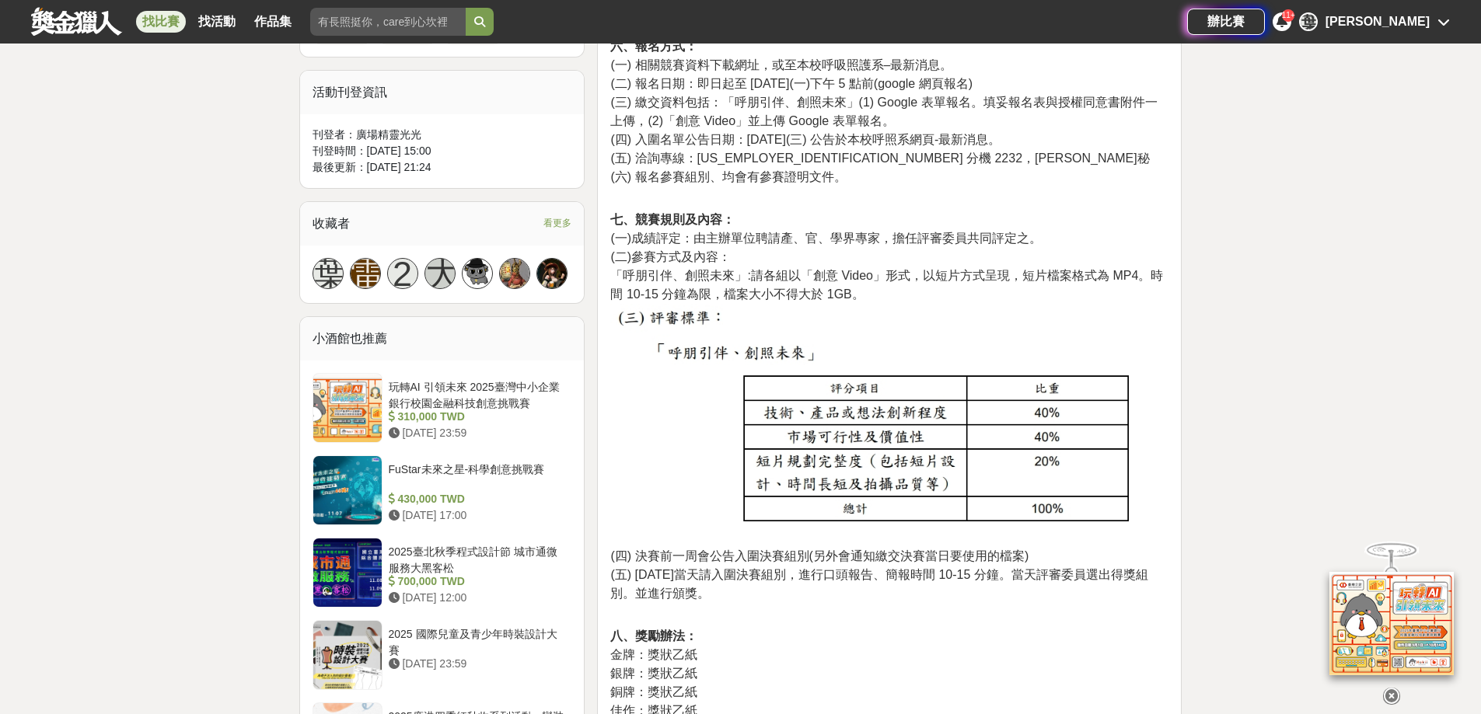
scroll to position [1036, 0]
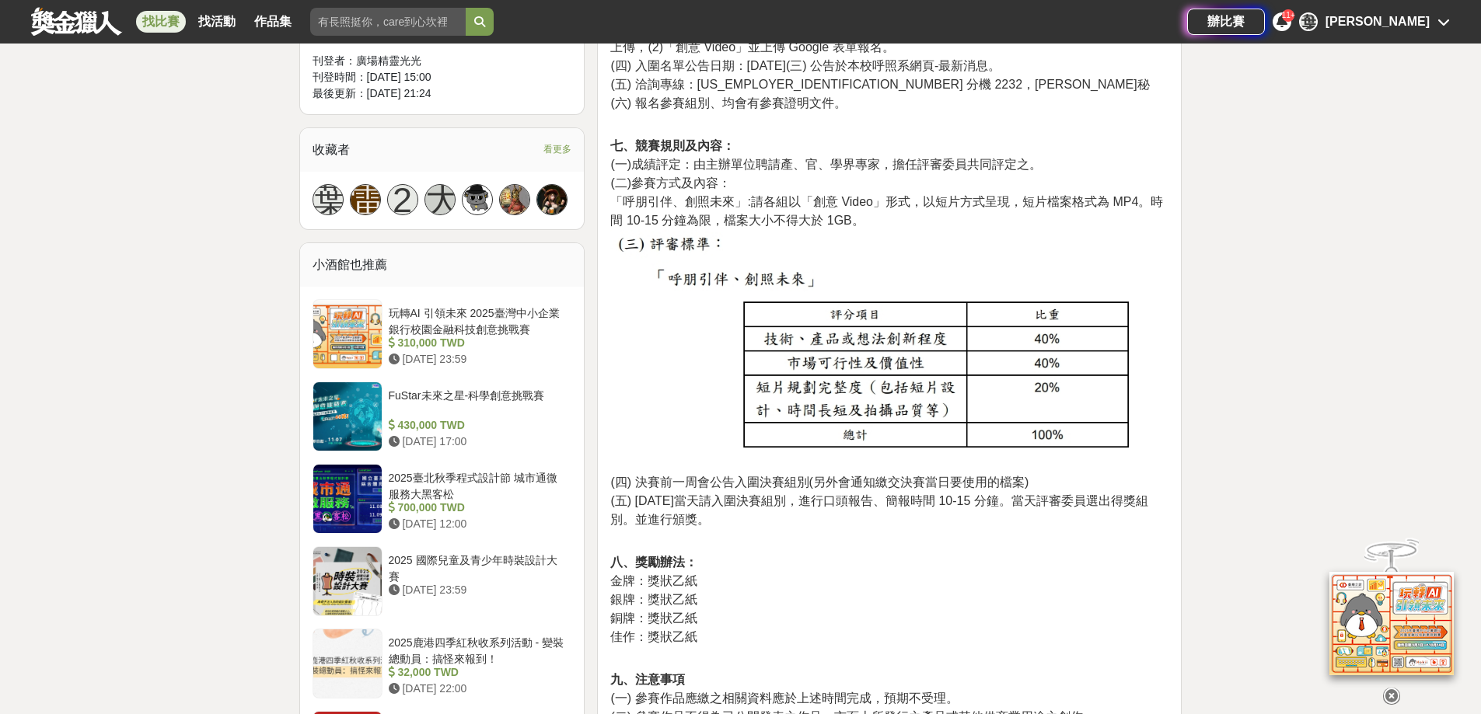
click at [557, 141] on span "看更多" at bounding box center [557, 149] width 28 height 17
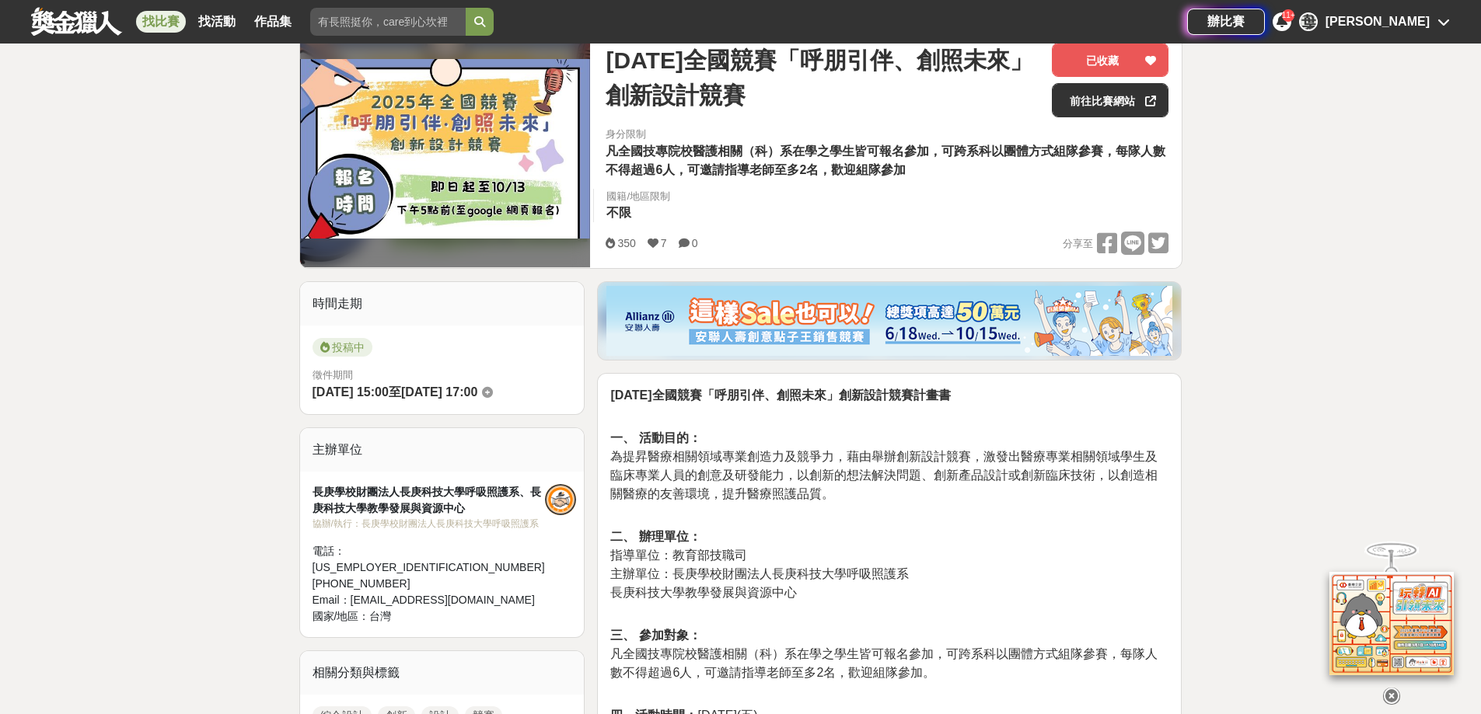
scroll to position [0, 0]
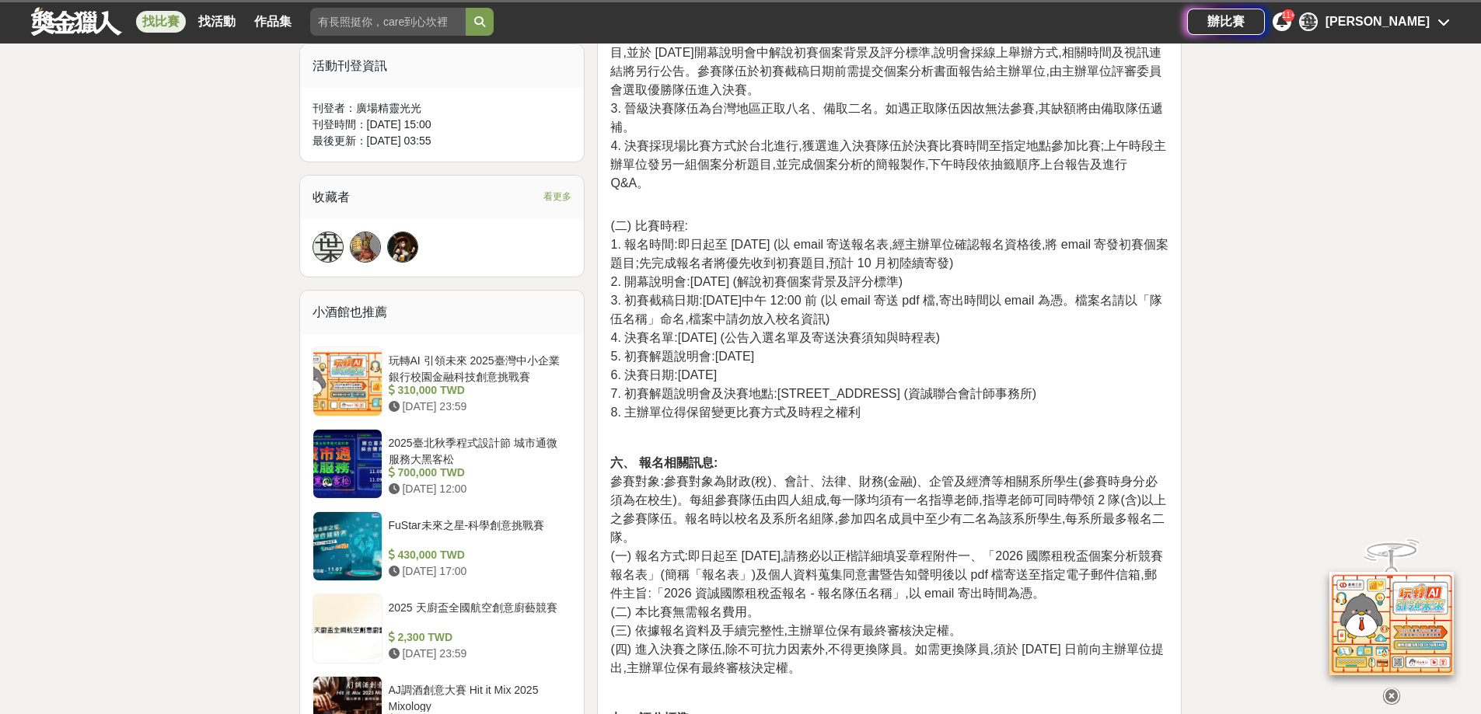
scroll to position [1036, 0]
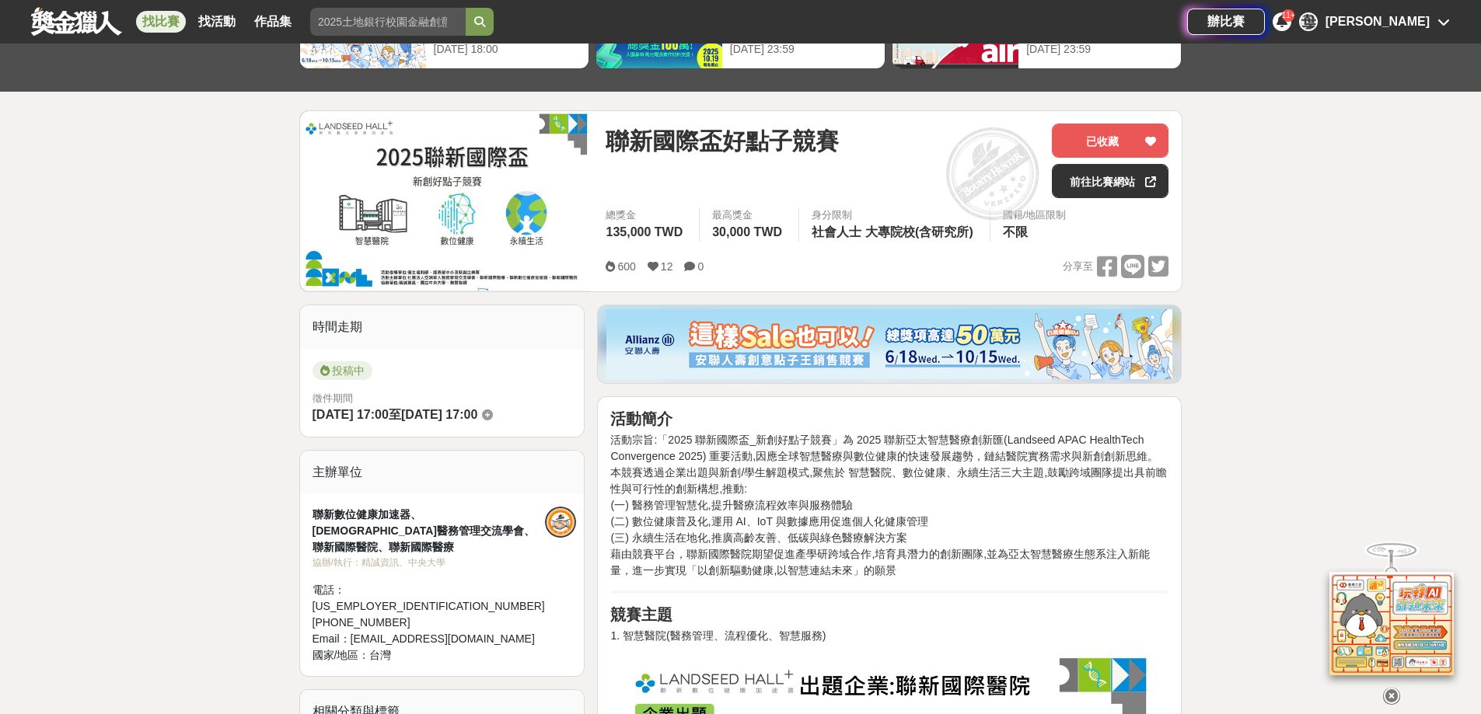
scroll to position [208, 0]
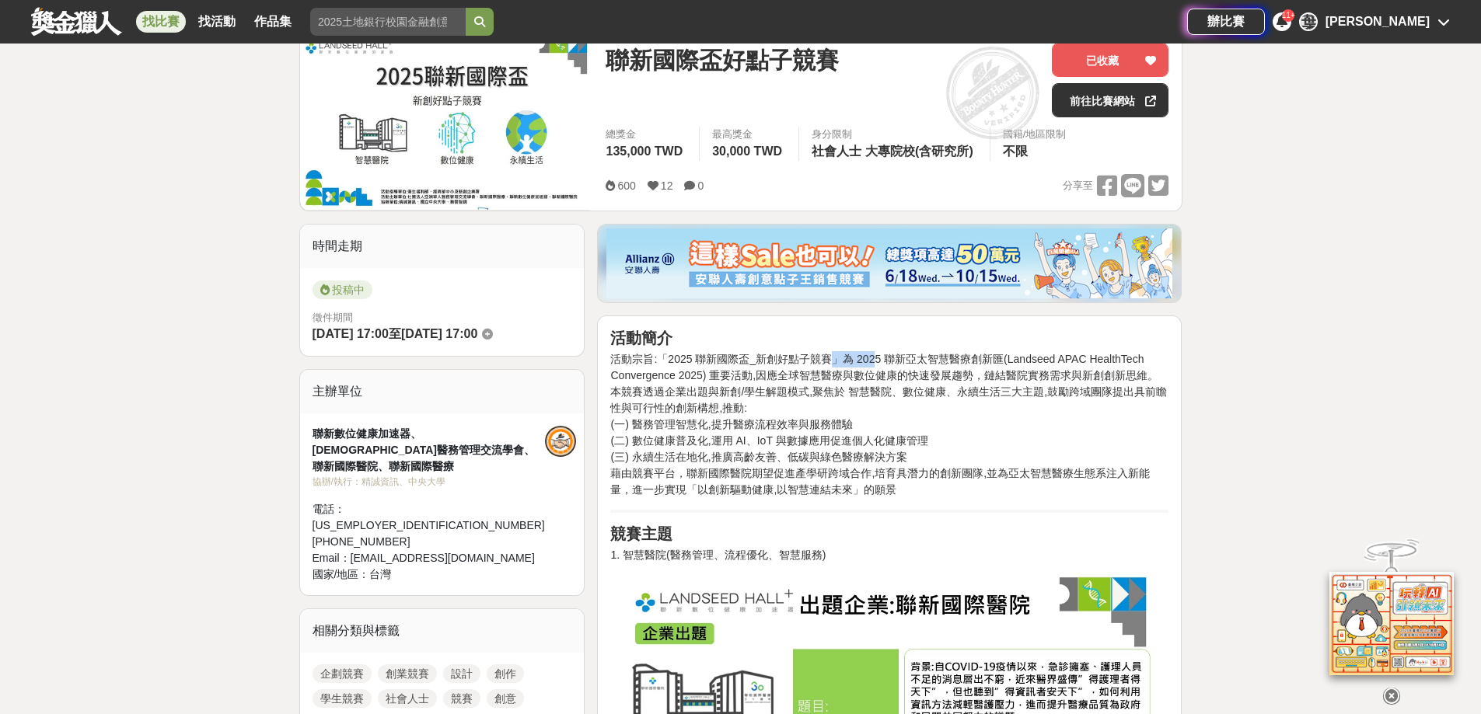
drag, startPoint x: 829, startPoint y: 351, endPoint x: 875, endPoint y: 351, distance: 45.1
click at [875, 351] on p "活動宗旨:「2025 聯新國際盃_新創好點子競賽」為 2025 聯新亞太智慧醫療創新匯(Landseed APAC HealthTech Convergenc…" at bounding box center [889, 424] width 558 height 147
click at [928, 395] on p "活動宗旨:「2025 聯新國際盃_新創好點子競賽」為 2025 聯新亞太智慧醫療創新匯(Landseed APAC HealthTech Convergenc…" at bounding box center [889, 424] width 558 height 147
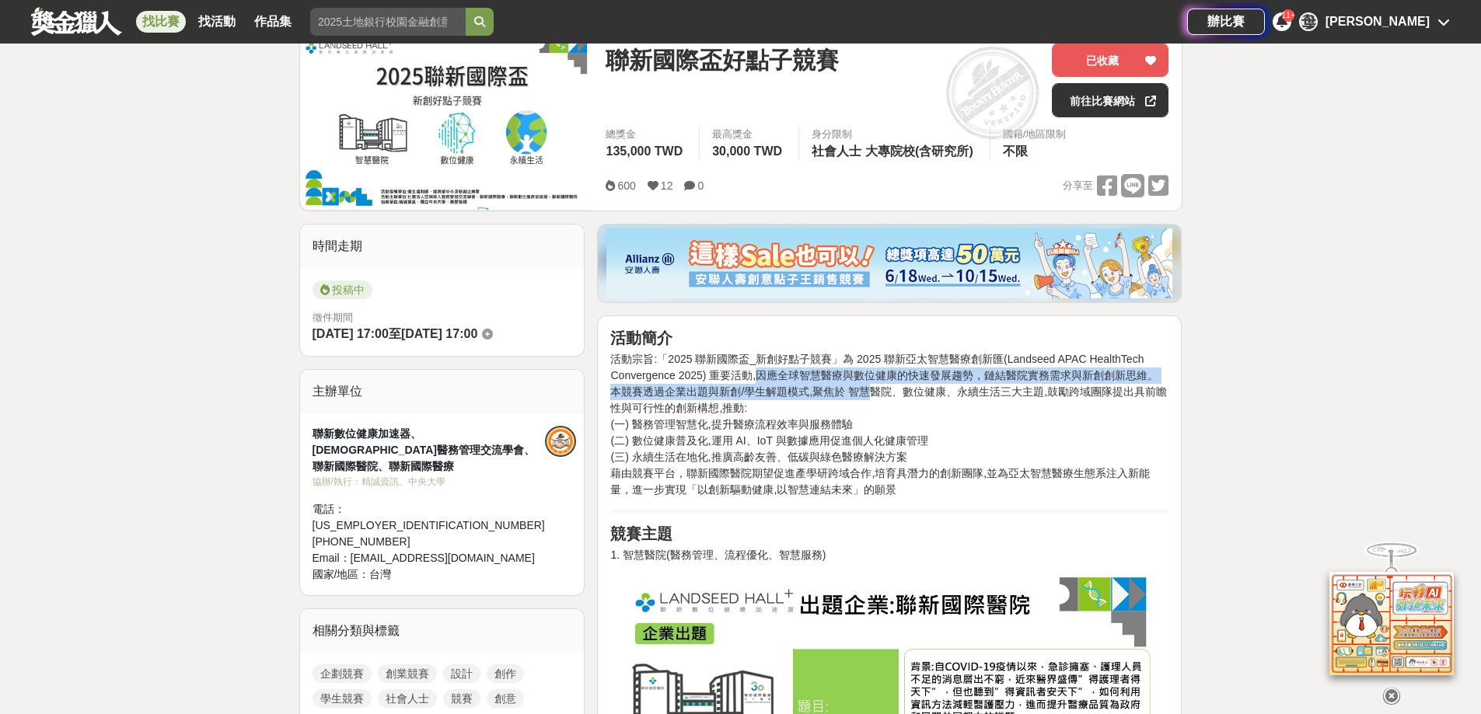
drag, startPoint x: 754, startPoint y: 379, endPoint x: 861, endPoint y: 386, distance: 107.5
click at [861, 386] on p "活動宗旨:「2025 聯新國際盃_新創好點子競賽」為 2025 聯新亞太智慧醫療創新匯(Landseed APAC HealthTech Convergenc…" at bounding box center [889, 424] width 558 height 147
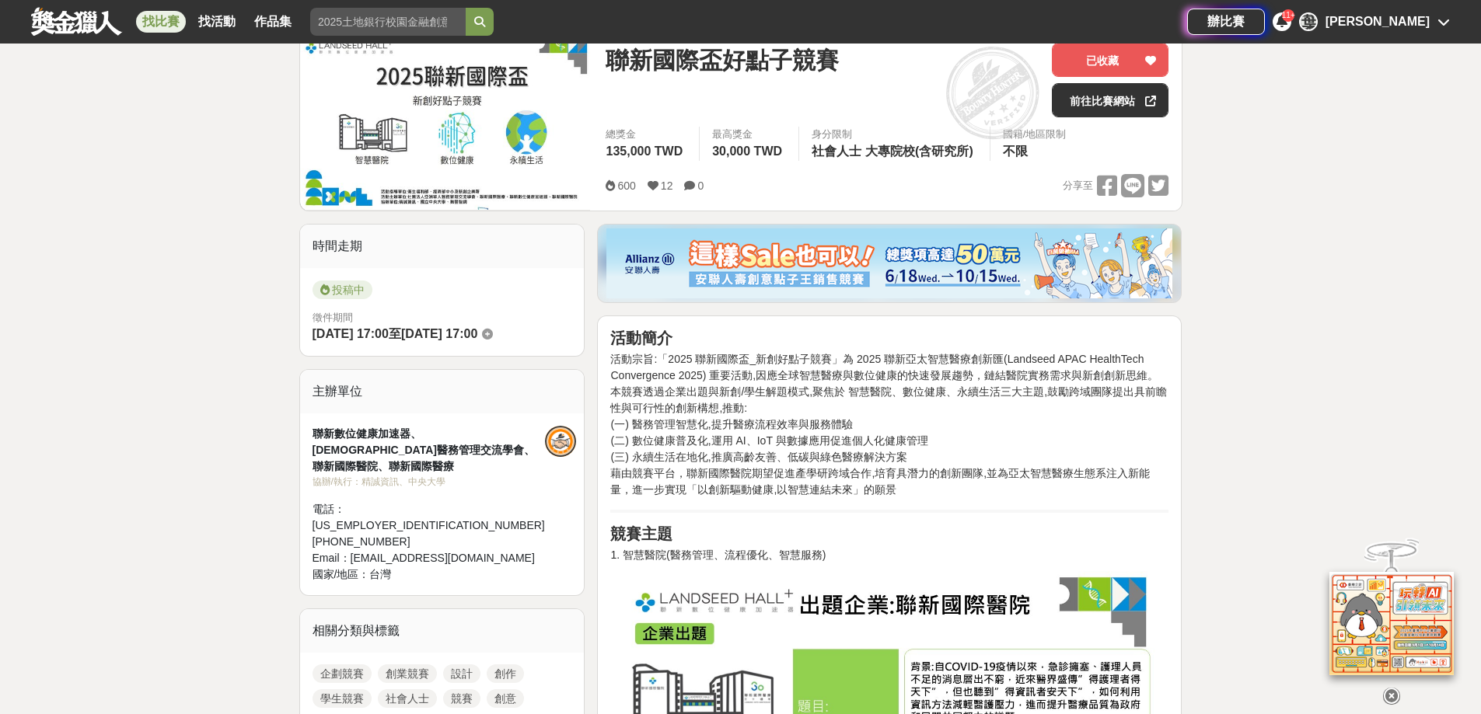
click at [892, 406] on p "活動宗旨:「2025 聯新國際盃_新創好點子競賽」為 2025 聯新亞太智慧醫療創新匯(Landseed APAC HealthTech Convergenc…" at bounding box center [889, 424] width 558 height 147
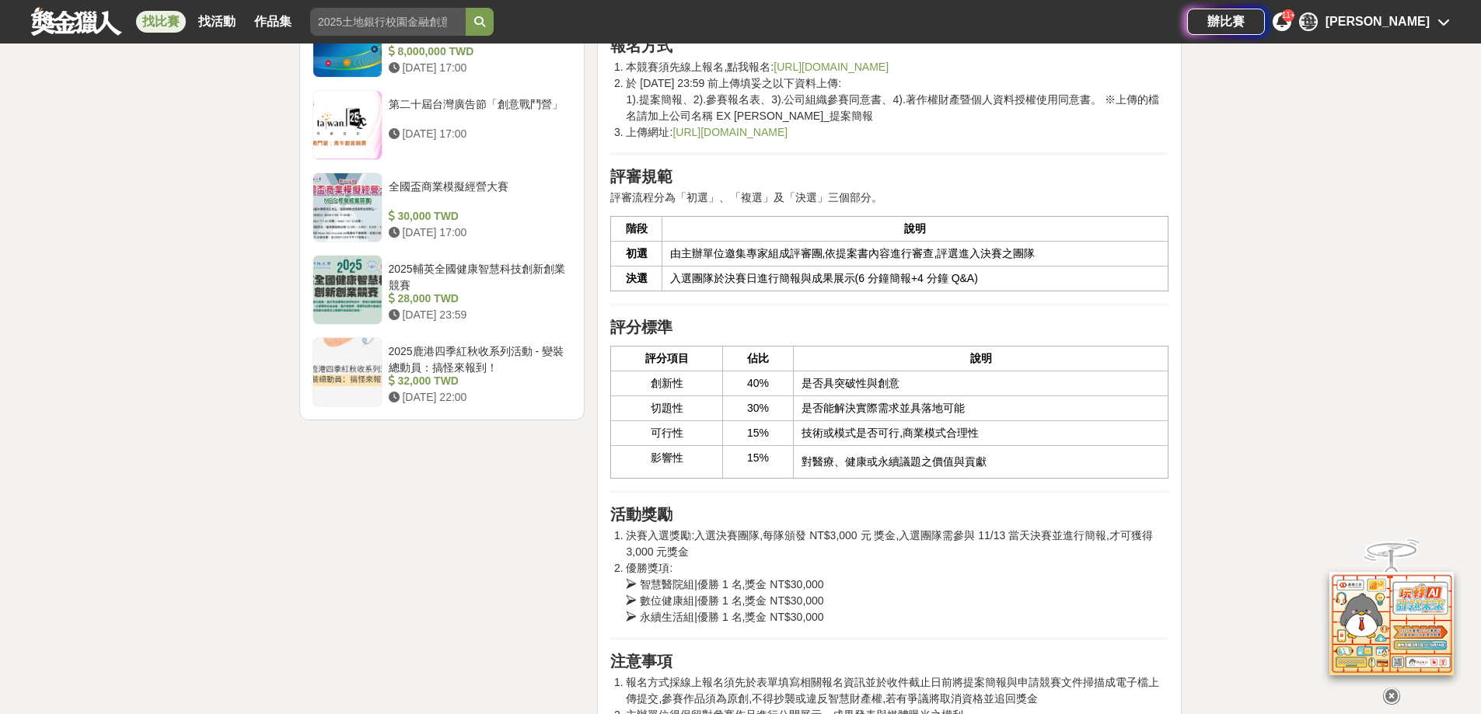
scroll to position [2073, 0]
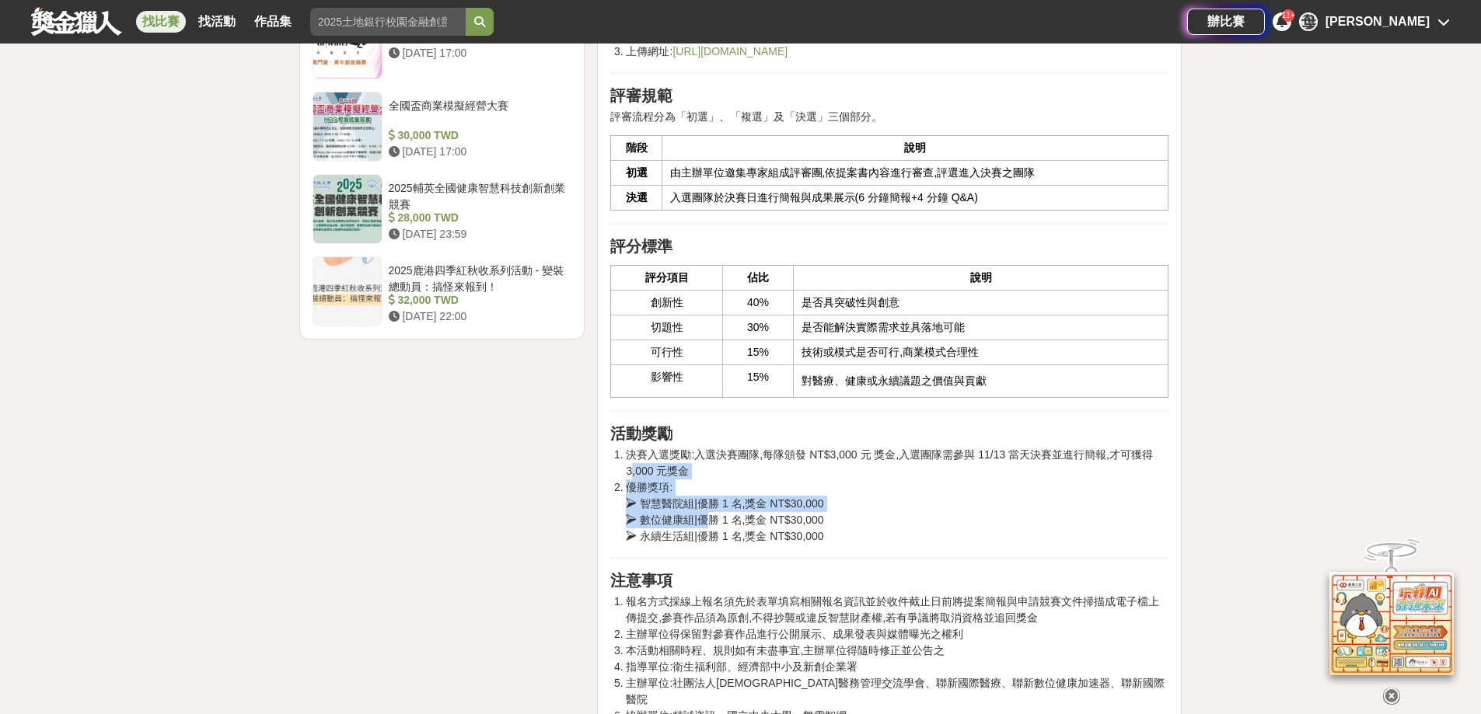
drag, startPoint x: 630, startPoint y: 475, endPoint x: 713, endPoint y: 525, distance: 96.9
click at [711, 525] on ol "決賽入選獎勵:入選決賽團隊,每隊頒發 NT$3,000 元 獎金,入選團隊需參與 11/13 當天決賽並進行簡報,才可獲得 3,000 元獎金 優勝獎項: ➢…" at bounding box center [889, 496] width 558 height 98
click at [976, 529] on li "優勝獎項: ➢ 智慧醫院組|優勝 1 名,獎金 NT$30,000 ➢ 數位健康組|優勝 1 名,獎金 NT$30,000 ➢ 永續生活組|優勝 1 名,獎金…" at bounding box center [897, 512] width 543 height 65
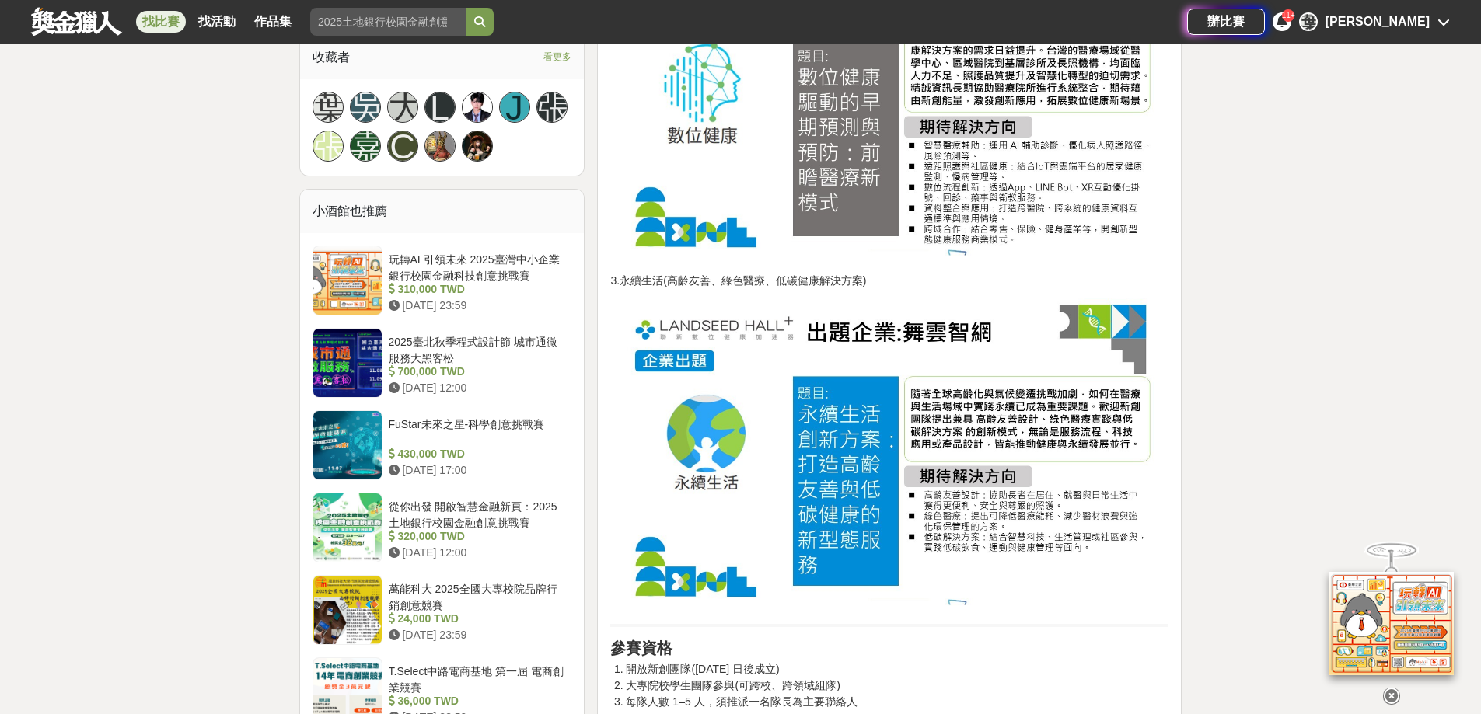
scroll to position [0, 0]
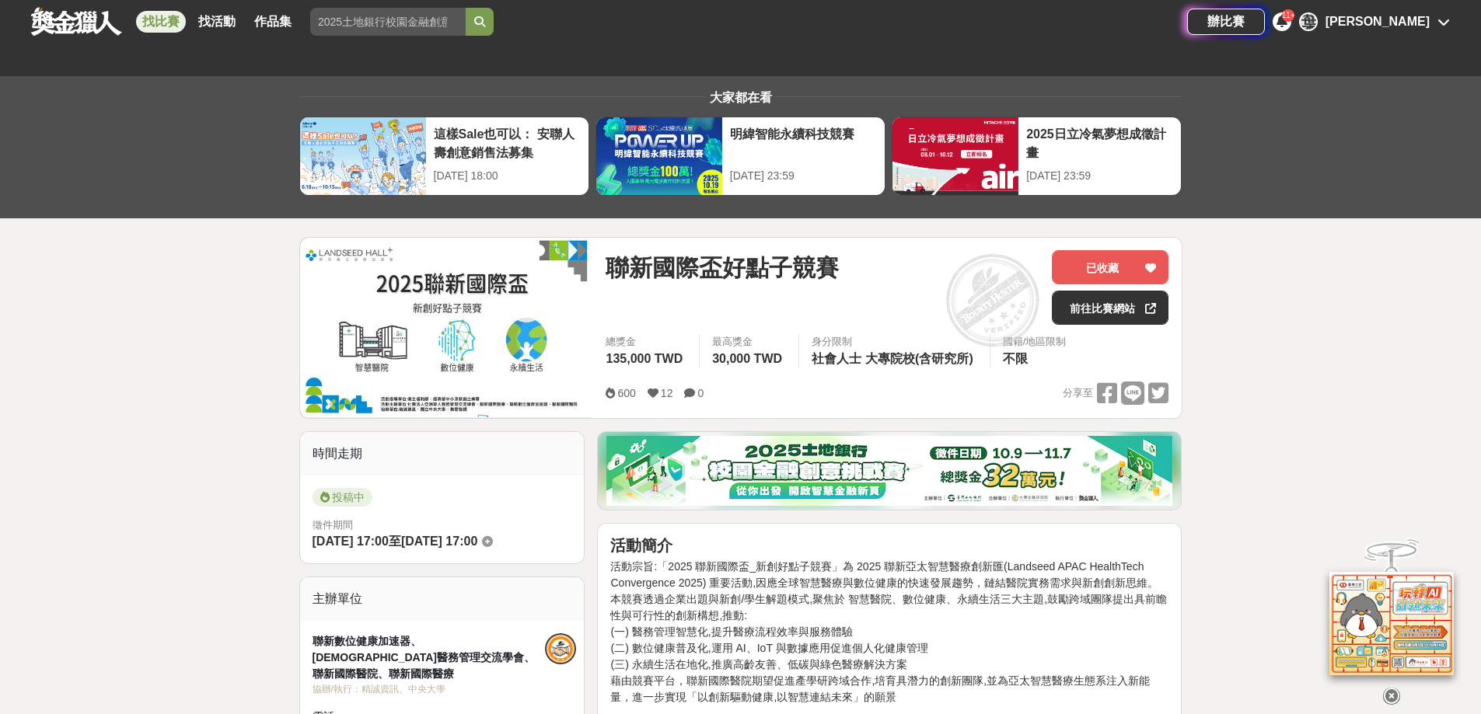
drag, startPoint x: 1058, startPoint y: 545, endPoint x: 918, endPoint y: 237, distance: 338.2
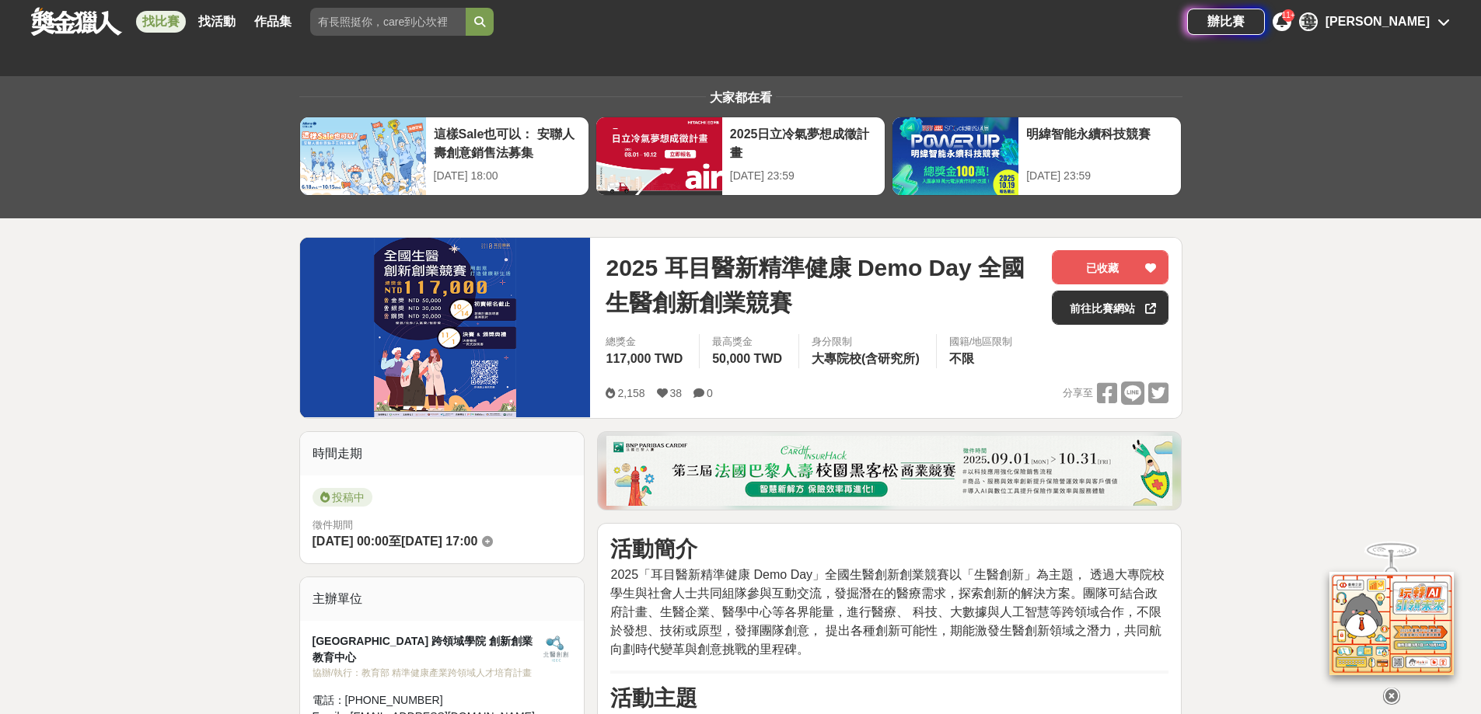
drag, startPoint x: 1136, startPoint y: 355, endPoint x: 983, endPoint y: 100, distance: 297.7
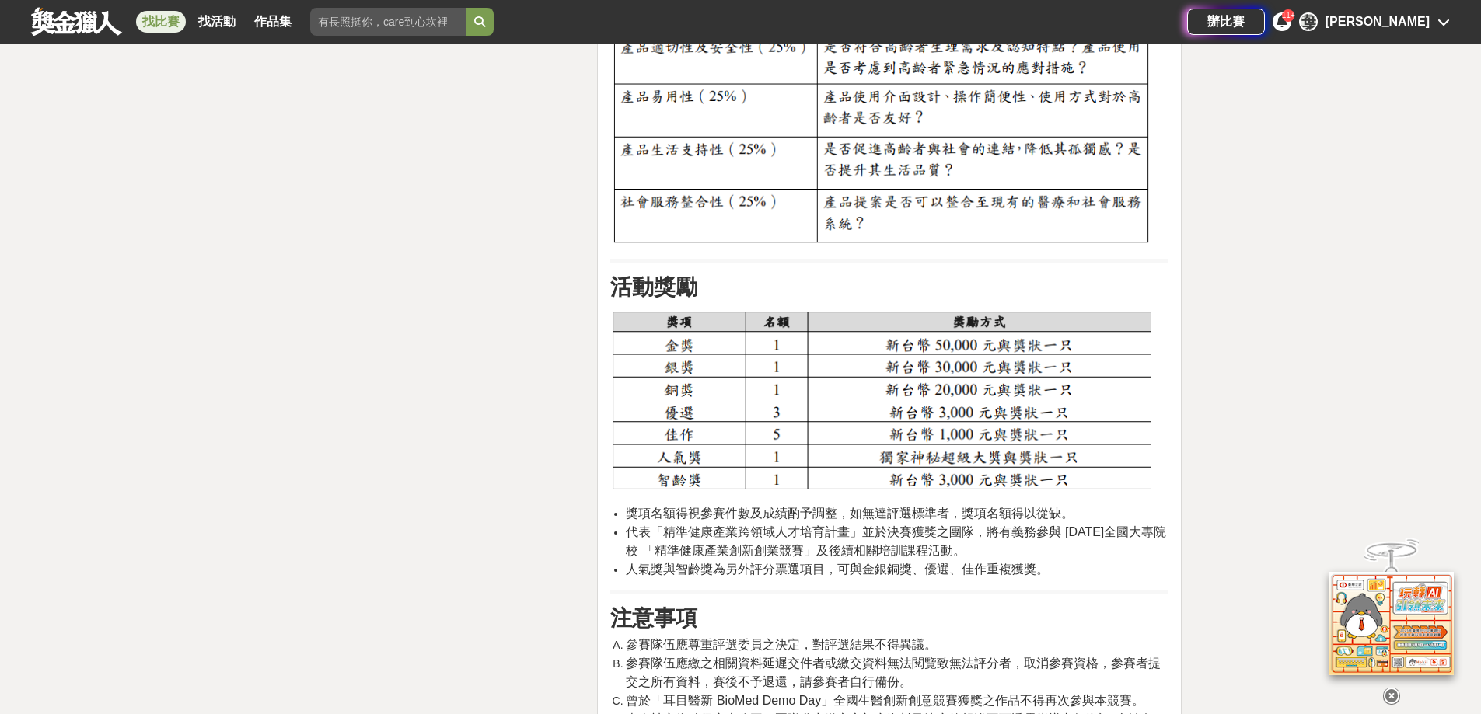
scroll to position [3317, 0]
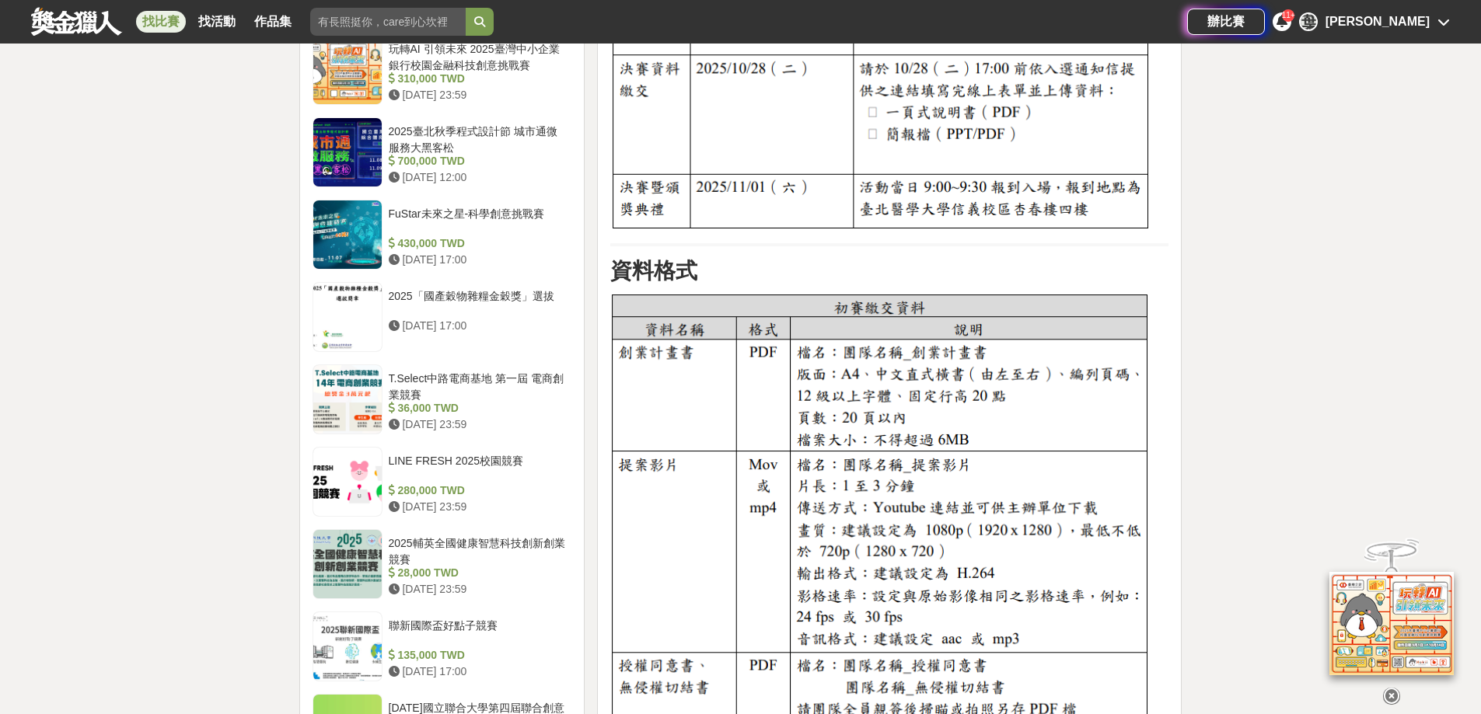
drag, startPoint x: 974, startPoint y: 396, endPoint x: 785, endPoint y: 166, distance: 297.1
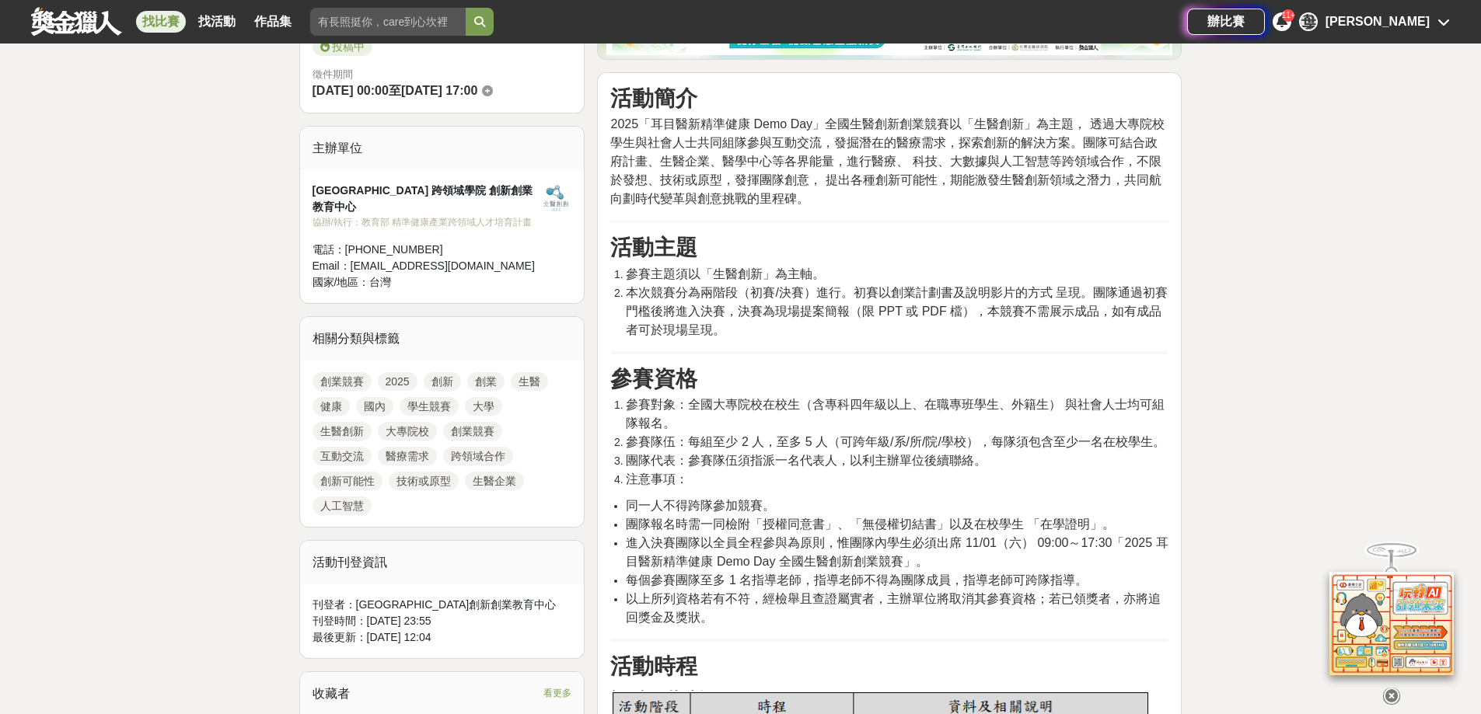
scroll to position [371, 0]
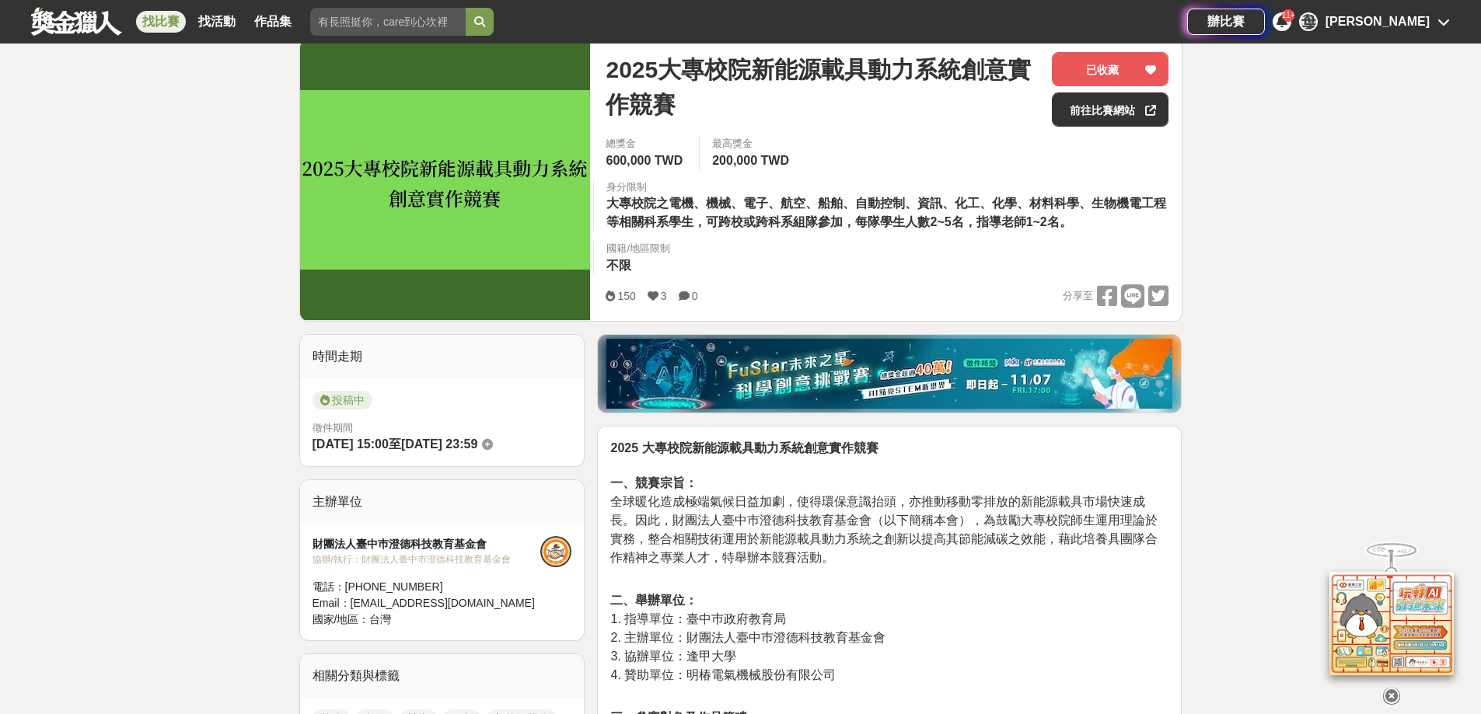
scroll to position [414, 0]
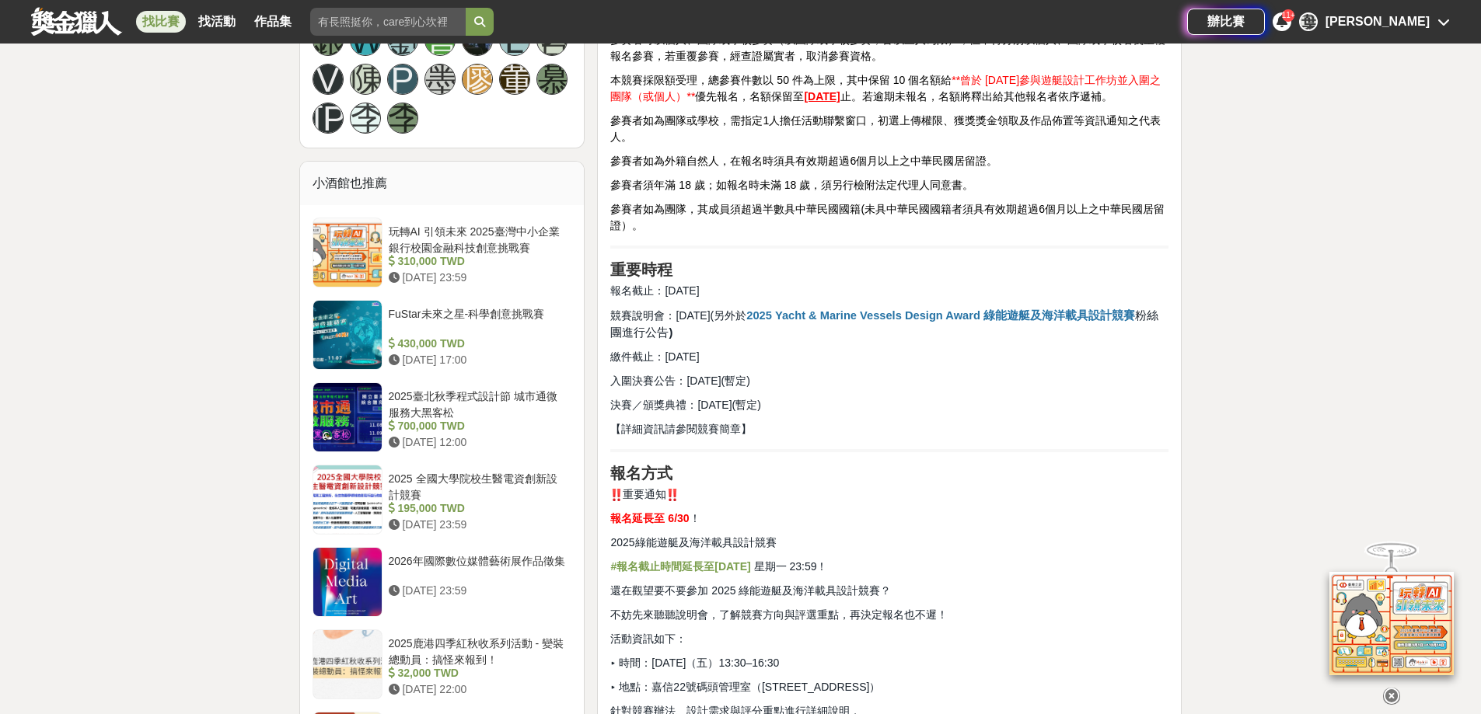
scroll to position [1244, 0]
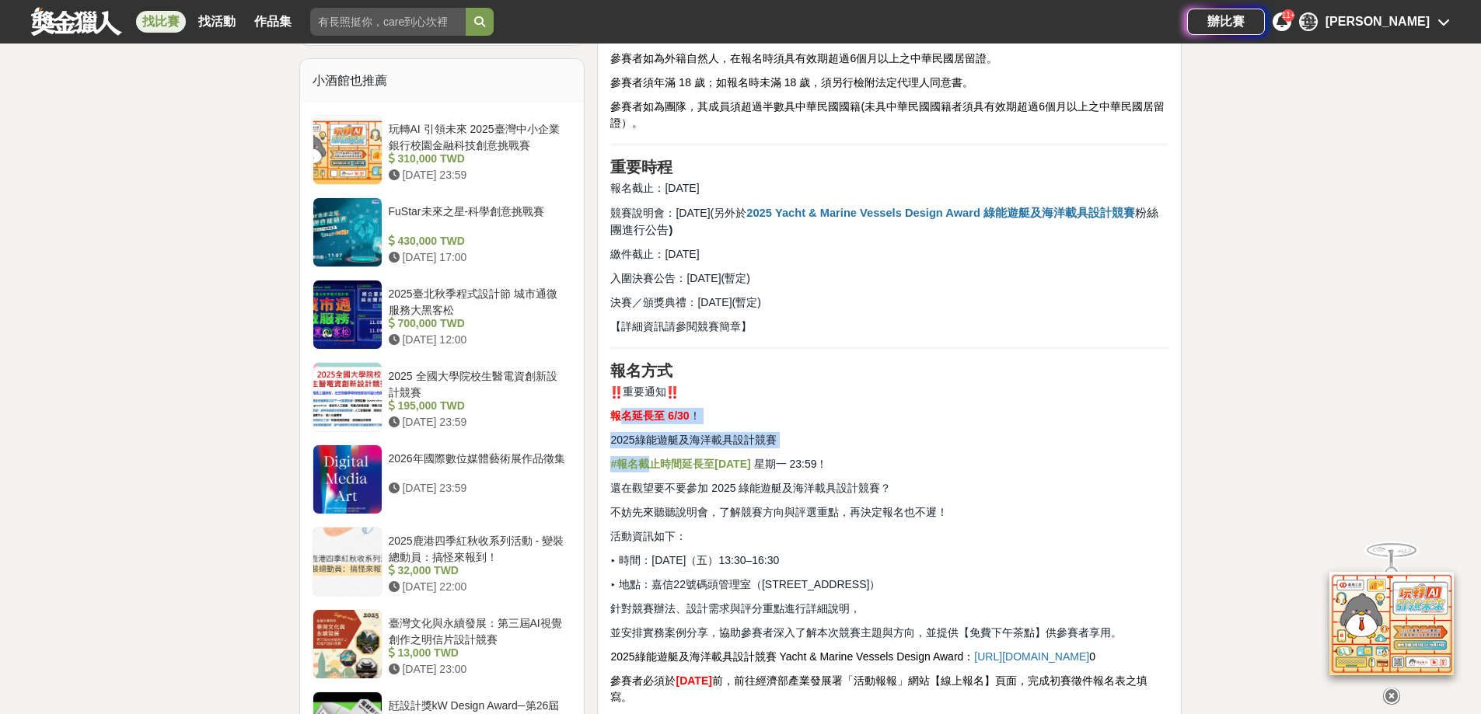
drag, startPoint x: 616, startPoint y: 403, endPoint x: 655, endPoint y: 439, distance: 53.3
click at [655, 439] on div "活動起源 臺灣遊艇產業過去以高品質的代工製造聞名於國際市場，憑藉優異細膩的工藝，成為全球重要的遊艇製造基地之一。 然而，隨著全球科技的快速進展與產業結構的轉變…" at bounding box center [889, 299] width 558 height 2013
click at [886, 435] on div "活動起源 臺灣遊艇產業過去以高品質的代工製造聞名於國際市場，憑藉優異細膩的工藝，成為全球重要的遊艇製造基地之一。 然而，隨著全球科技的快速進展與產業結構的轉變…" at bounding box center [889, 299] width 558 height 2013
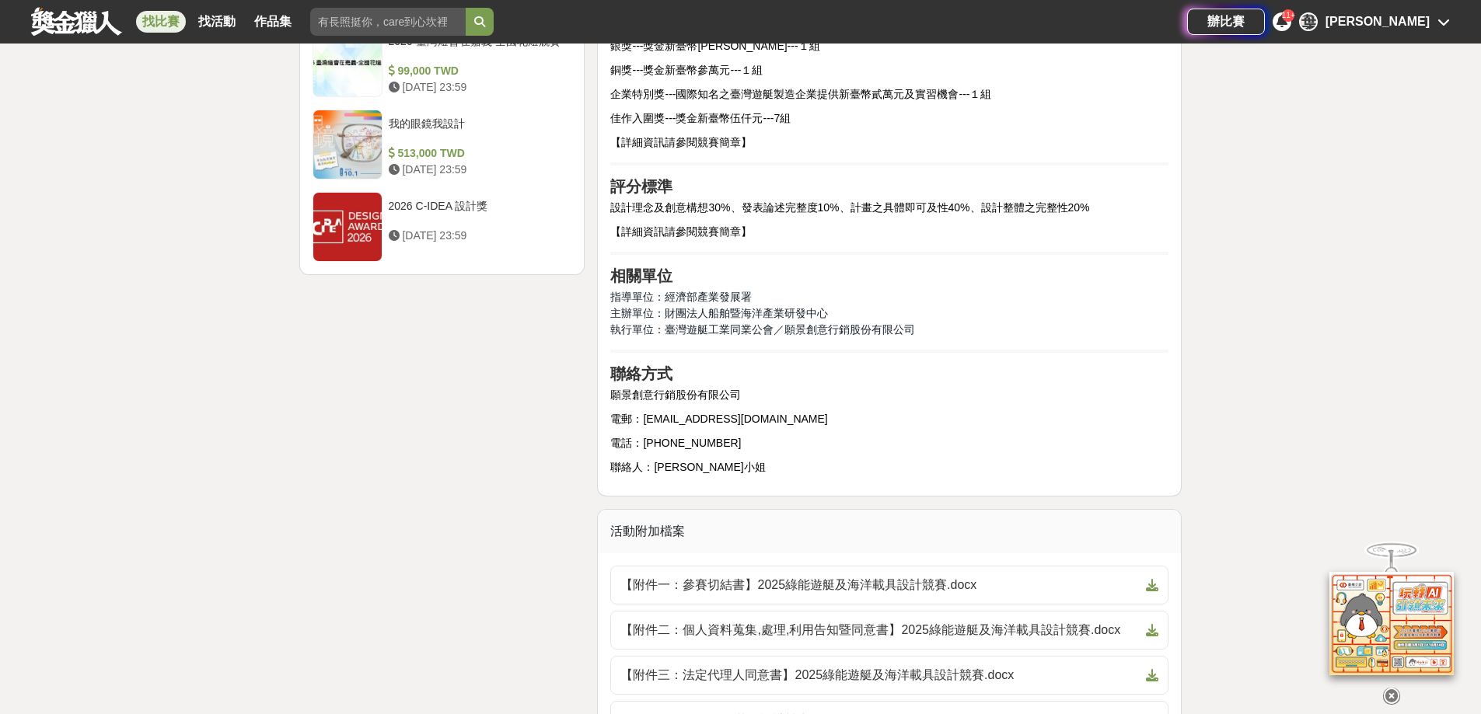
scroll to position [2280, 0]
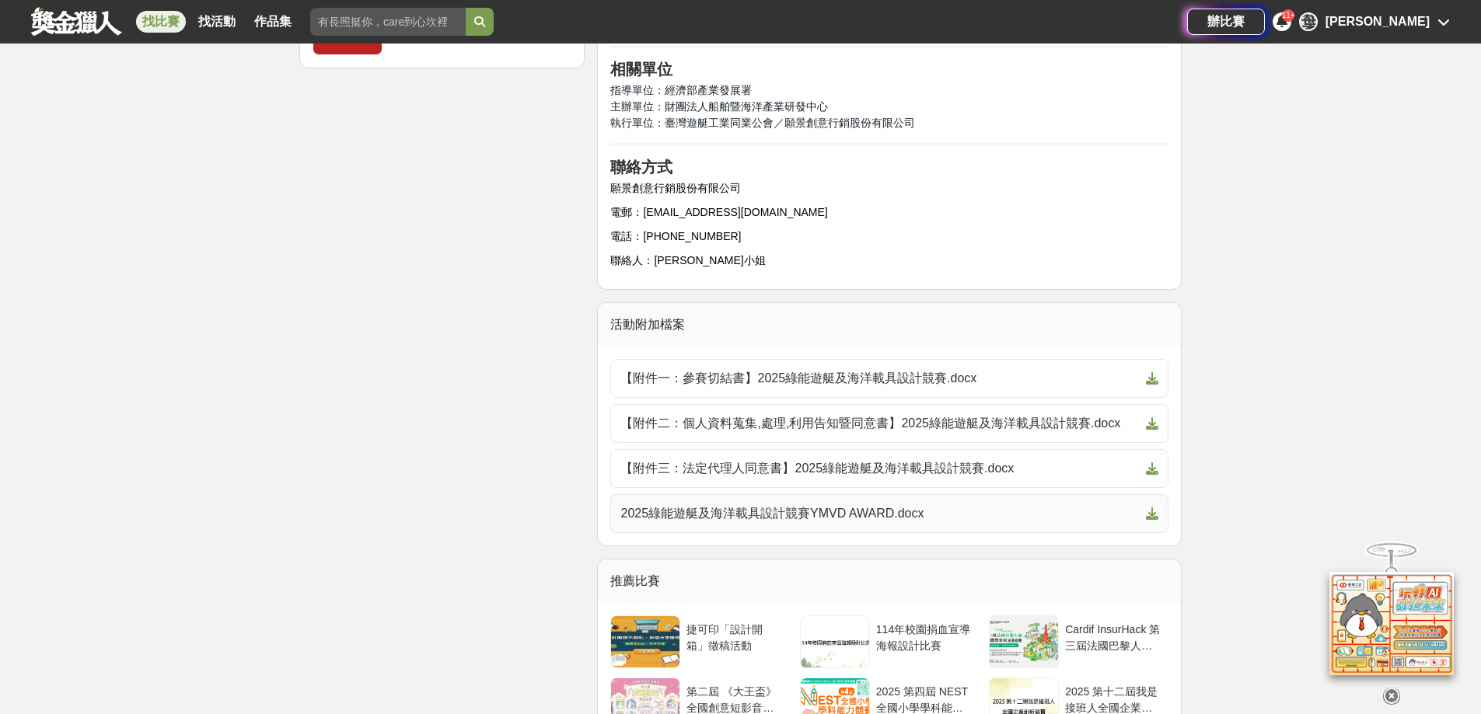
click at [961, 523] on span "2025綠能遊艇及海洋載具設計競賽YMVD AWARD.docx" at bounding box center [879, 514] width 519 height 19
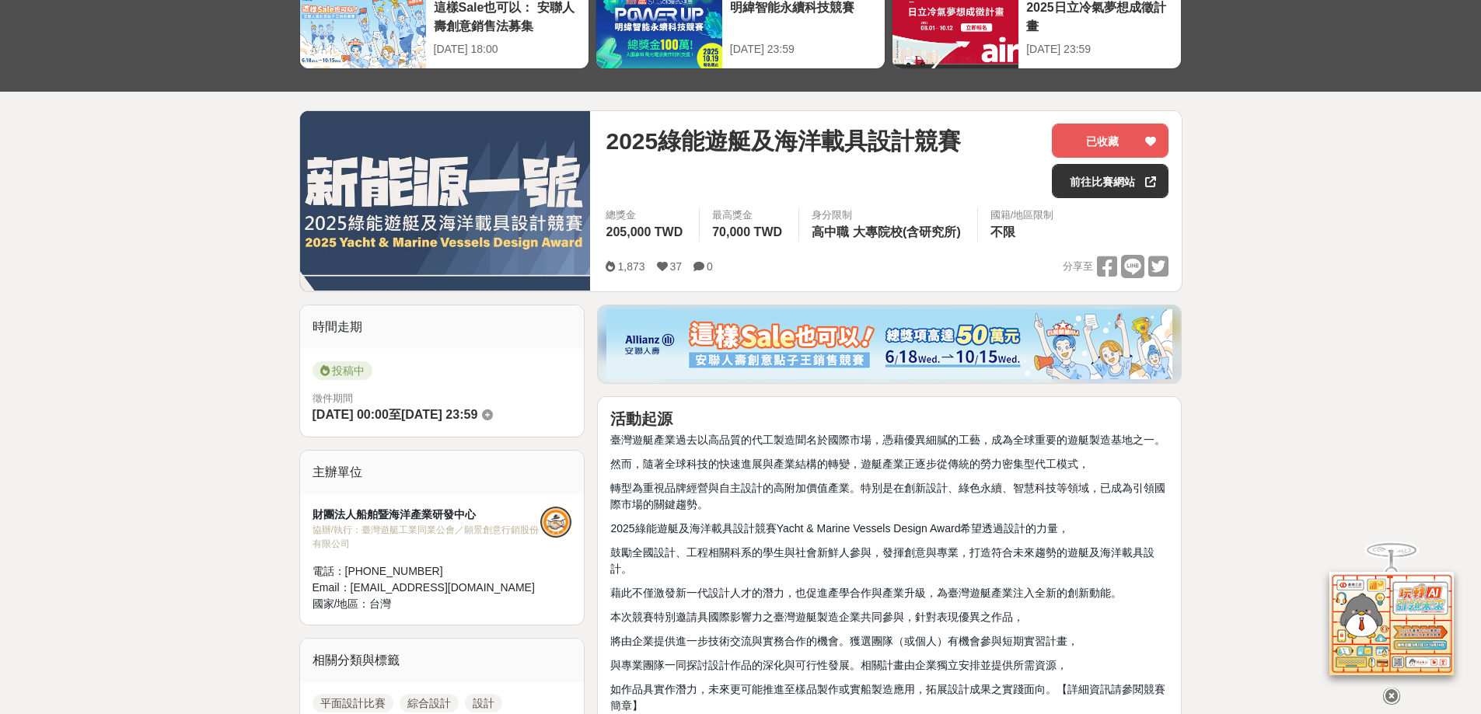
scroll to position [208, 0]
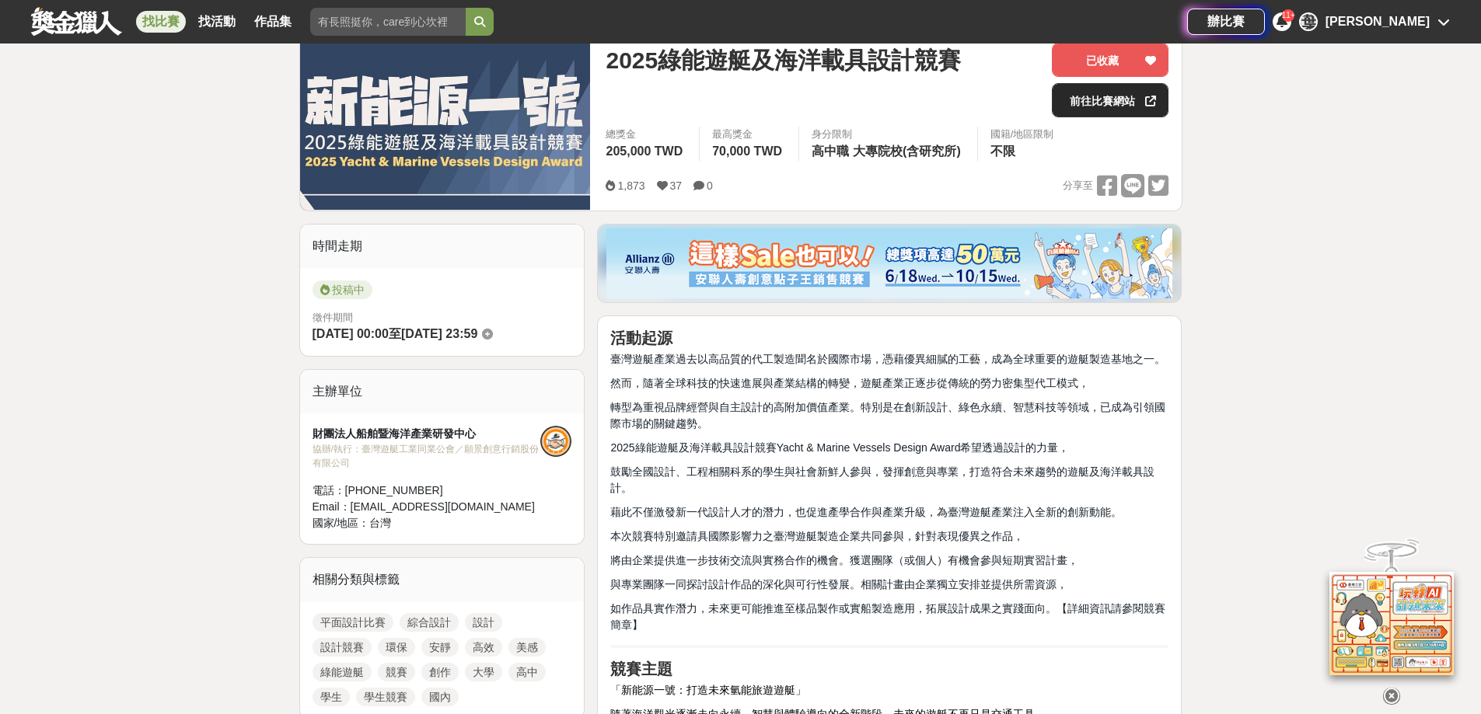
click at [1099, 115] on link "前往比賽網站" at bounding box center [1110, 100] width 117 height 34
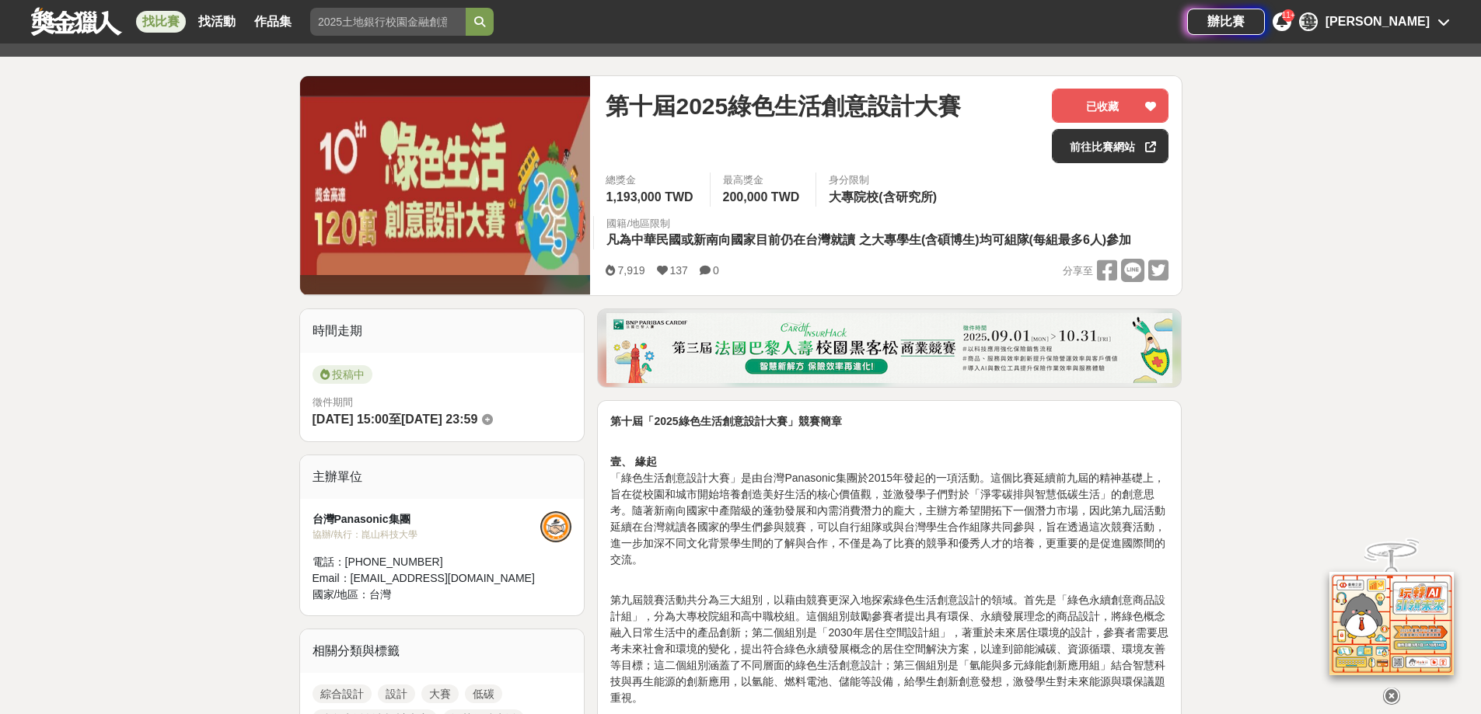
scroll to position [414, 0]
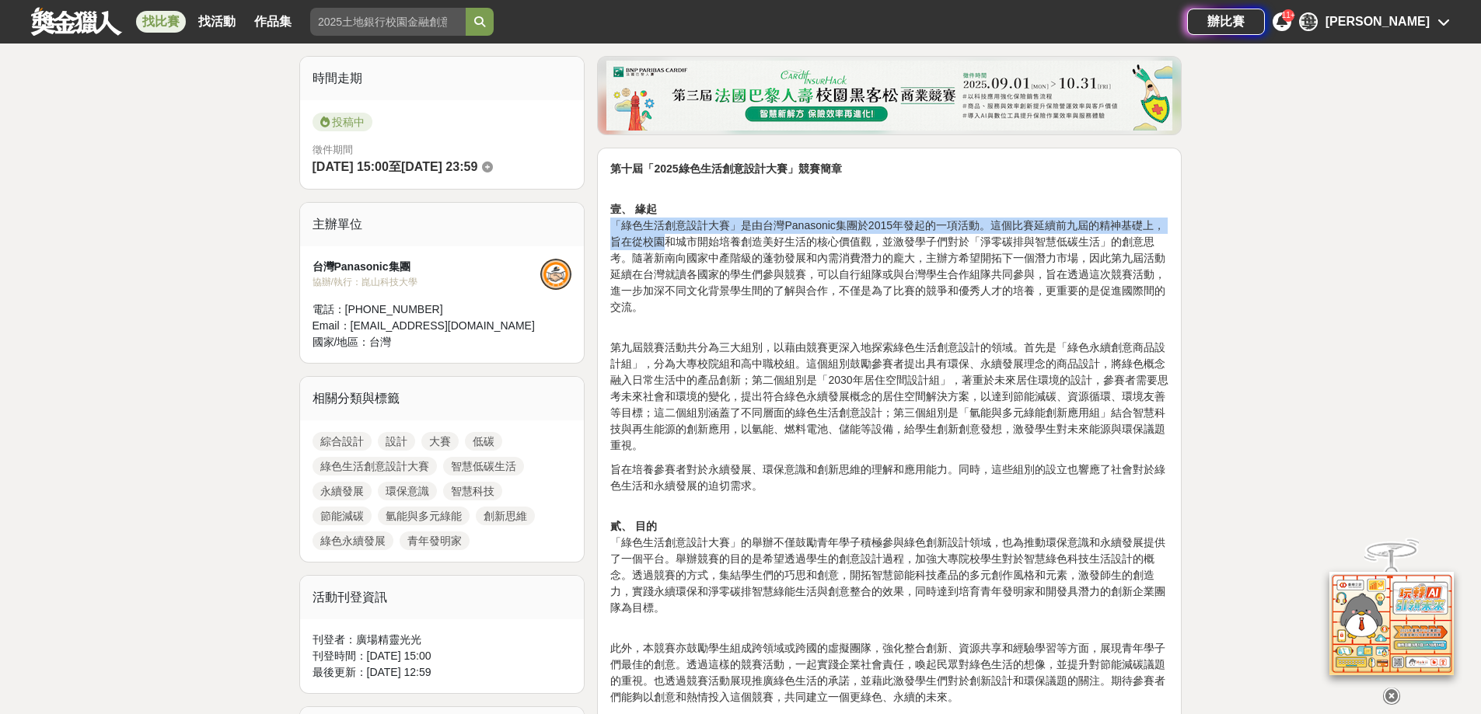
drag, startPoint x: 612, startPoint y: 222, endPoint x: 660, endPoint y: 242, distance: 52.0
click at [660, 242] on p "壹、 緣起 「綠色生活創意設計大賽」是由台灣Panasonic集團於[DATE]發起的一項活動。這個比賽延續前九屆的精神基礎上，旨在從校園和城市開始培養創造美…" at bounding box center [889, 250] width 558 height 131
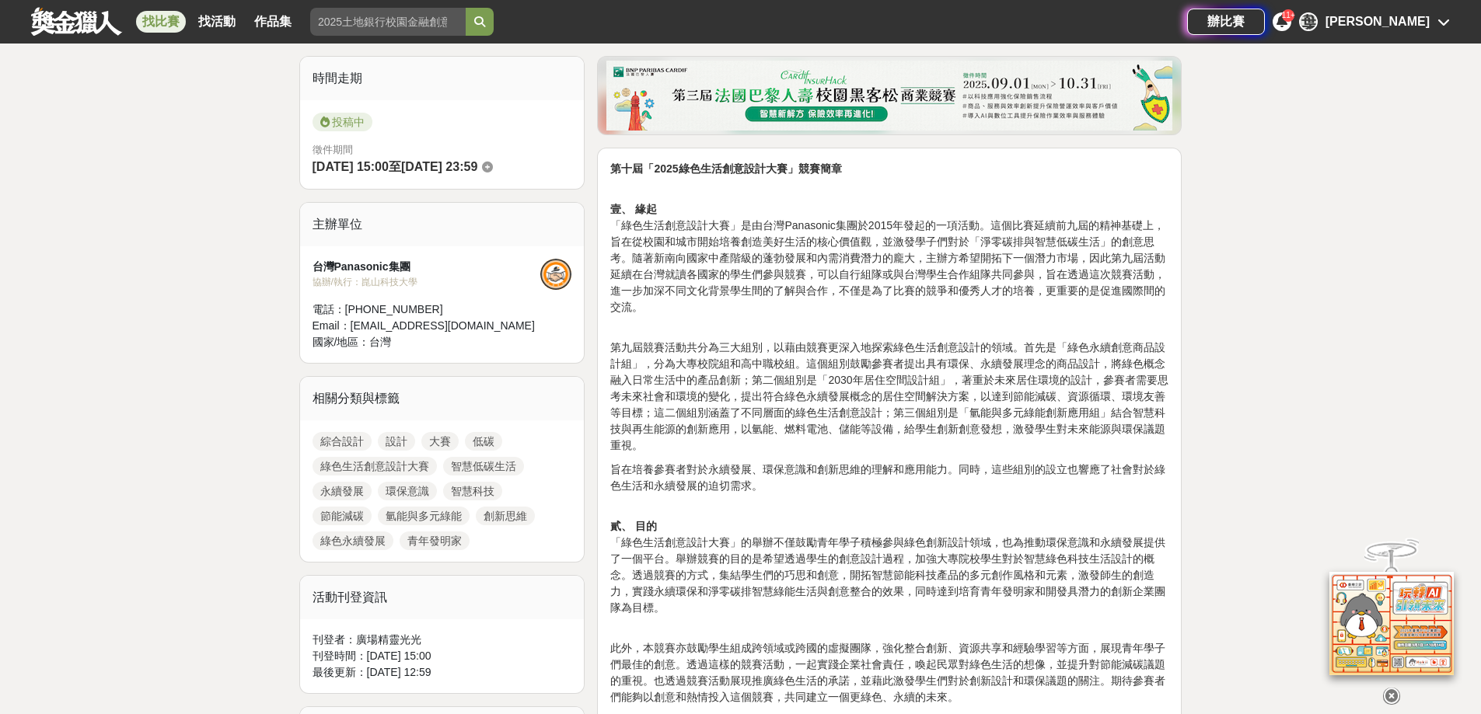
click at [767, 307] on p "壹、 緣起 「綠色生活創意設計大賽」是由台灣Panasonic集團於[DATE]發起的一項活動。這個比賽延續前九屆的精神基礎上，旨在從校園和城市開始培養創造美…" at bounding box center [889, 250] width 558 height 131
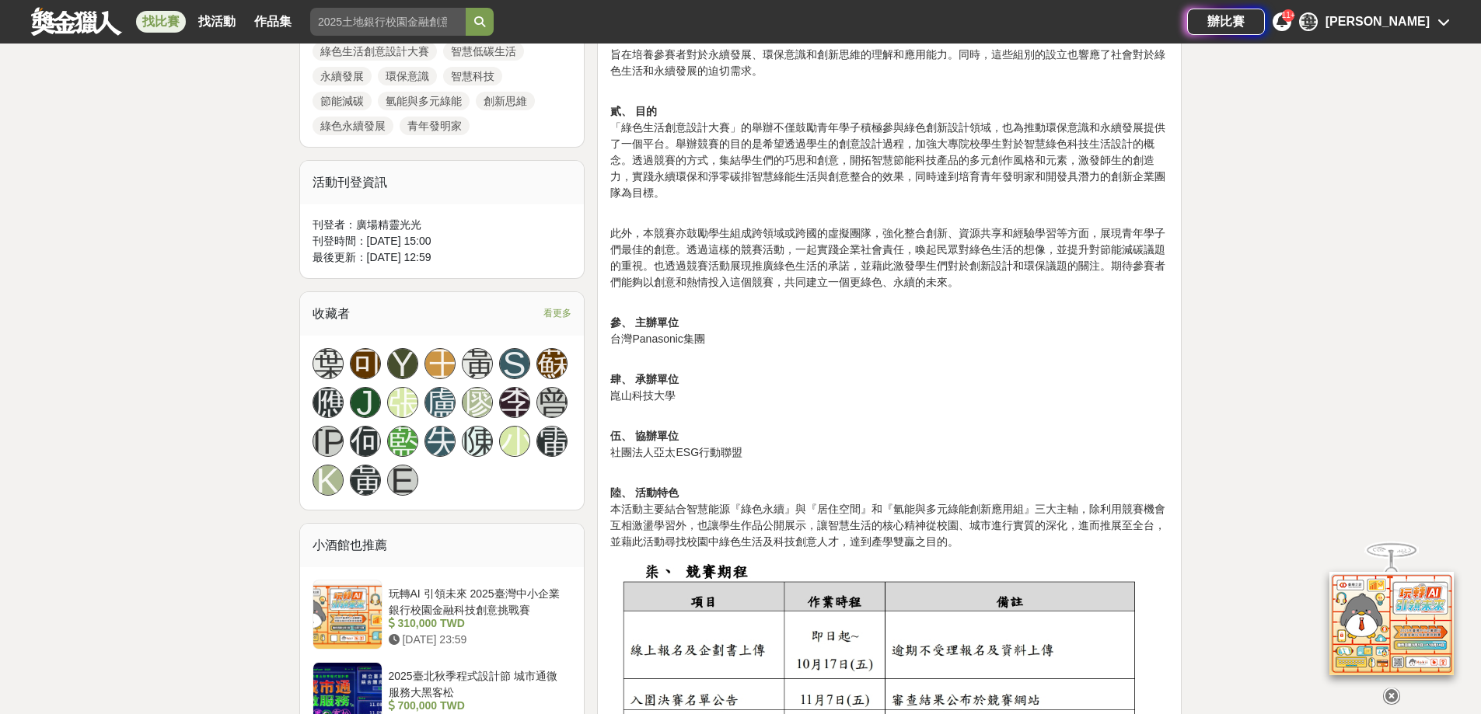
scroll to position [1244, 0]
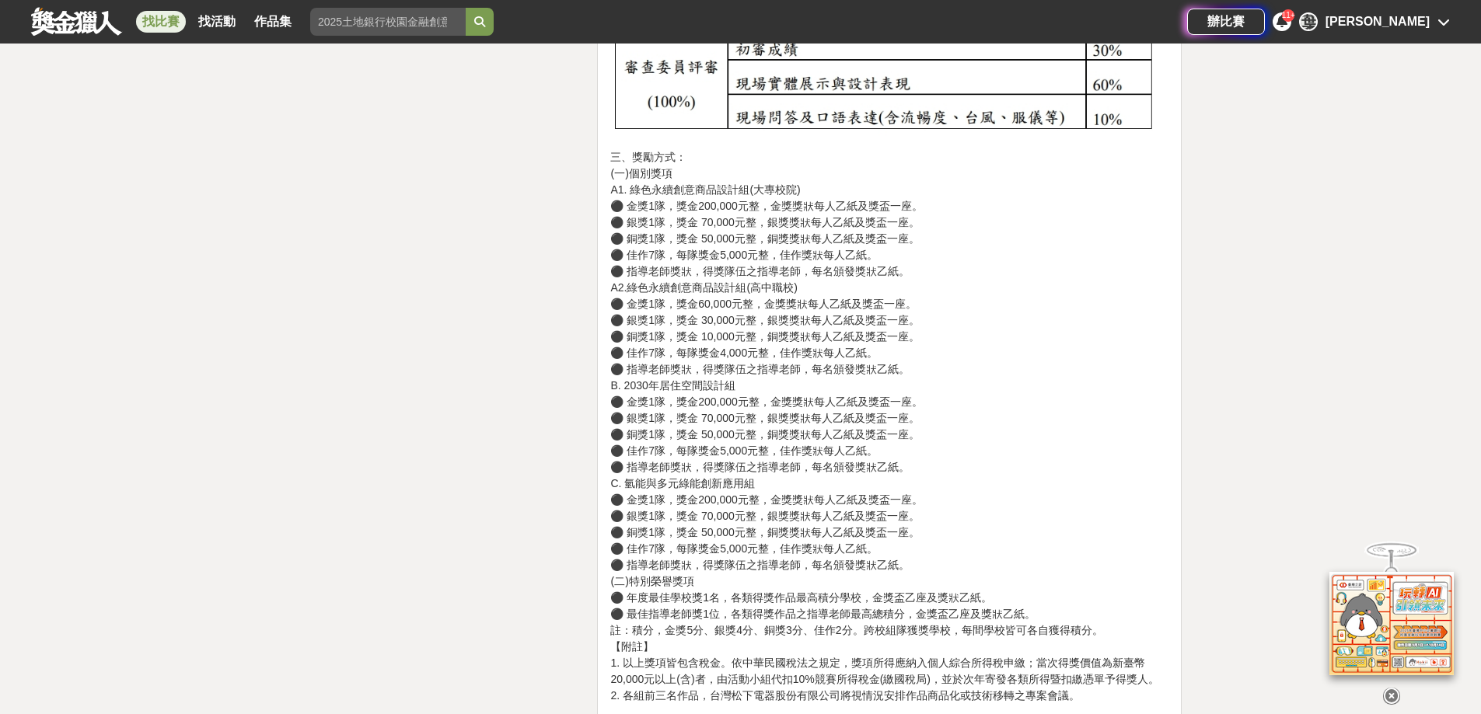
drag, startPoint x: 976, startPoint y: 311, endPoint x: 942, endPoint y: 211, distance: 105.7
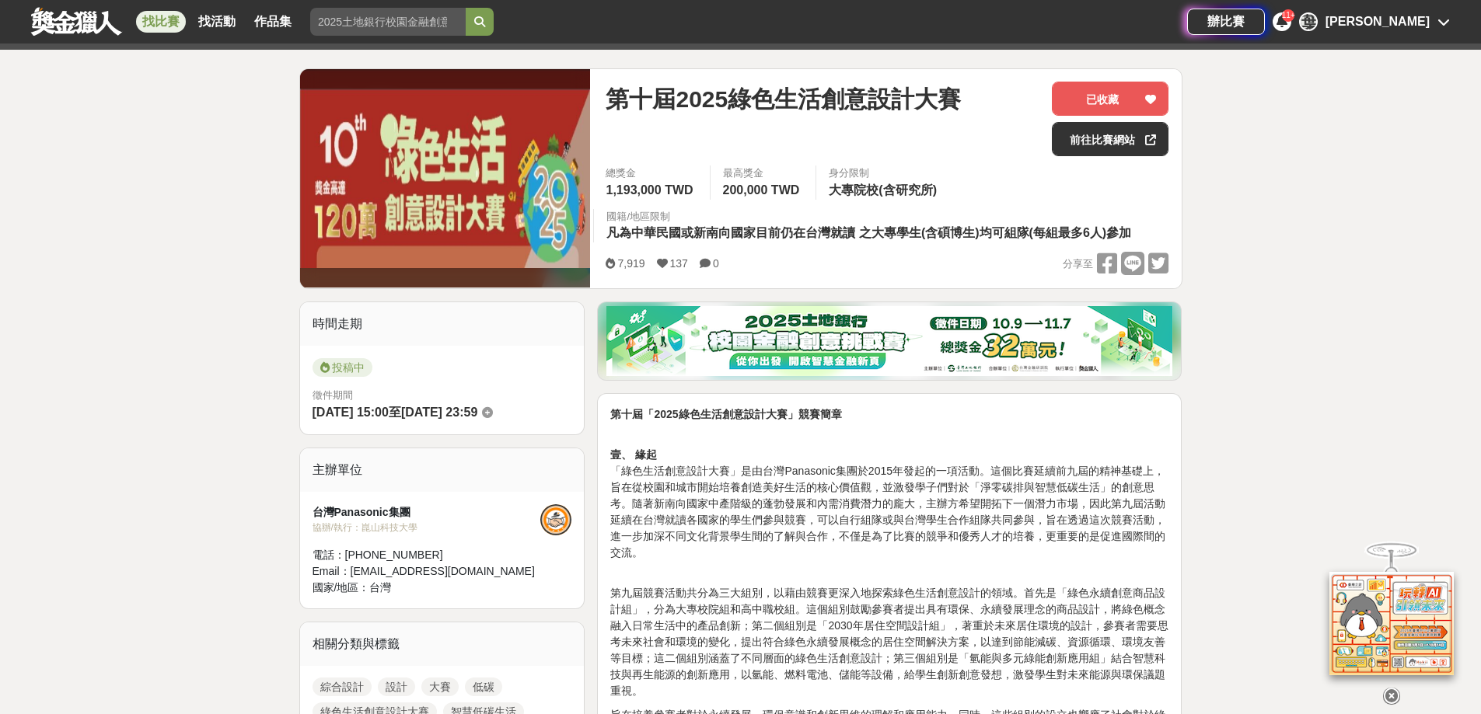
scroll to position [0, 0]
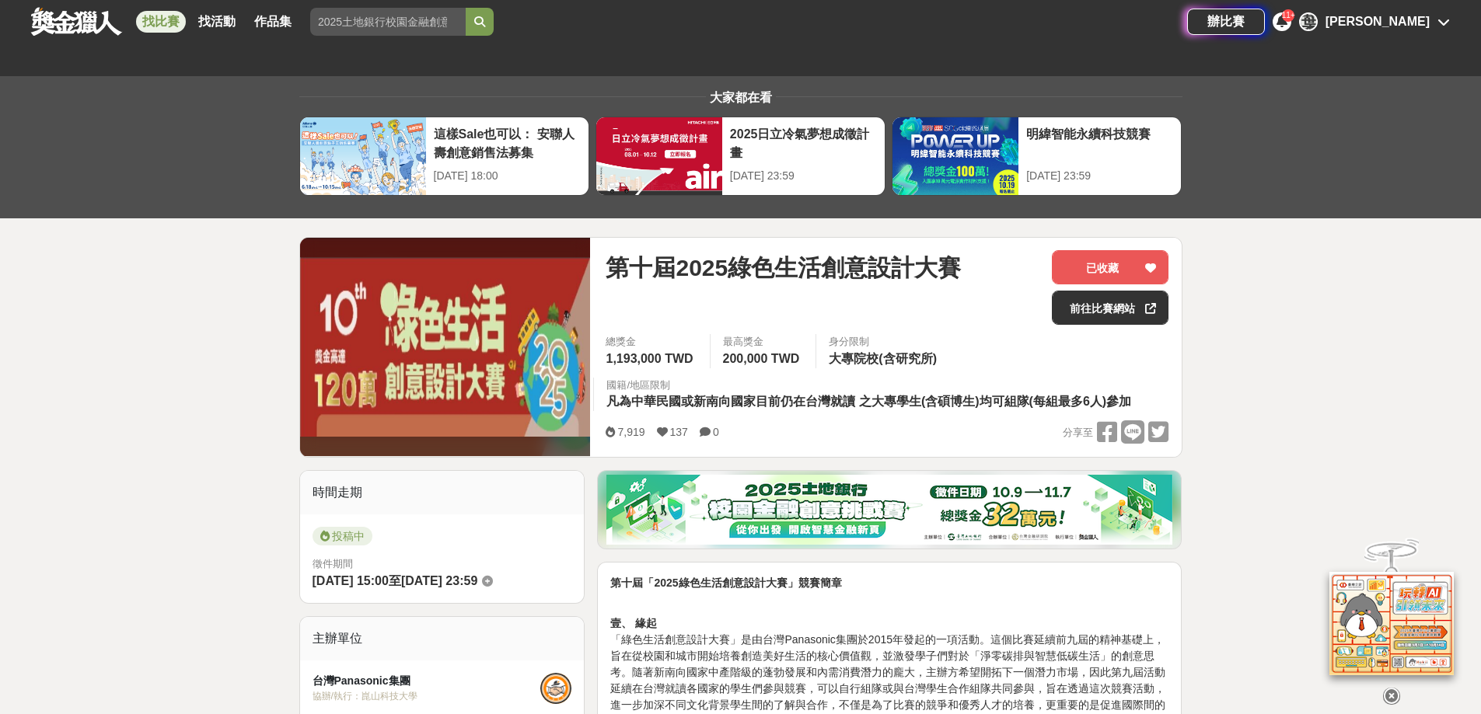
drag, startPoint x: 913, startPoint y: 278, endPoint x: 830, endPoint y: 61, distance: 232.3
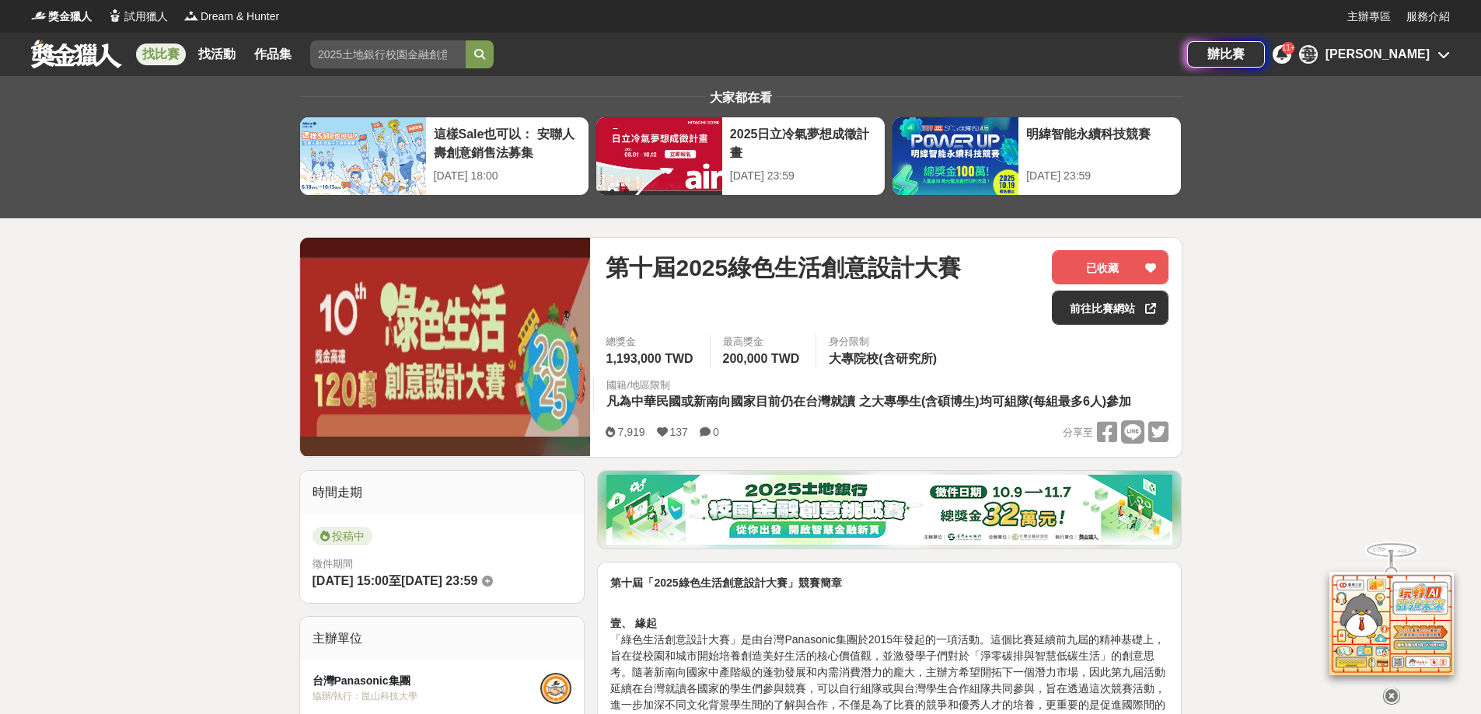
scroll to position [208, 0]
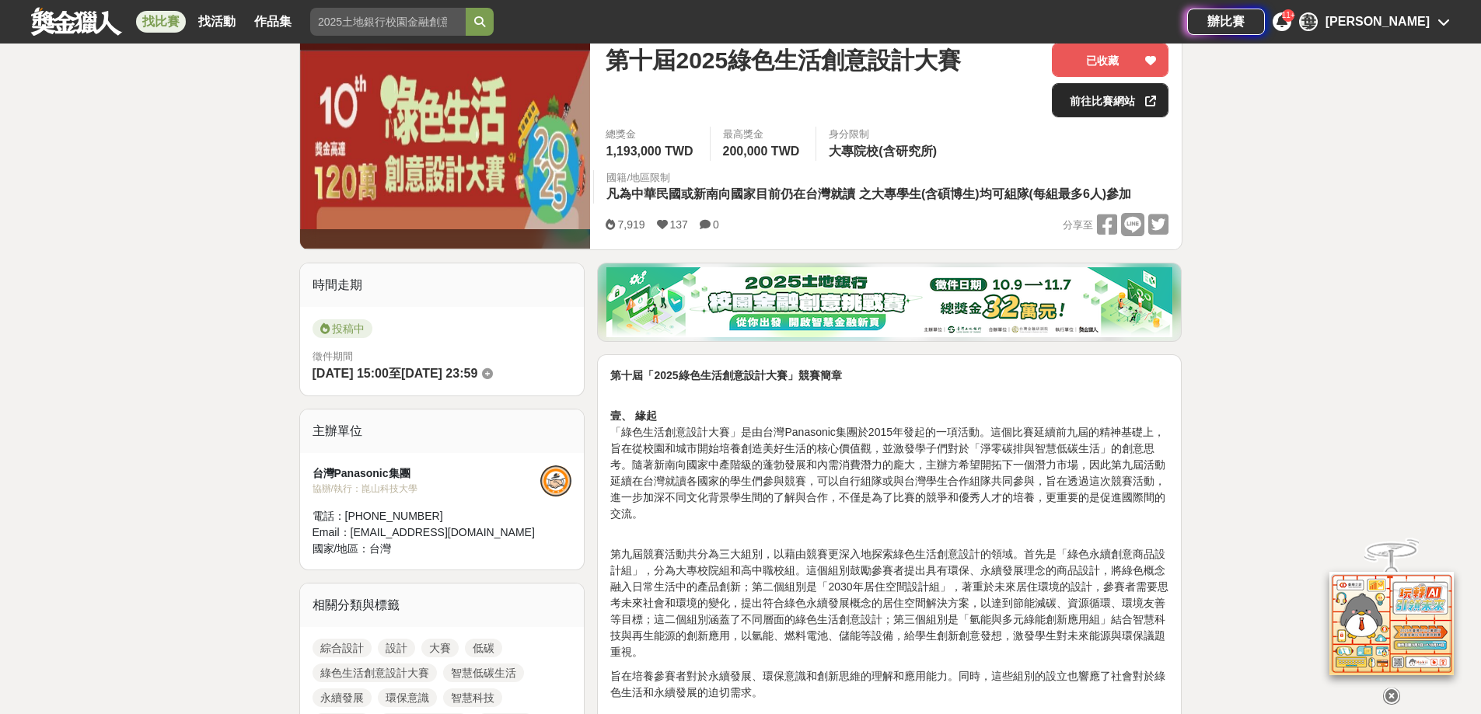
click at [1087, 98] on link "前往比賽網站" at bounding box center [1110, 100] width 117 height 34
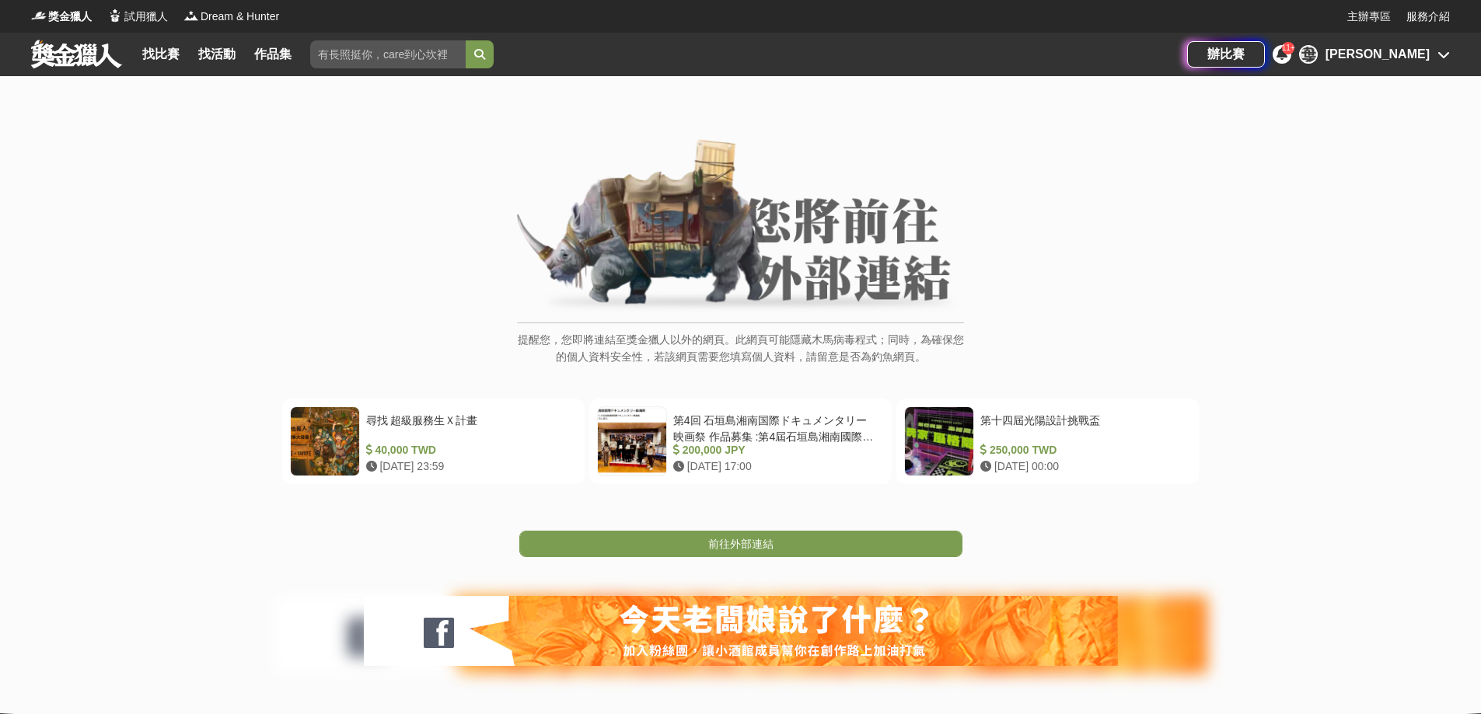
click at [732, 560] on div "提醒您，您即將連結至獎金獵人以外的網頁。此網頁可能隱藏木馬病毒程式；同時，為確保您的個人資料安全性，若該網頁需要您填寫個人資料，請留意是否為釣魚網頁。 尋找 …" at bounding box center [740, 414] width 1481 height 676
click at [735, 541] on span "前往外部連結" at bounding box center [740, 544] width 65 height 12
